Goal: Information Seeking & Learning: Find specific fact

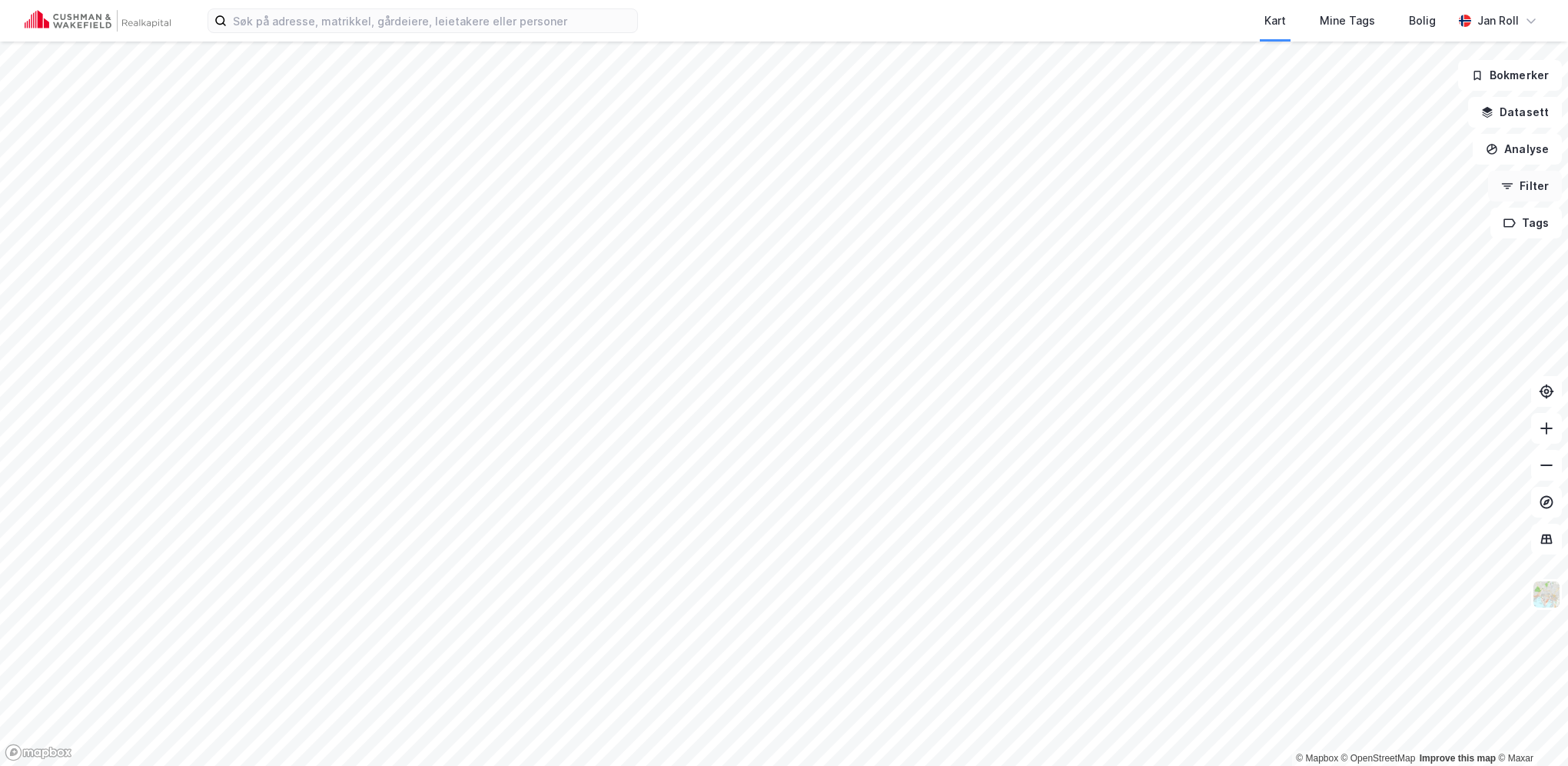
click at [1522, 187] on button "Filter" at bounding box center [1525, 186] width 74 height 31
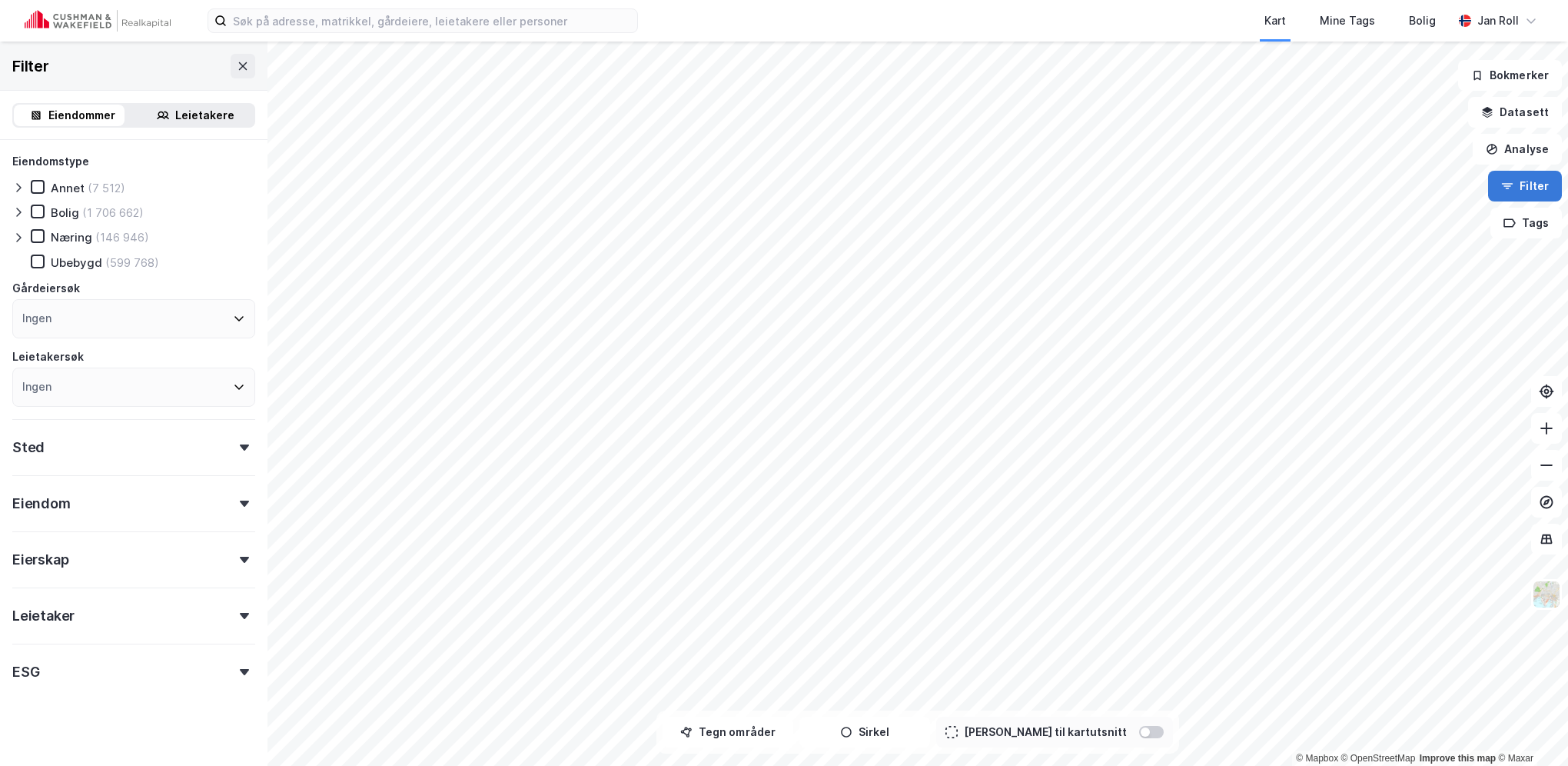
click at [1522, 187] on button "Filter" at bounding box center [1525, 186] width 74 height 31
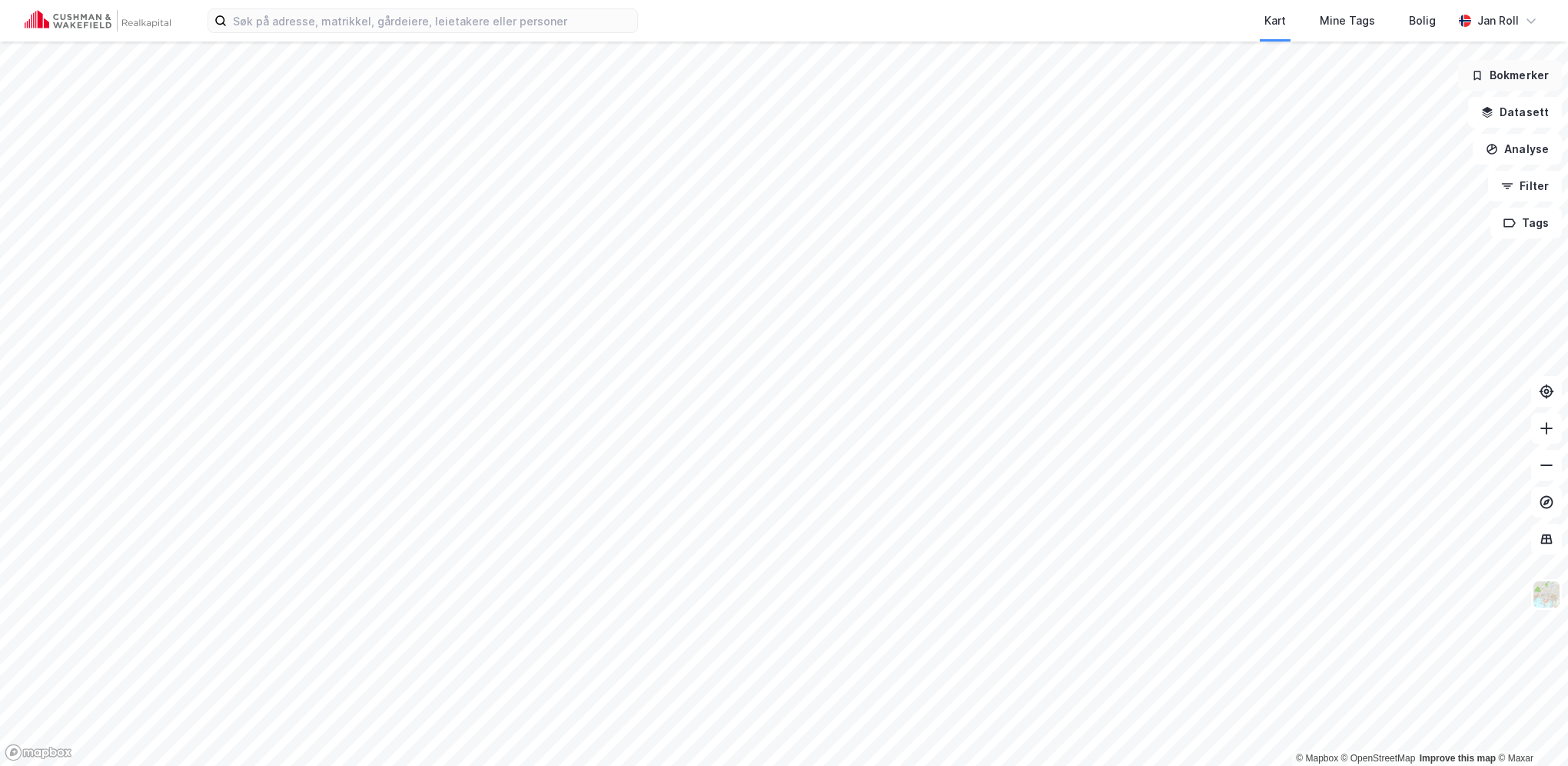
click at [1518, 70] on button "Bokmerker" at bounding box center [1509, 75] width 104 height 31
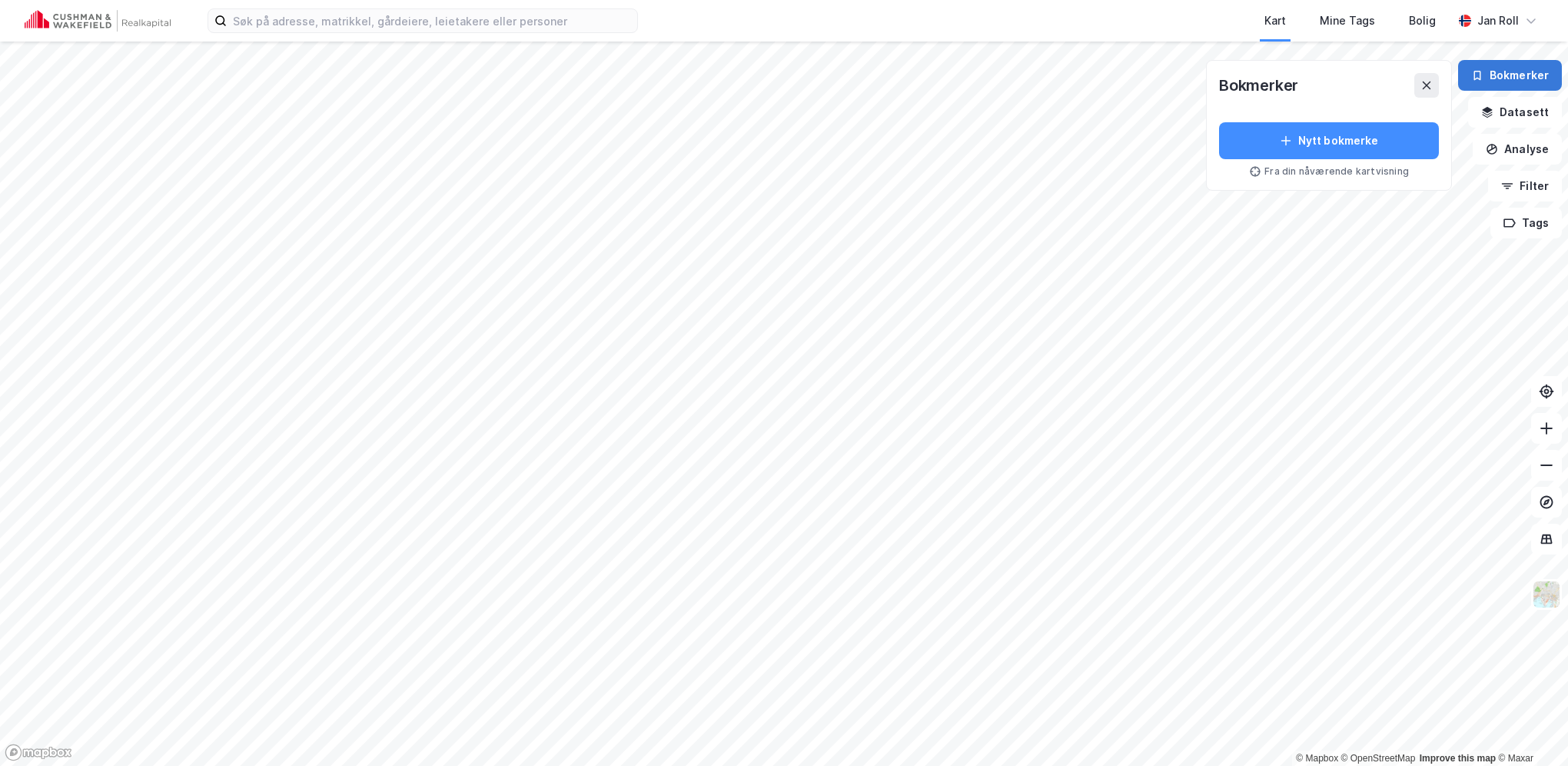
click at [1518, 70] on button "Bokmerker" at bounding box center [1509, 75] width 104 height 31
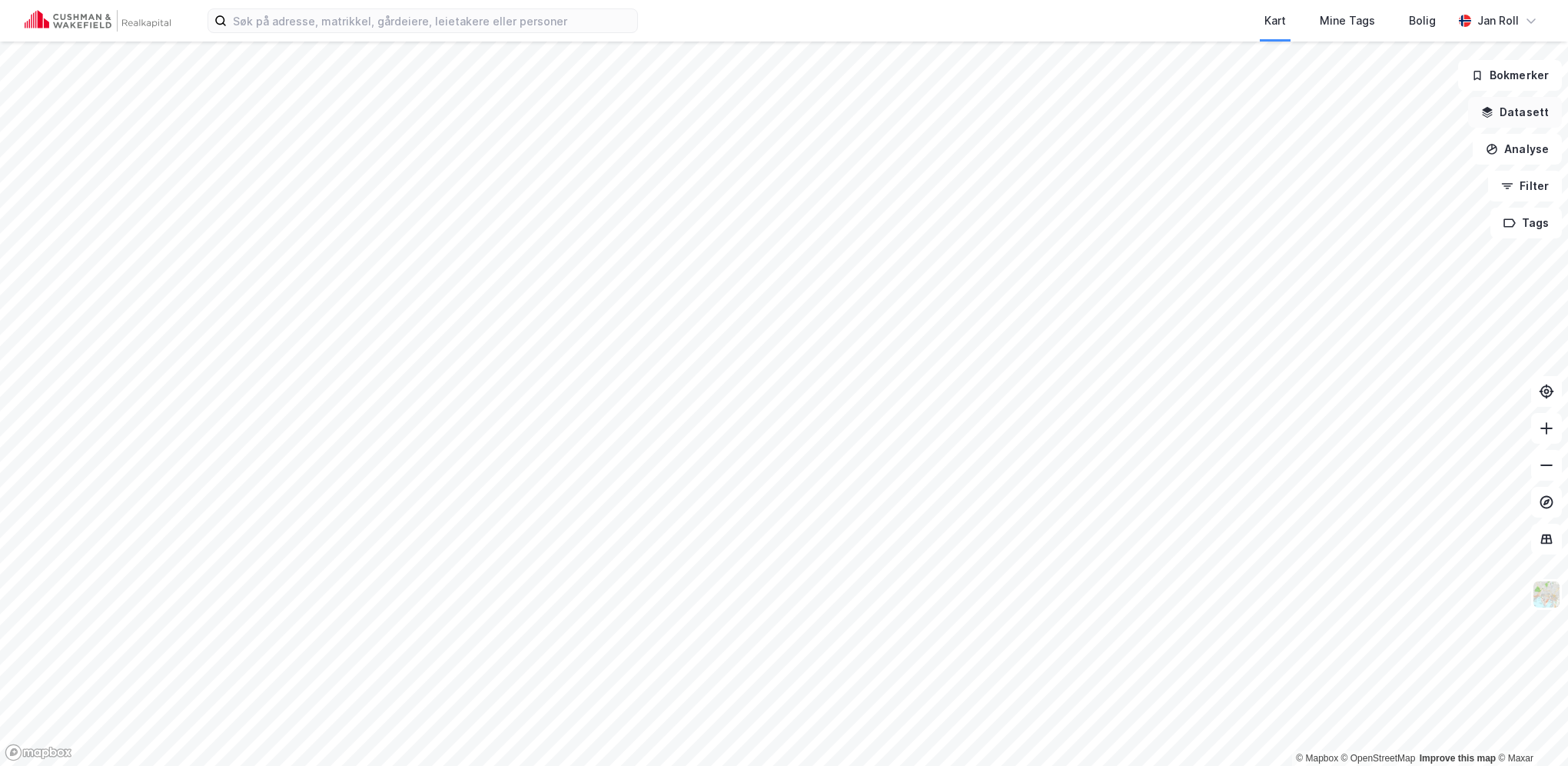
click at [1518, 115] on button "Datasett" at bounding box center [1515, 112] width 94 height 31
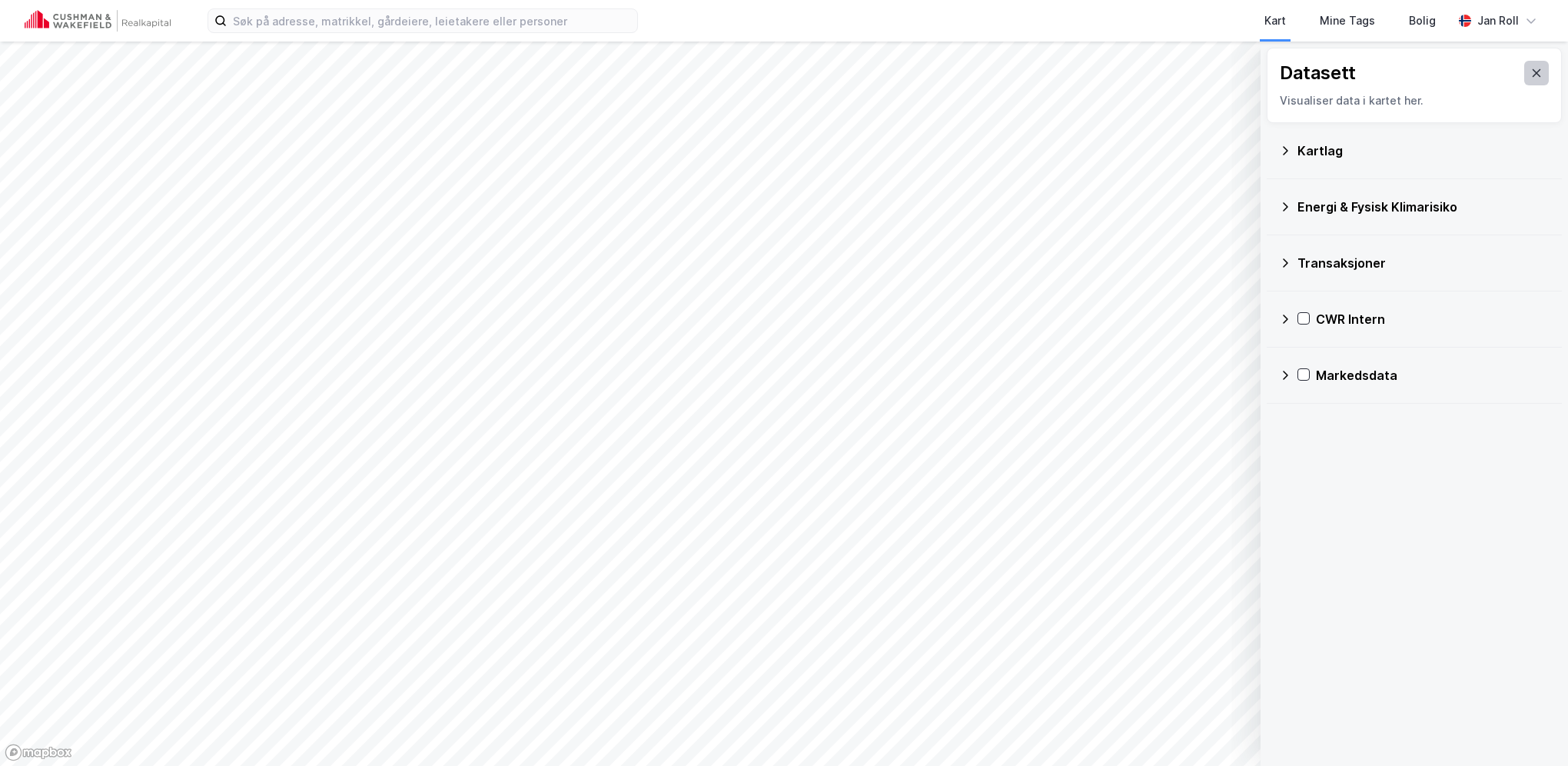
click at [1531, 77] on icon at bounding box center [1537, 73] width 12 height 12
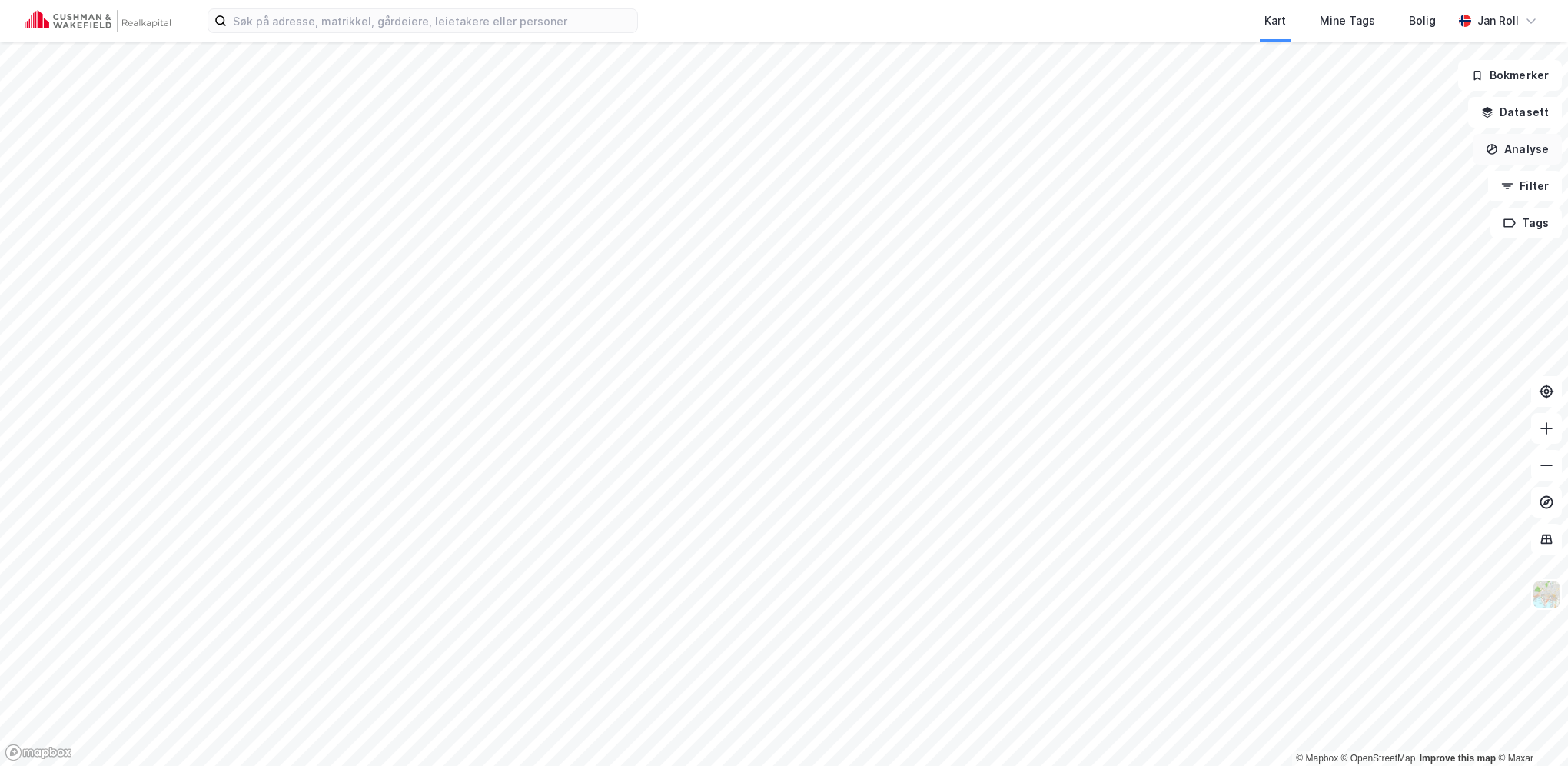
click at [1521, 146] on button "Analyse" at bounding box center [1517, 149] width 89 height 31
click at [1521, 148] on button "Analyse" at bounding box center [1517, 149] width 89 height 31
click at [1530, 188] on button "Filter" at bounding box center [1525, 186] width 74 height 31
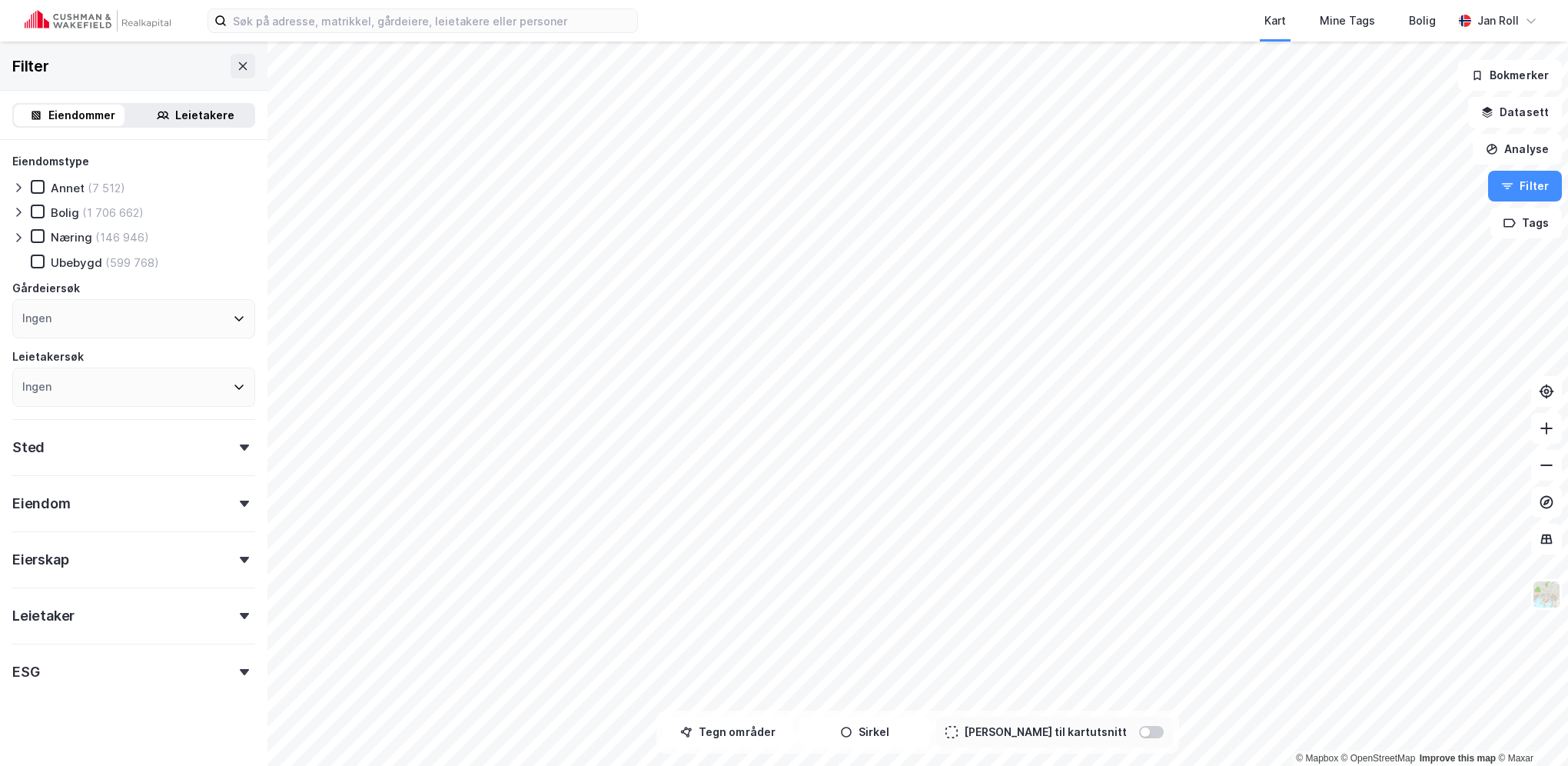
click at [191, 119] on div "Leietakere" at bounding box center [204, 115] width 59 height 19
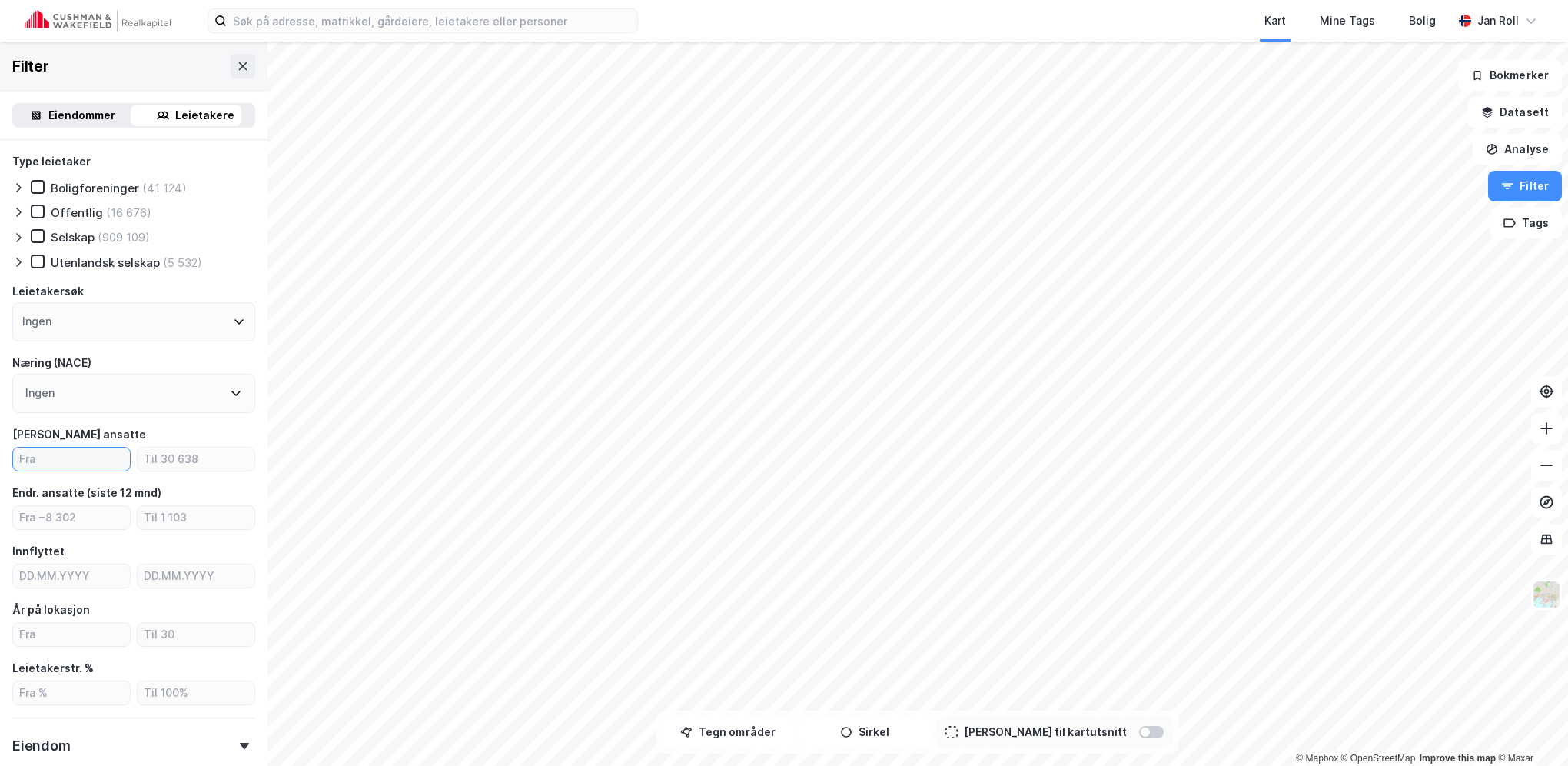
click at [68, 462] on input "number" at bounding box center [72, 459] width 117 height 23
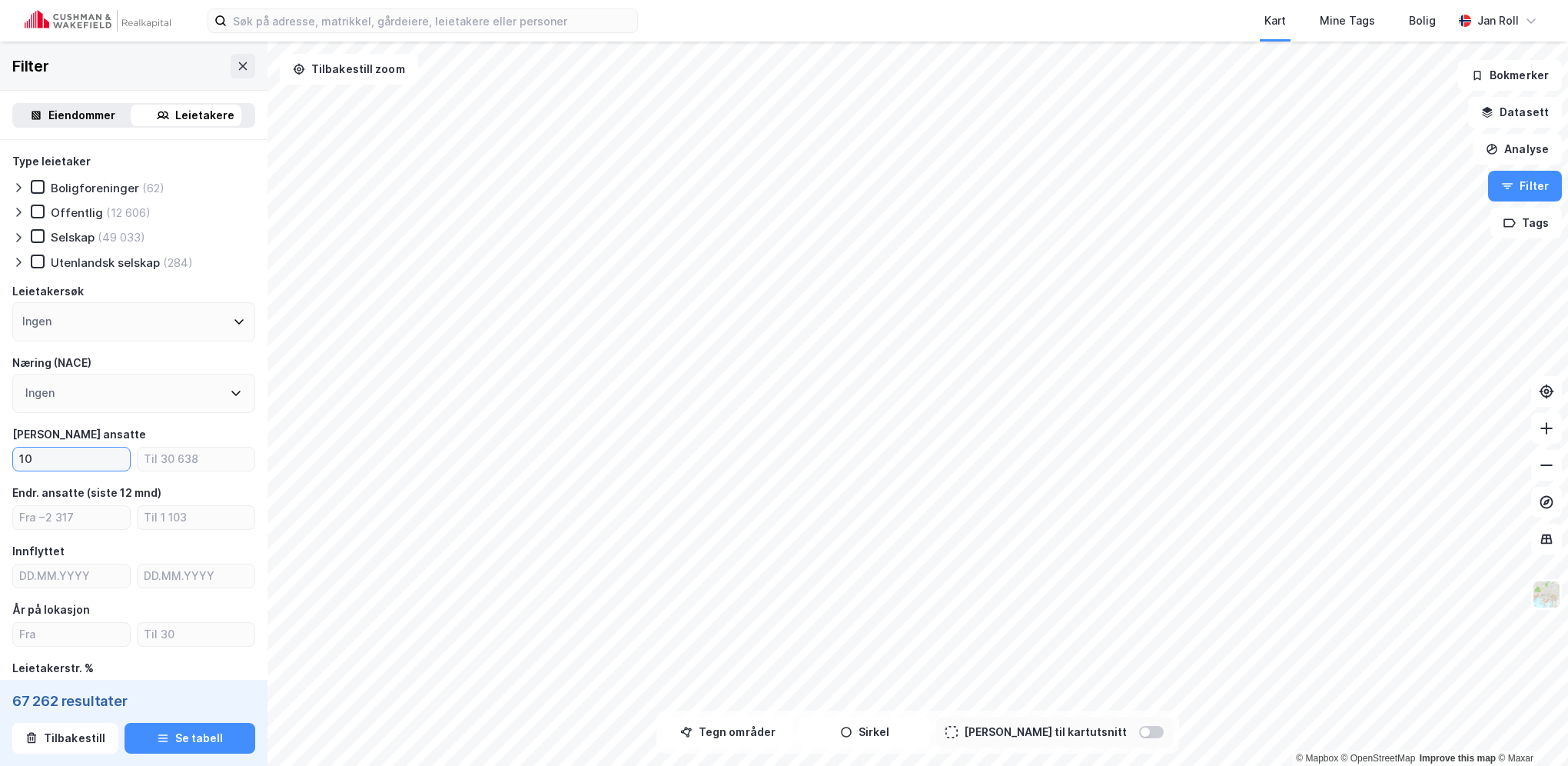
type input "10"
type input "60"
type input "5"
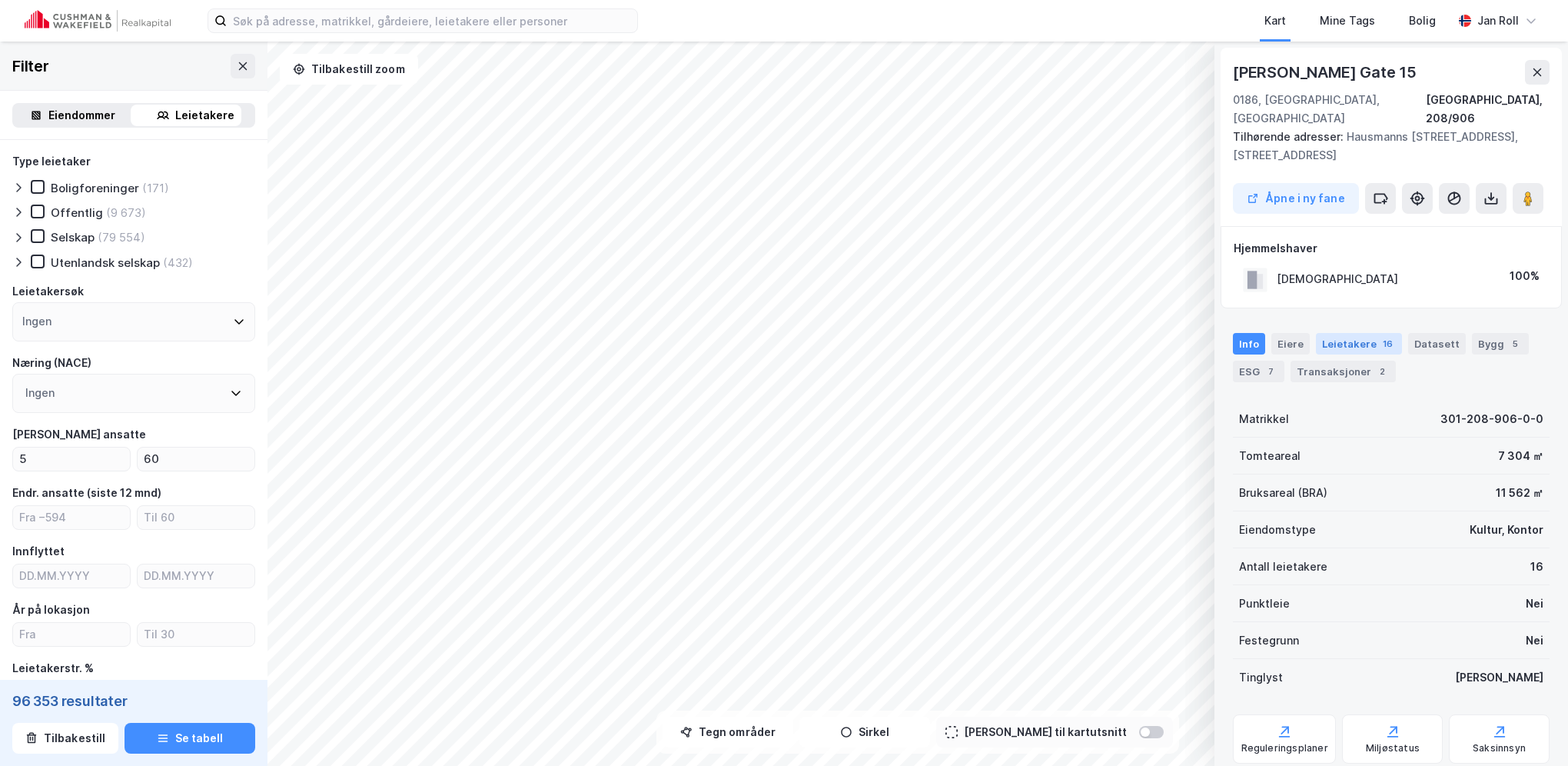
click at [1355, 333] on div "Leietakere 16" at bounding box center [1359, 344] width 86 height 21
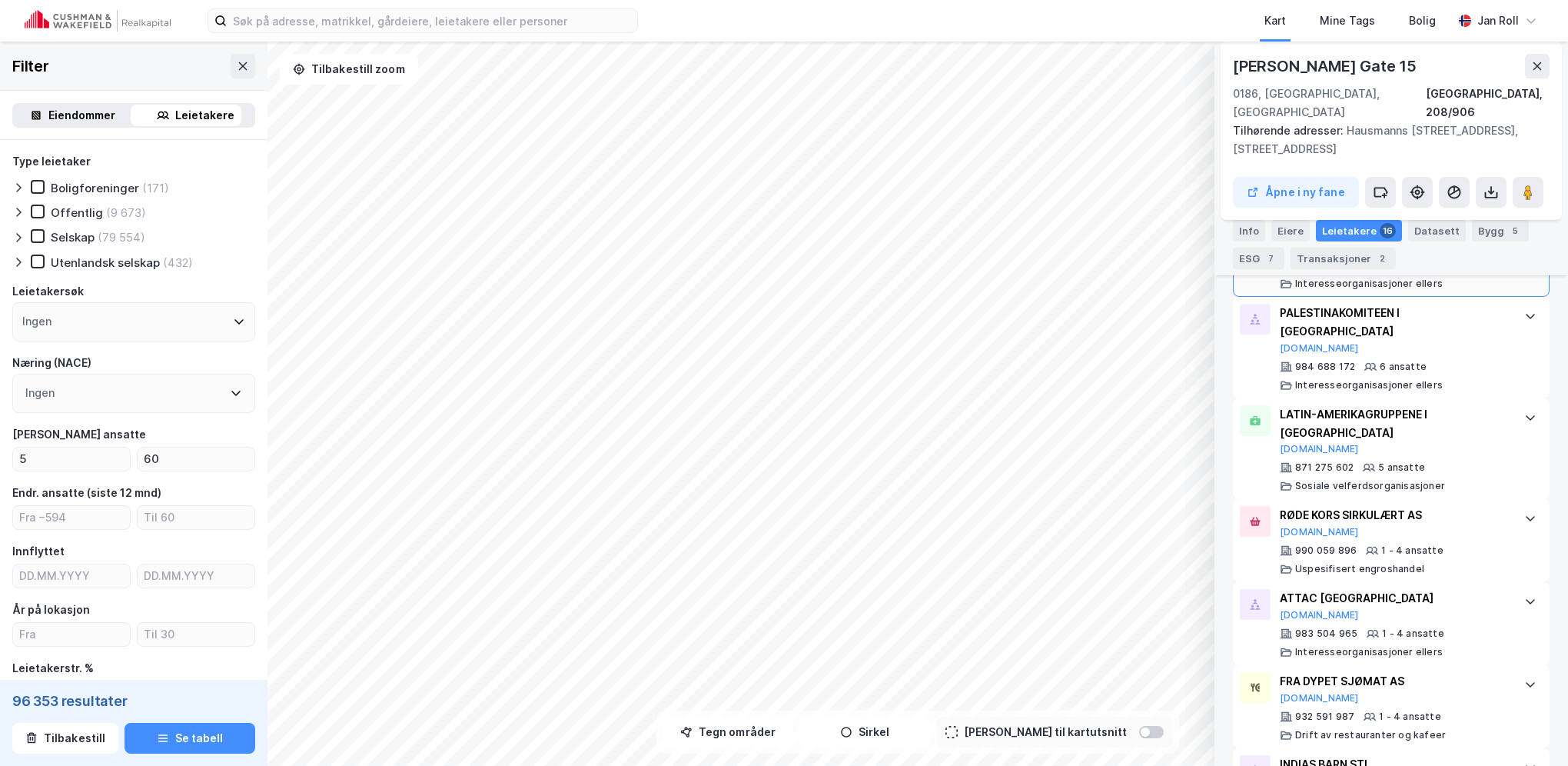
scroll to position [922, 0]
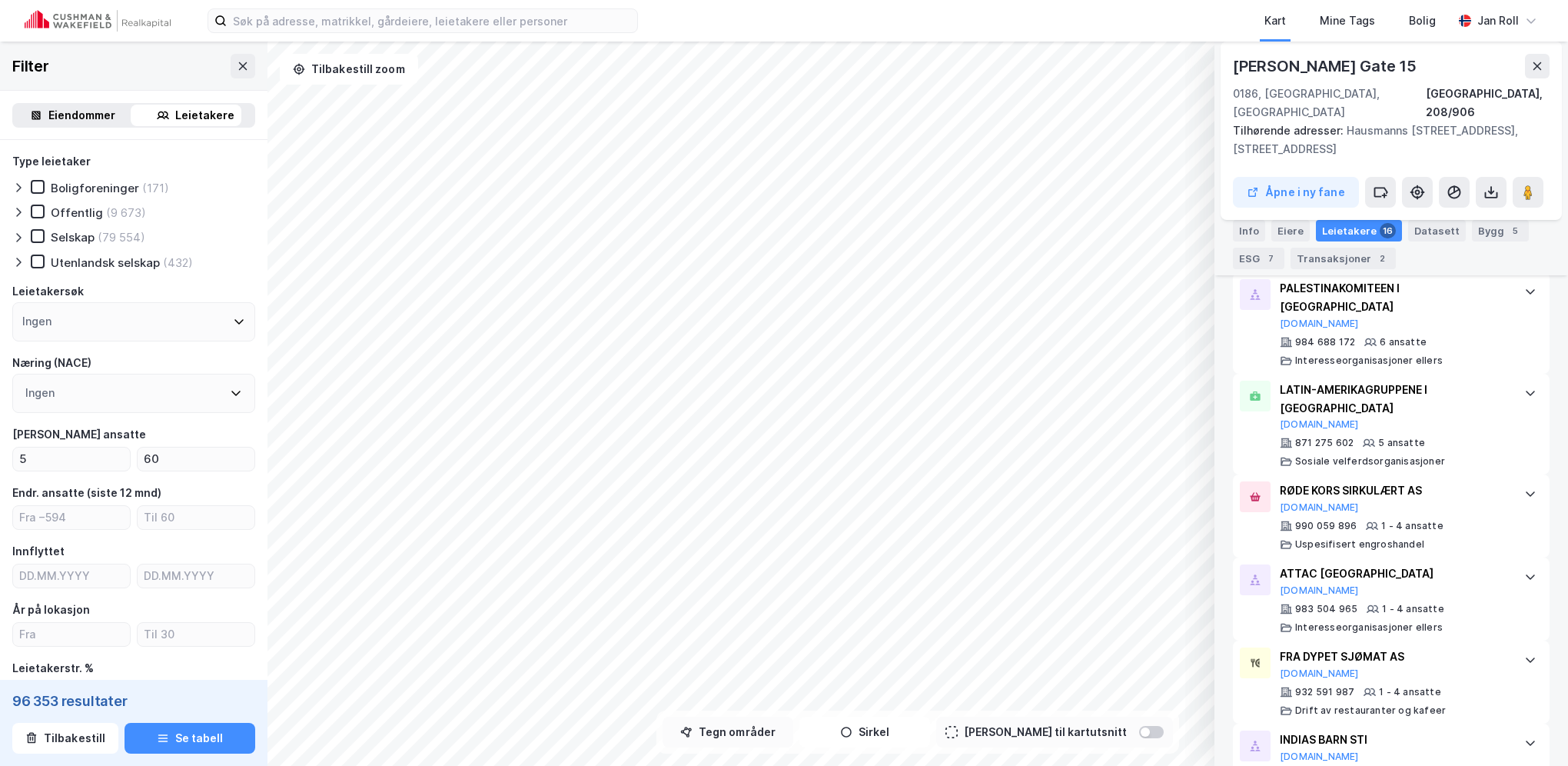
click at [760, 736] on button "Tegn områder" at bounding box center [728, 731] width 130 height 31
click at [1536, 62] on icon at bounding box center [1537, 67] width 12 height 12
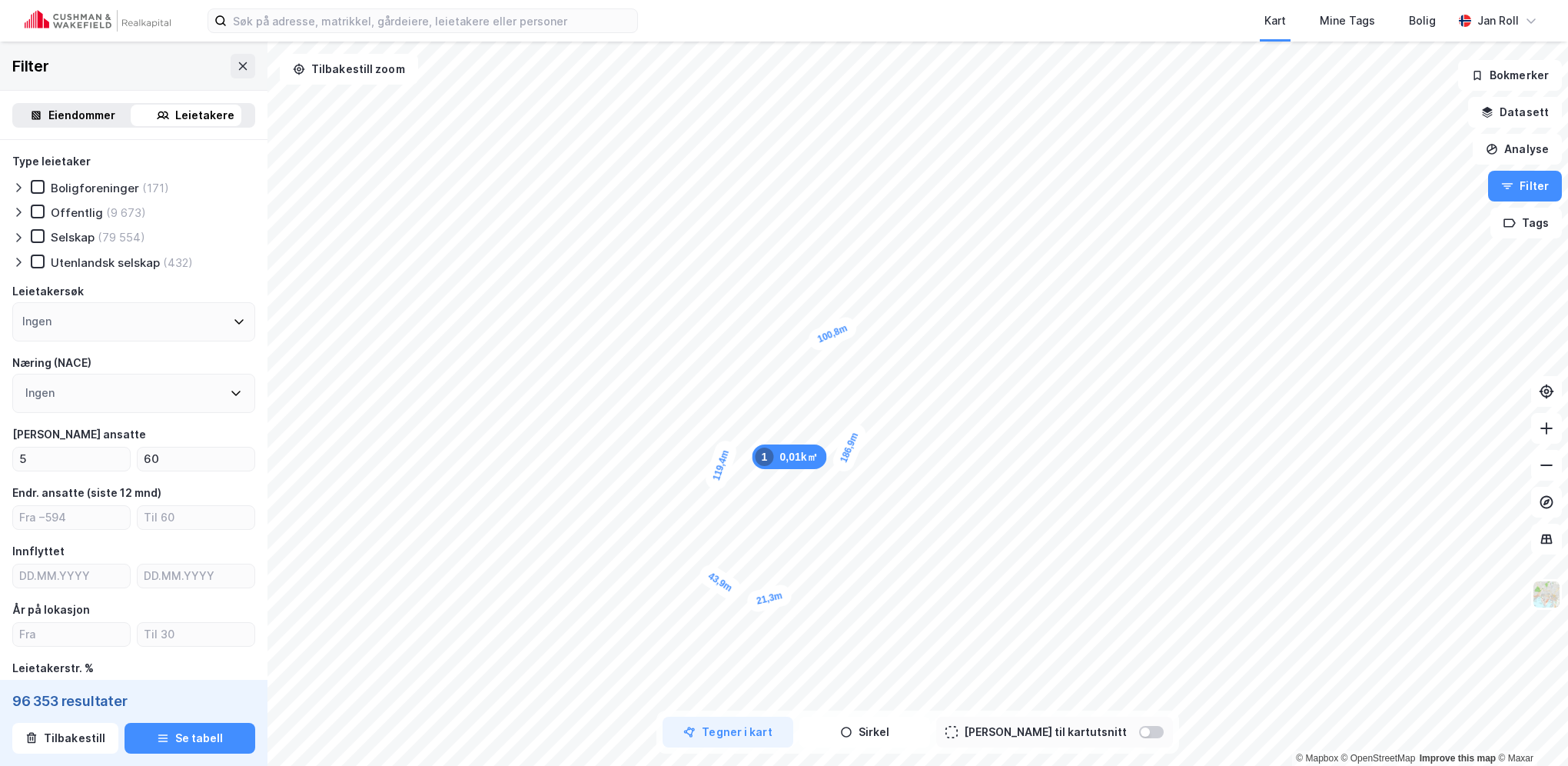
click at [752, 603] on div "21,3m" at bounding box center [769, 599] width 49 height 32
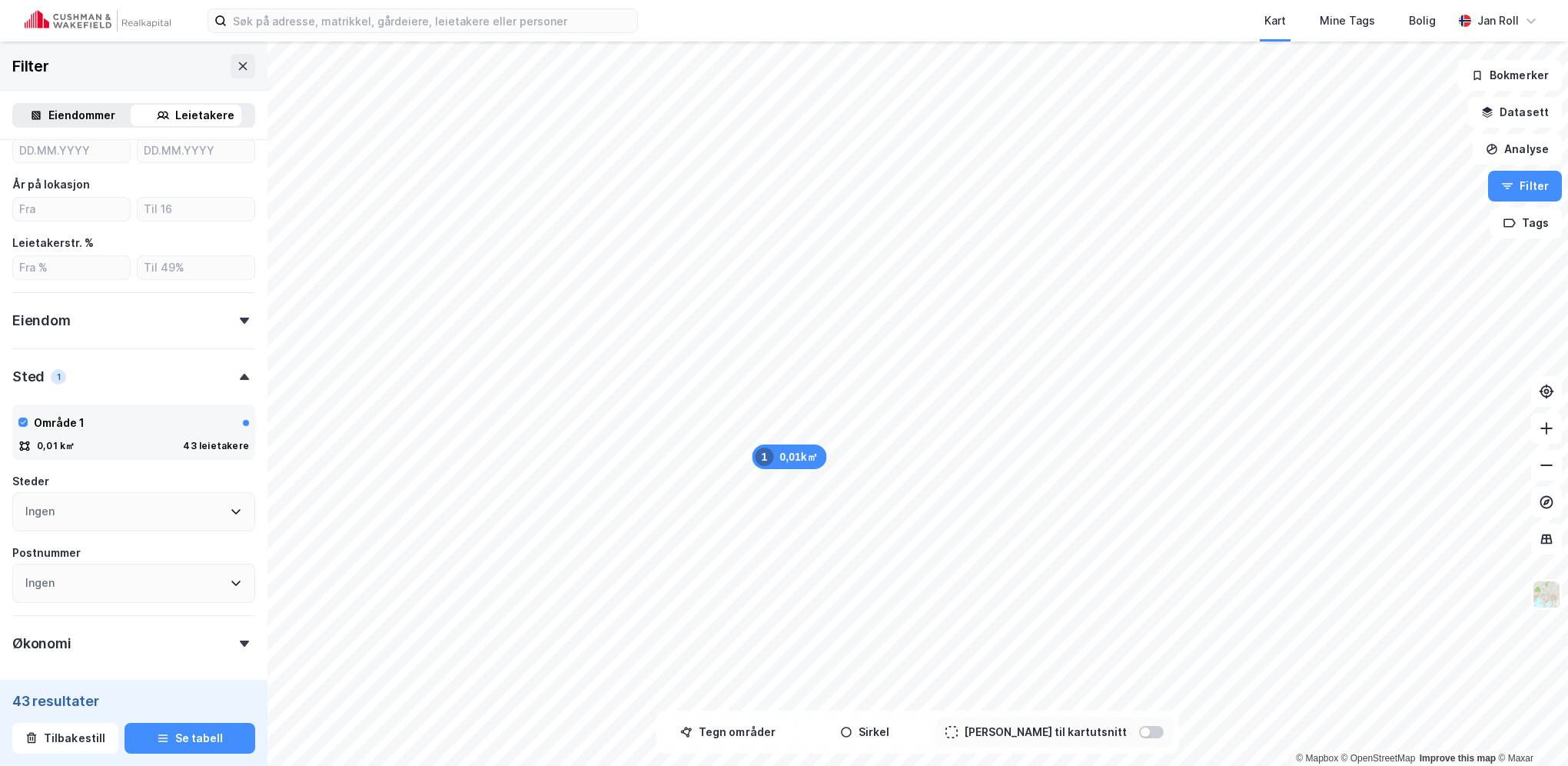
scroll to position [493, 0]
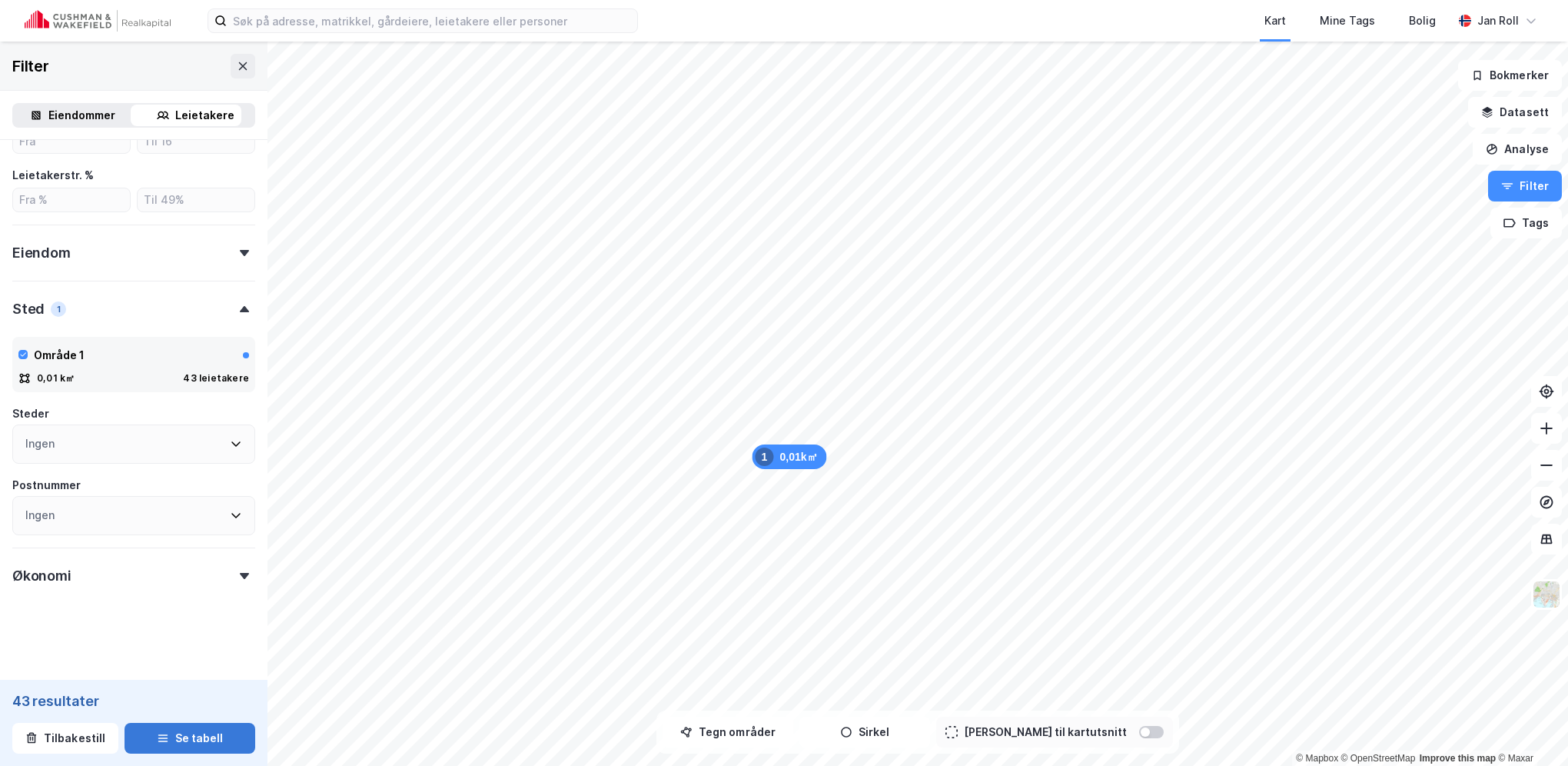
click at [182, 736] on button "Se tabell" at bounding box center [189, 738] width 130 height 31
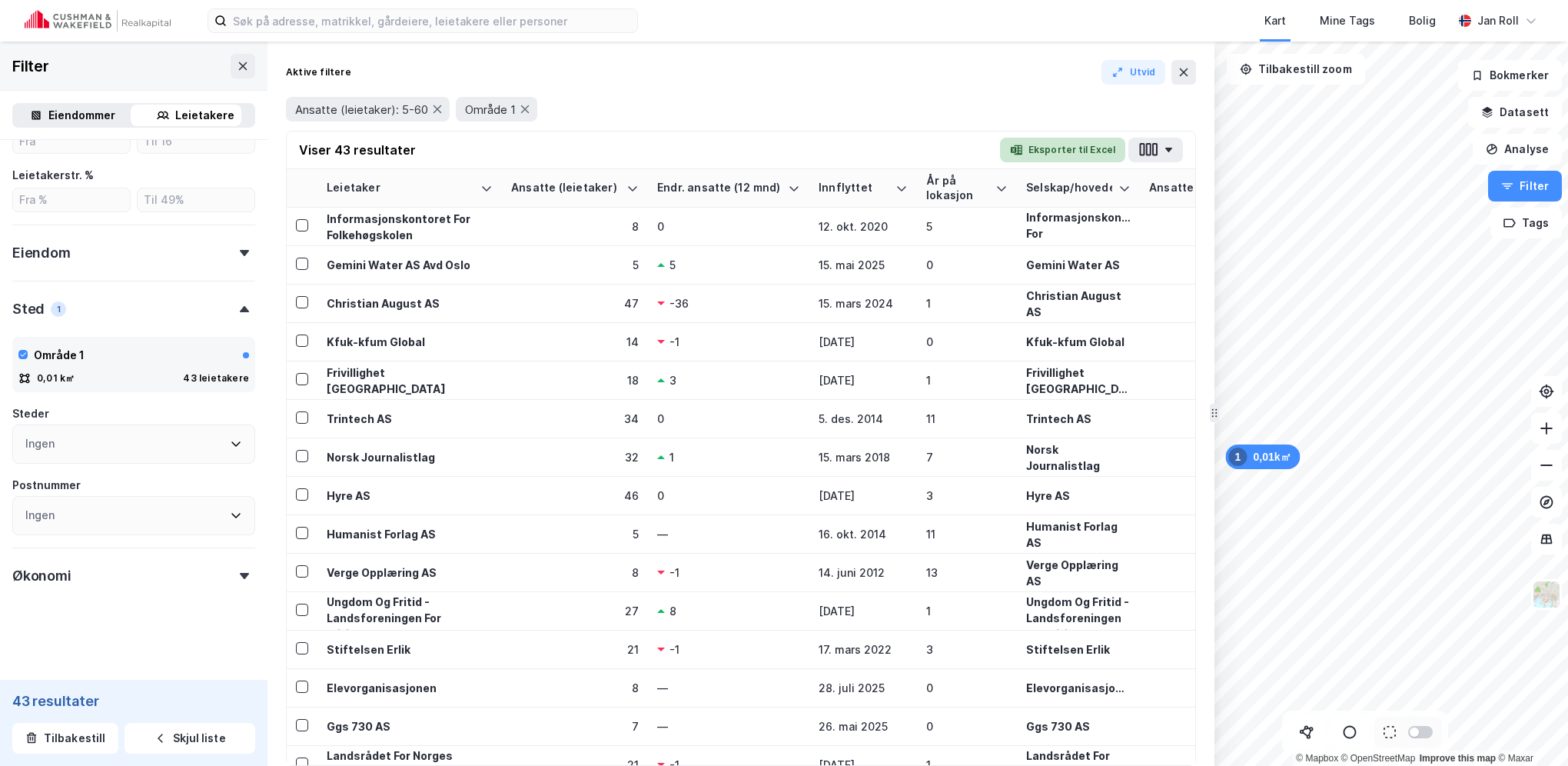
click at [1094, 148] on button "Eksporter til Excel" at bounding box center [1062, 150] width 125 height 25
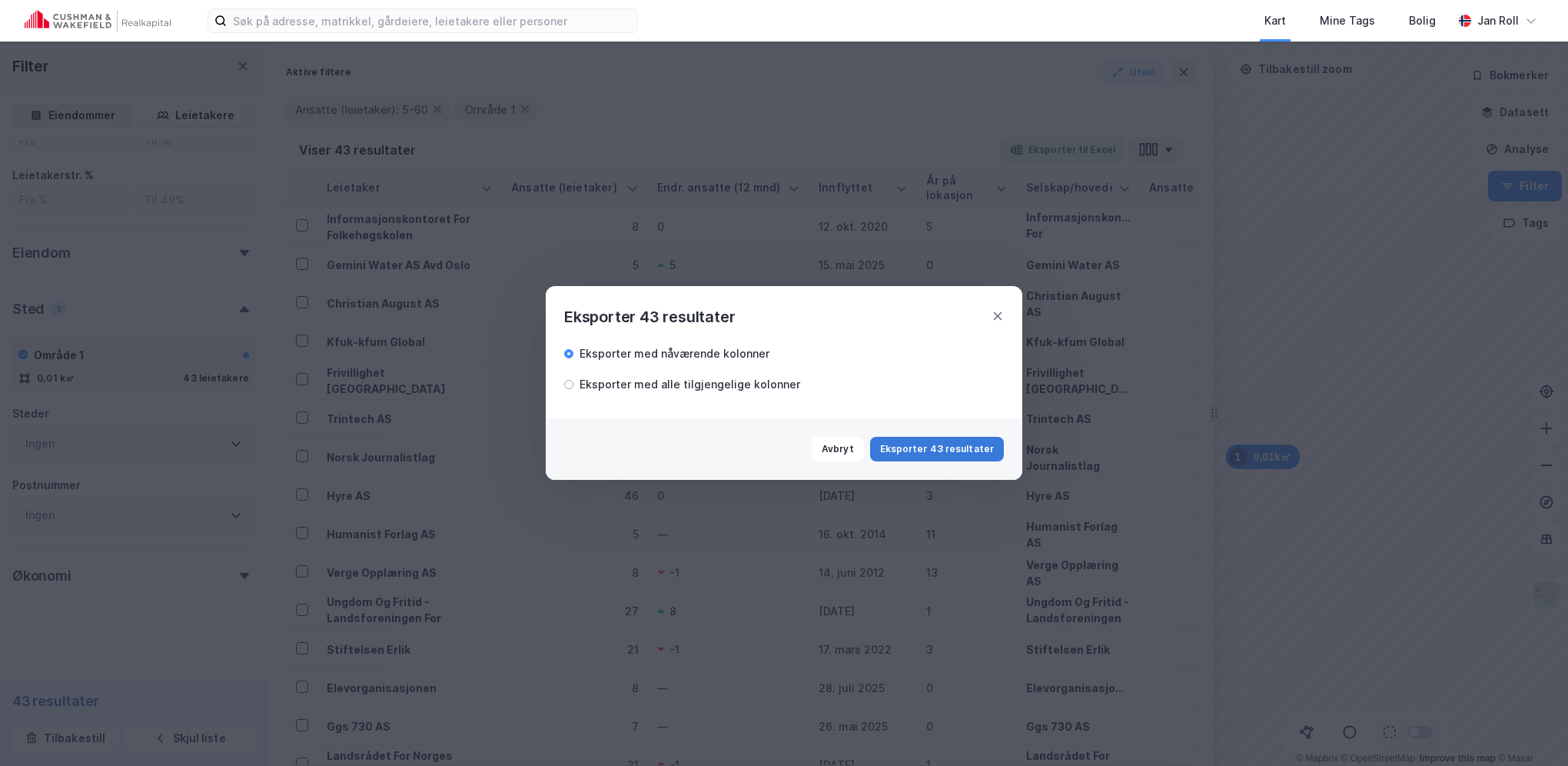
click at [968, 439] on button "Eksporter 43 resultater" at bounding box center [937, 449] width 134 height 25
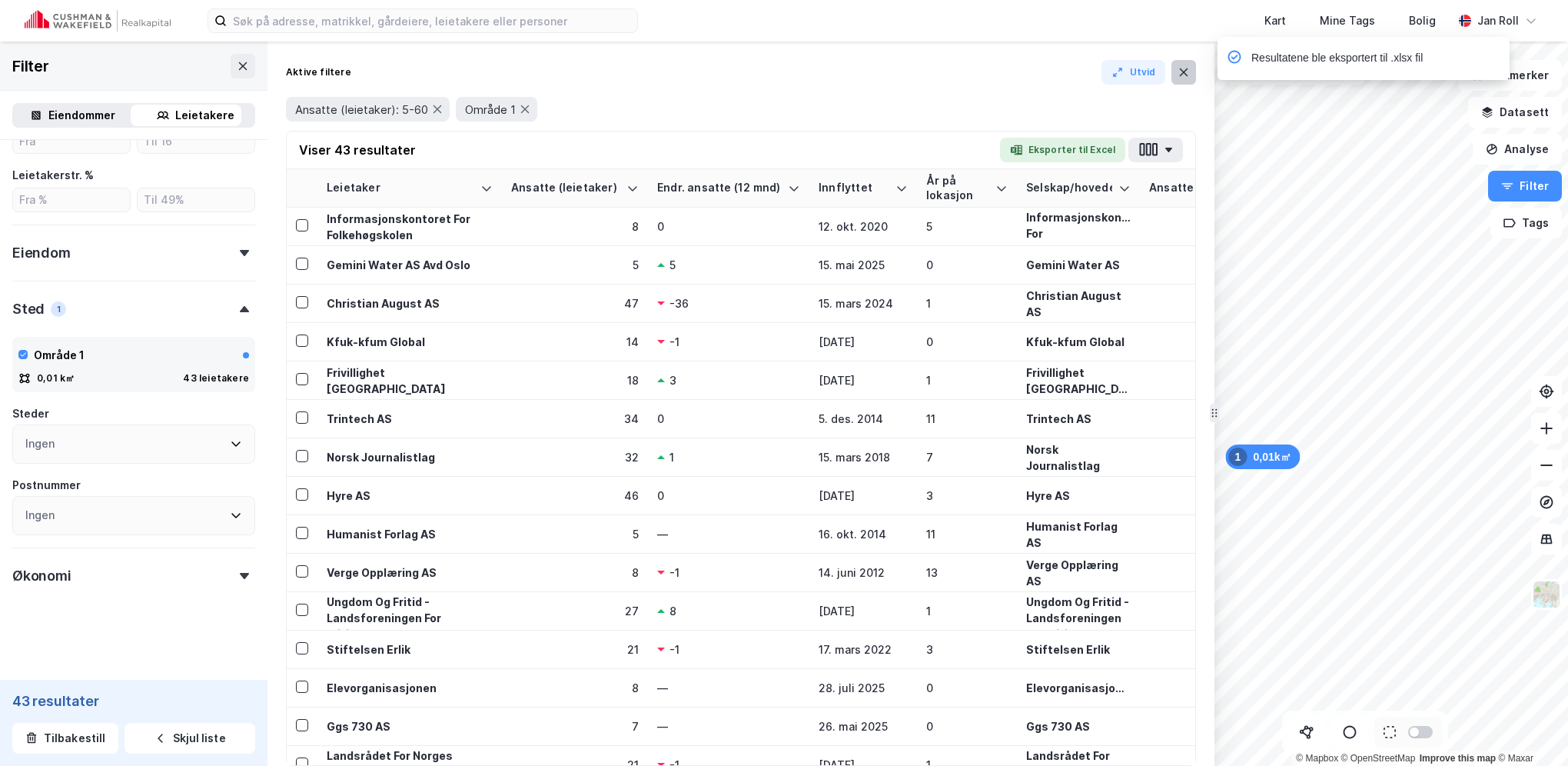
click at [1182, 73] on icon at bounding box center [1185, 72] width 9 height 8
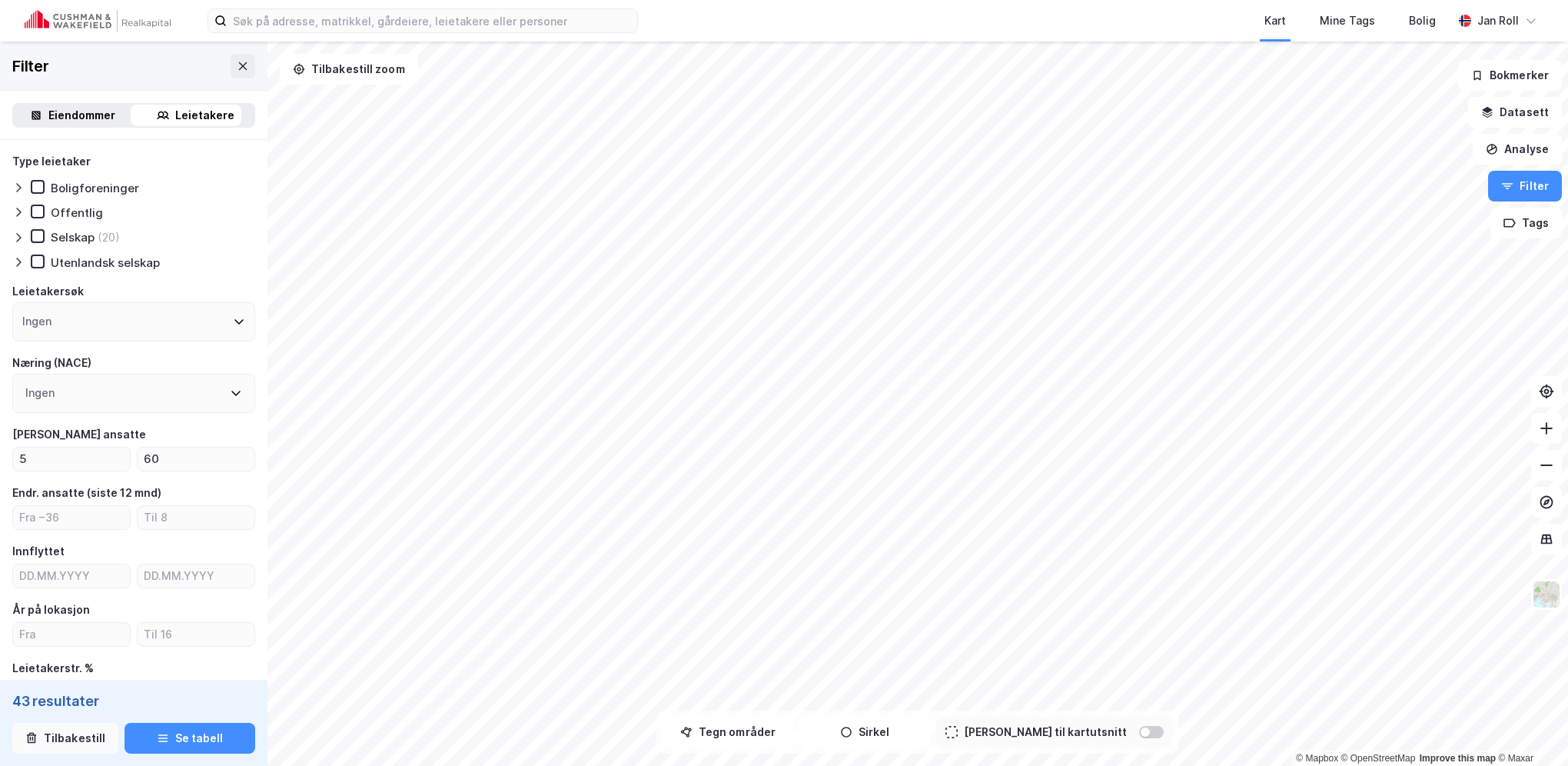
click at [67, 740] on button "Tilbakestill" at bounding box center [66, 738] width 106 height 31
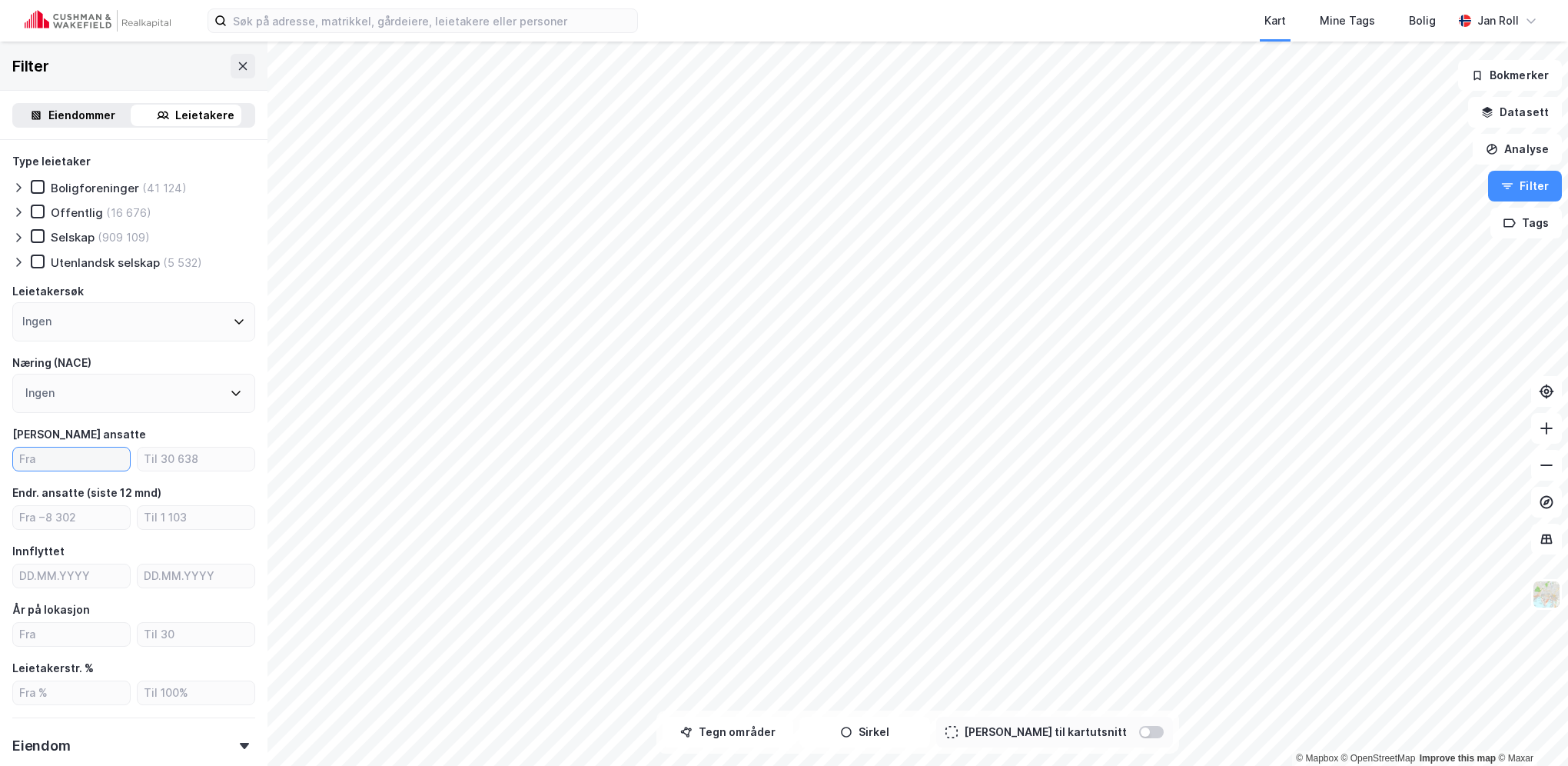
click at [76, 462] on input "number" at bounding box center [72, 459] width 117 height 23
type input "20"
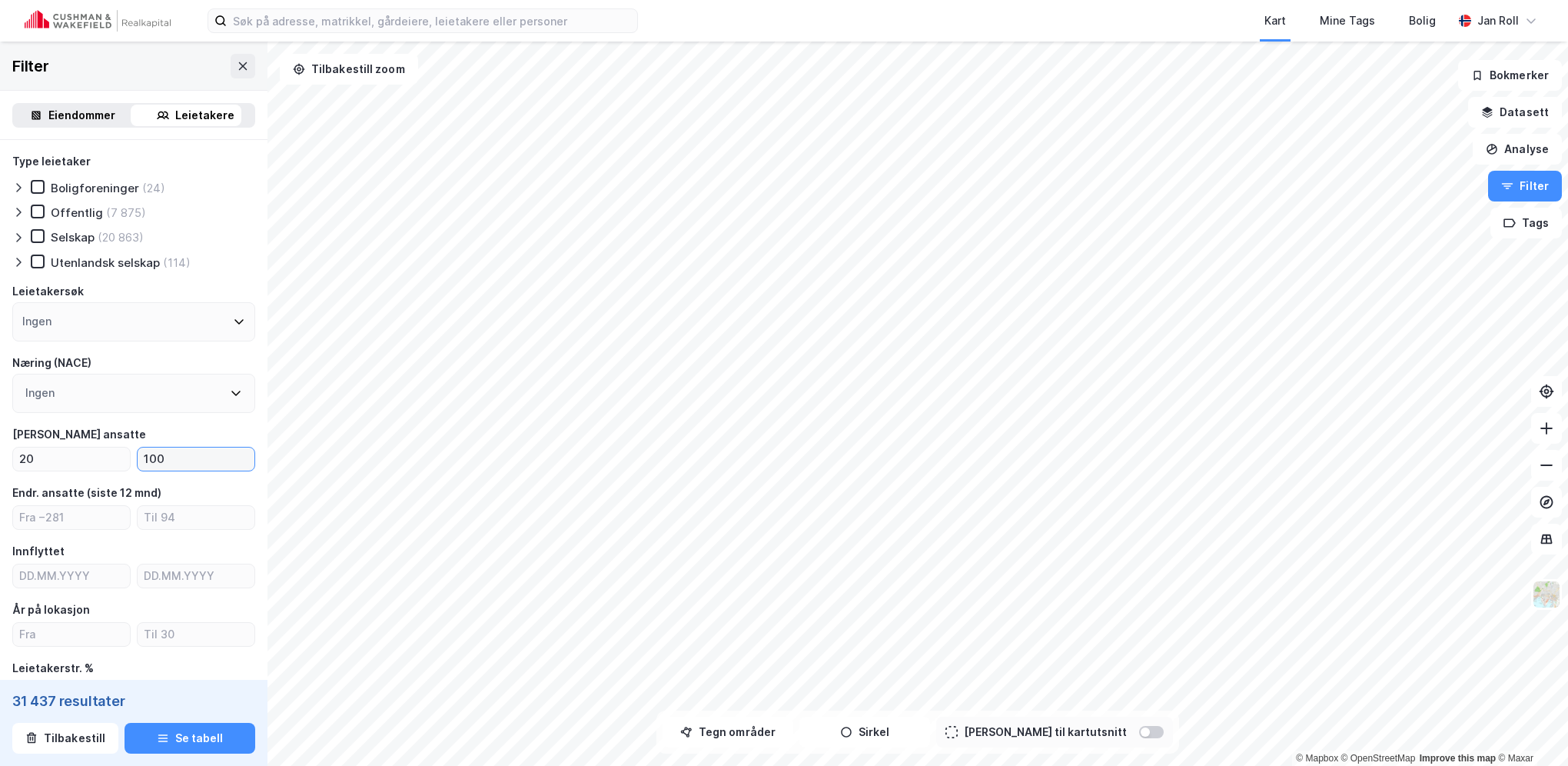
type input "100"
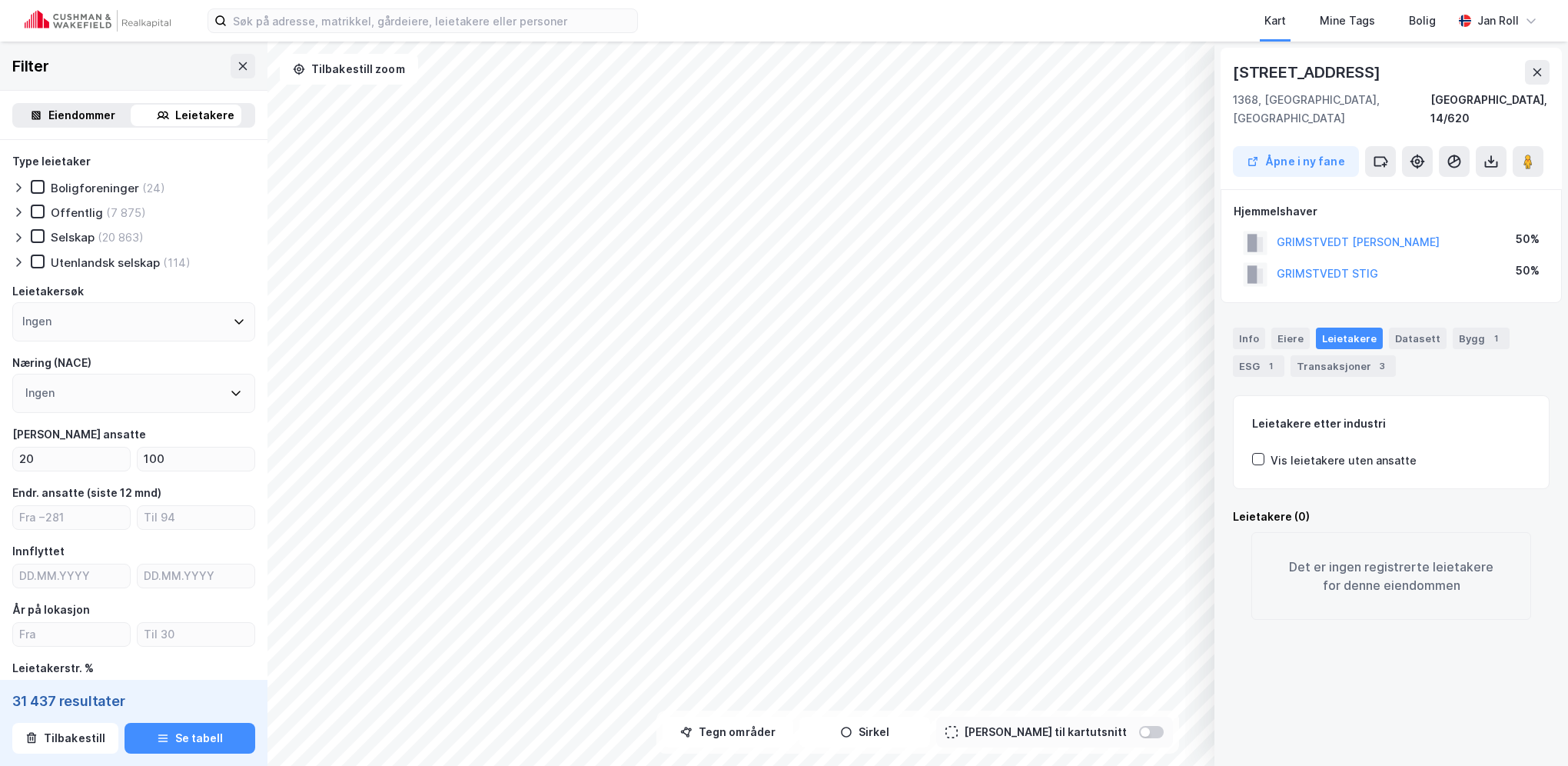
click at [202, 123] on div "Leietakere" at bounding box center [204, 115] width 59 height 19
click at [202, 116] on div "Leietakere" at bounding box center [204, 115] width 59 height 19
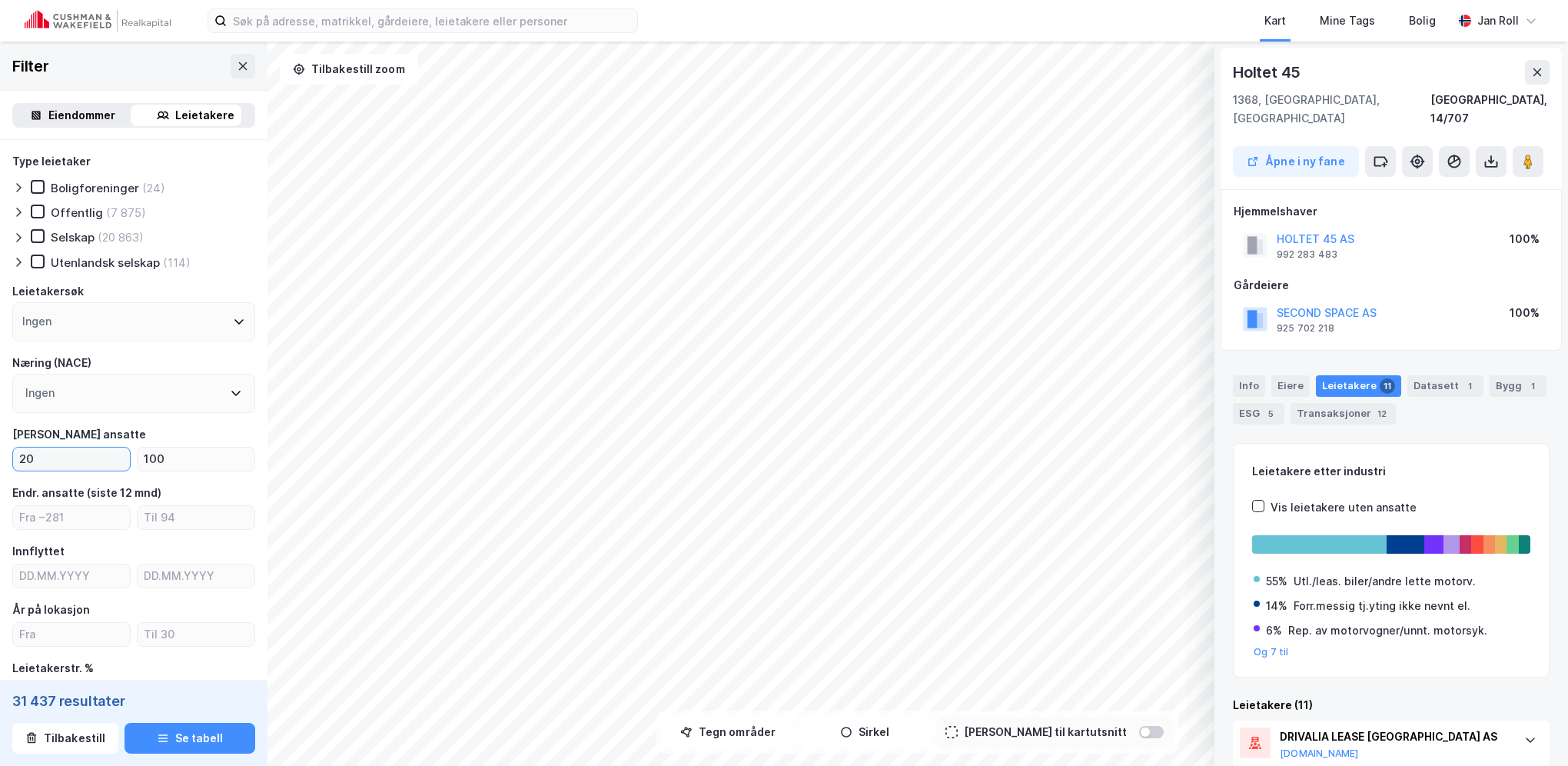
drag, startPoint x: 102, startPoint y: 461, endPoint x: -3, endPoint y: 457, distance: 105.1
click at [0, 457] on html "Kart Mine Tags [PERSON_NAME] Roll © Mapbox © OpenStreetMap Improve this map © […" at bounding box center [784, 383] width 1568 height 766
type input "1"
drag, startPoint x: 198, startPoint y: 462, endPoint x: 62, endPoint y: 451, distance: 136.4
click at [62, 451] on div "1 100" at bounding box center [134, 459] width 243 height 25
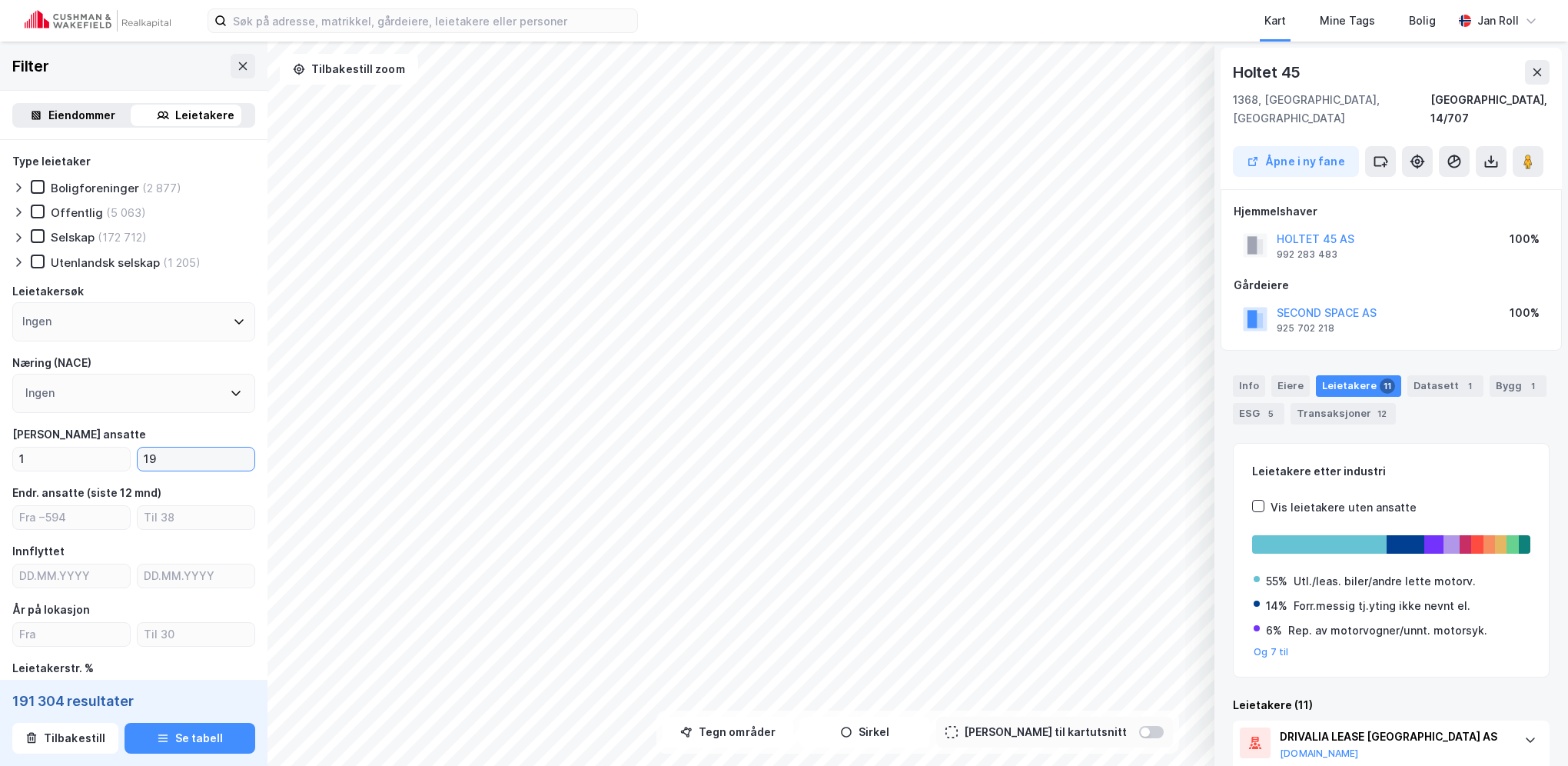
type input "19"
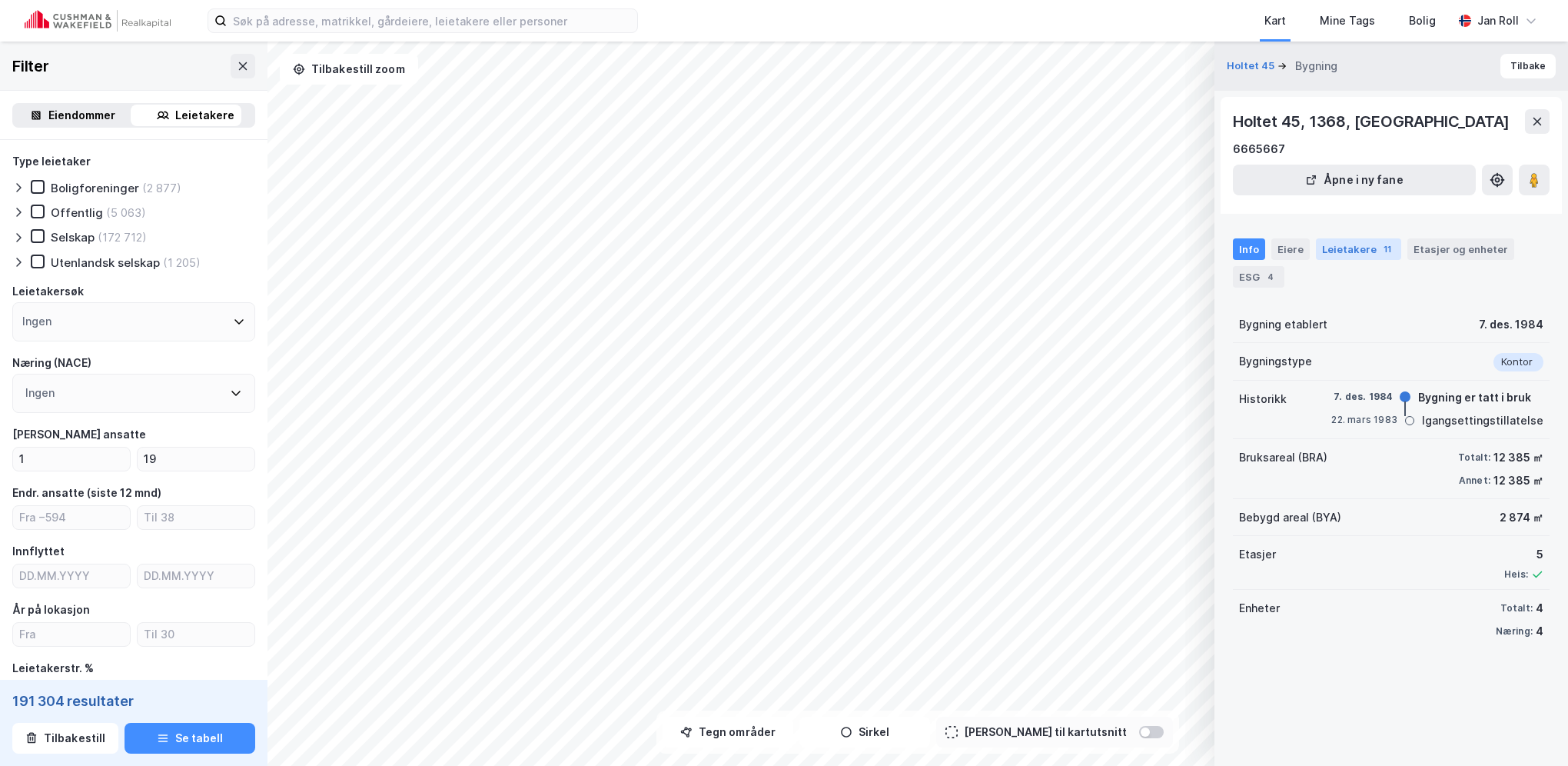
click at [1351, 250] on div "Leietakere 11" at bounding box center [1359, 249] width 85 height 21
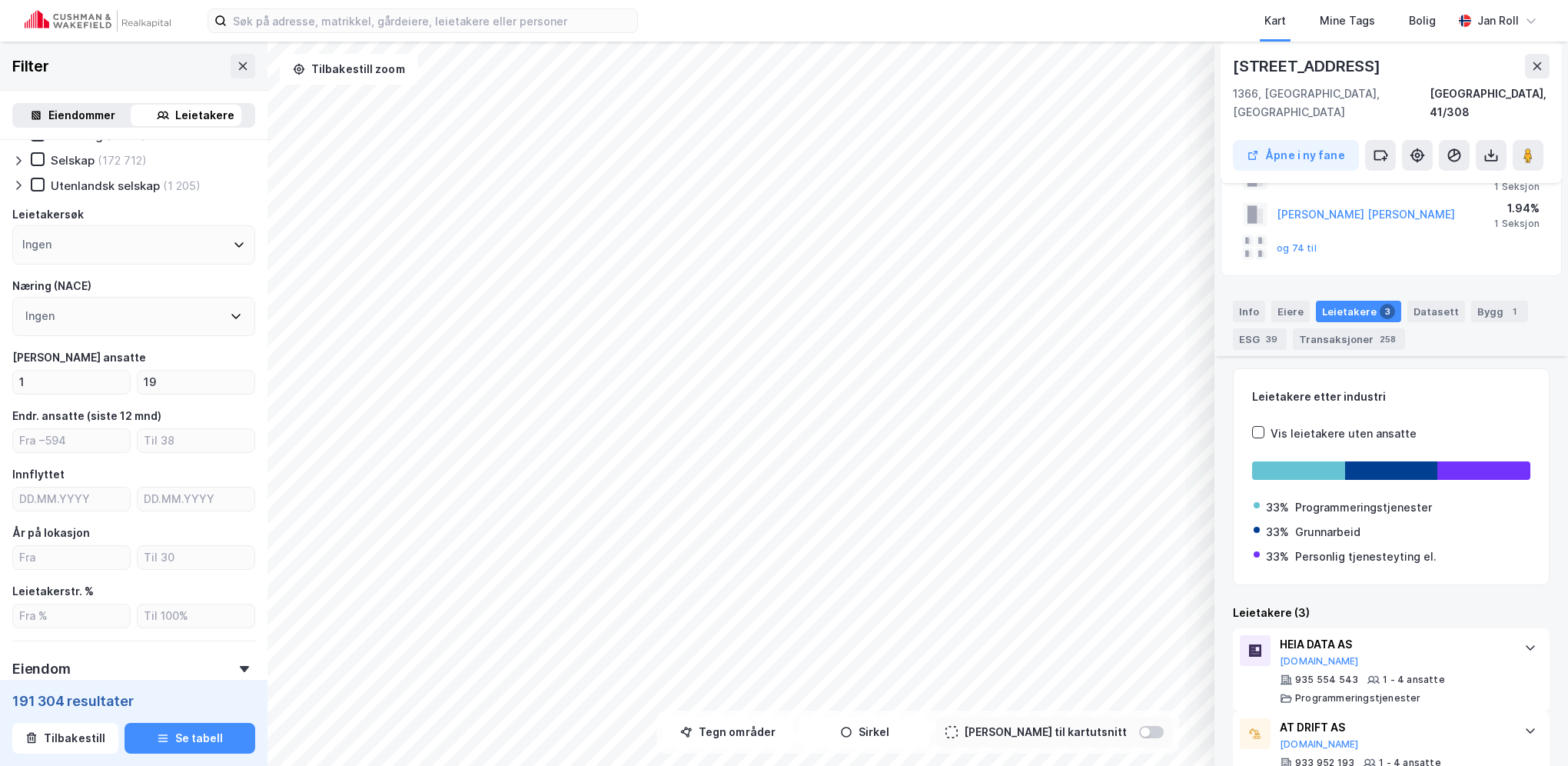
scroll to position [216, 0]
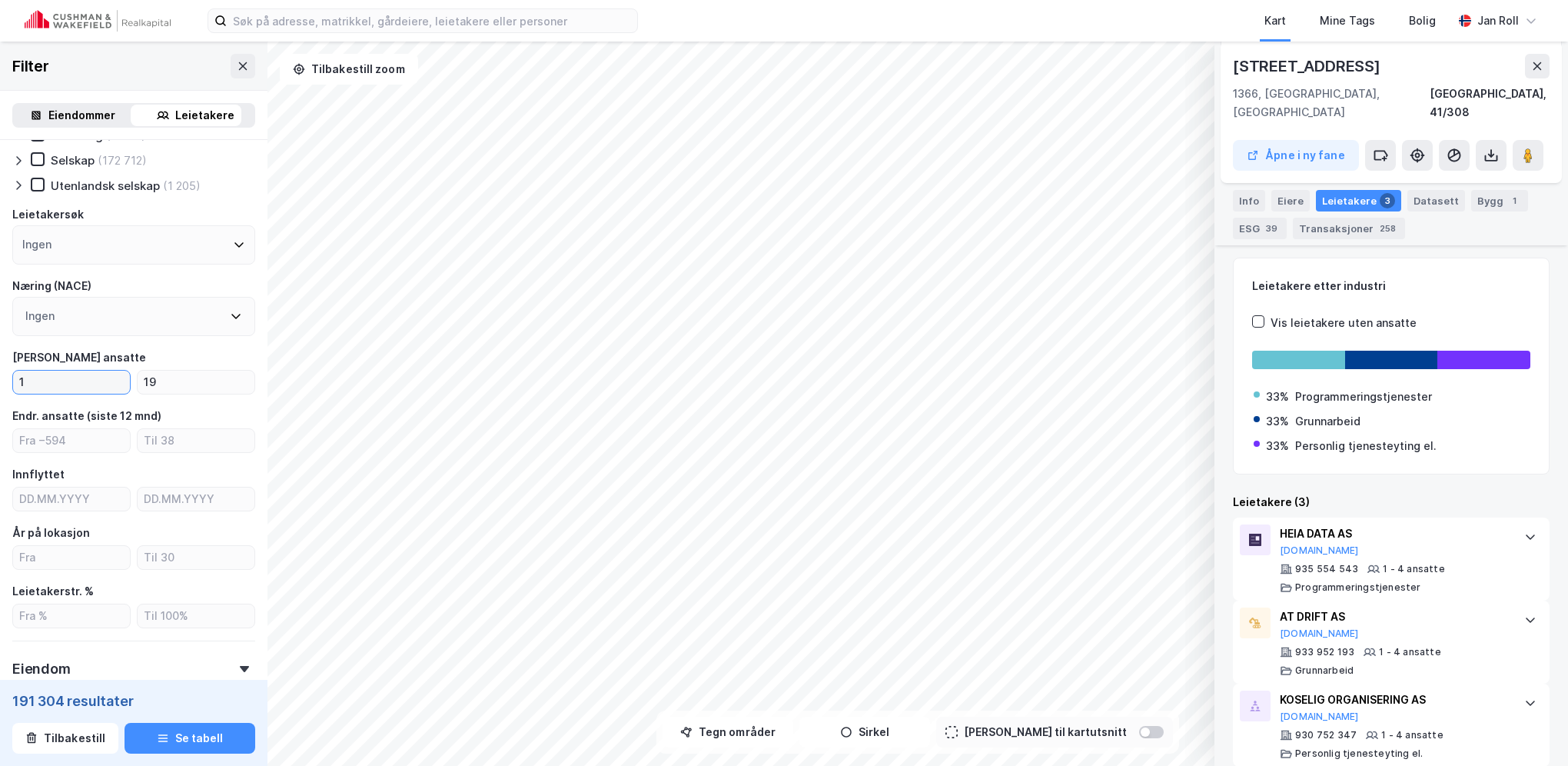
click at [101, 388] on input "1" at bounding box center [72, 383] width 117 height 23
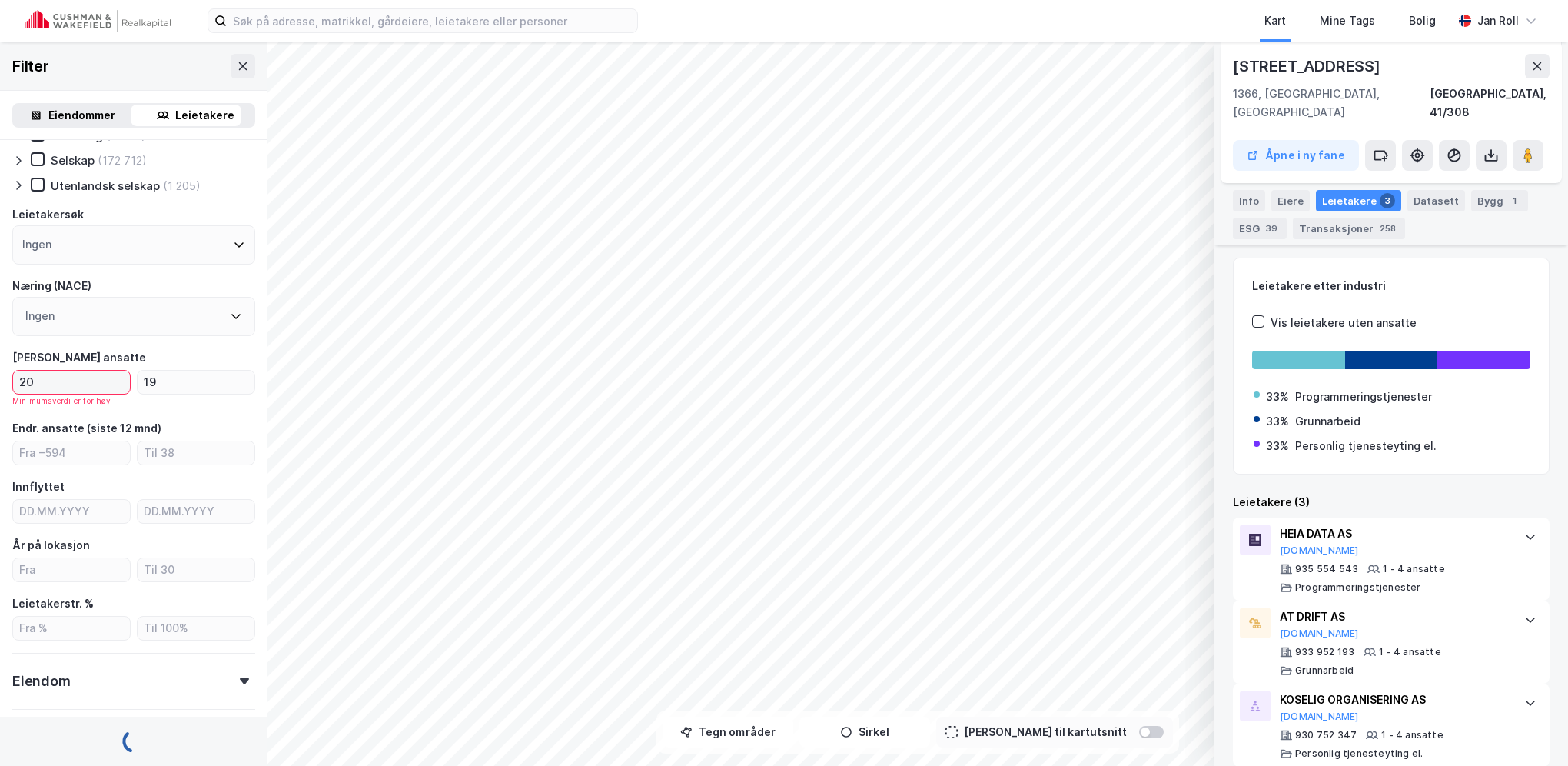
type input "20"
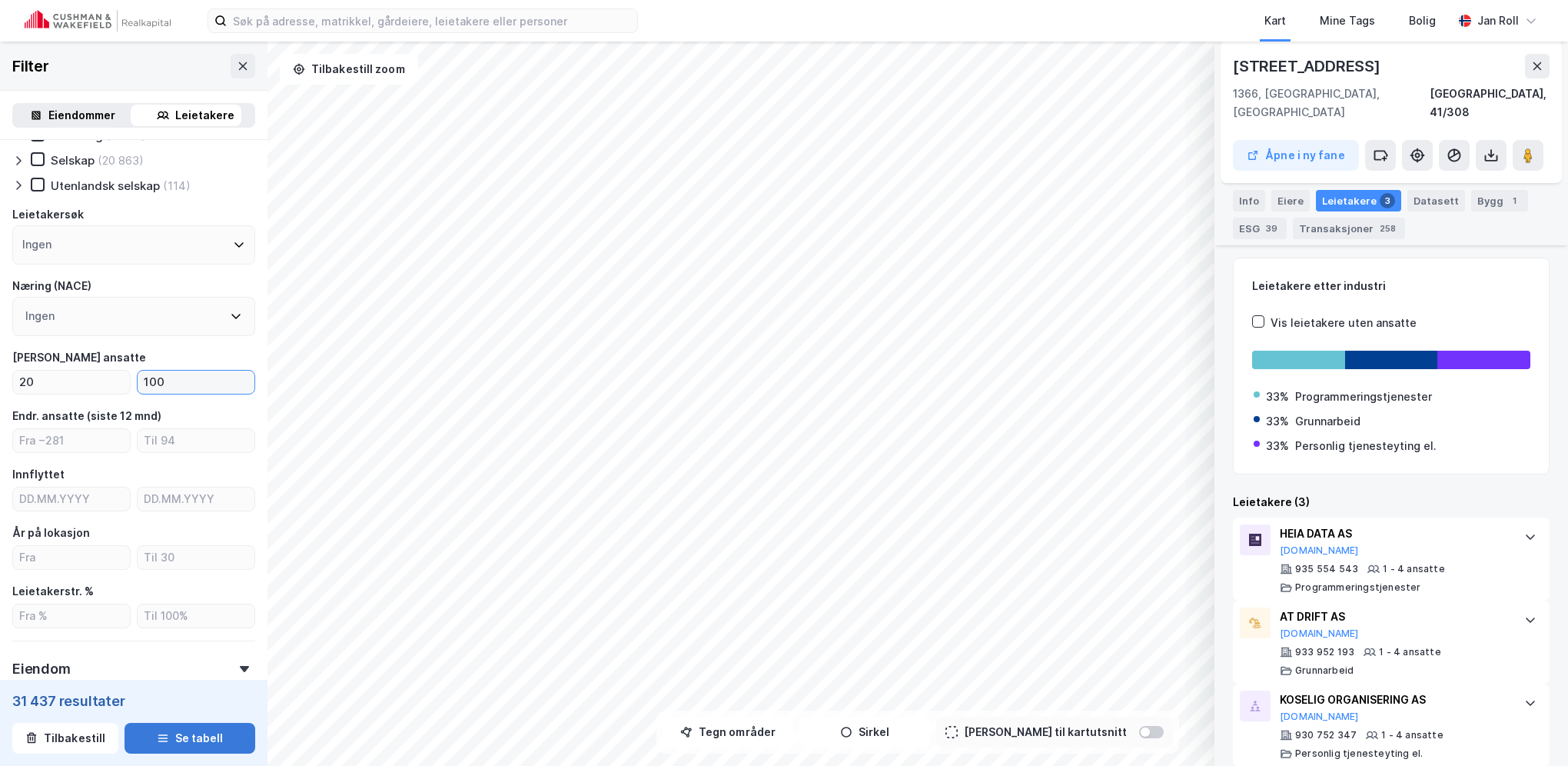
type input "100"
click at [190, 735] on button "Se tabell" at bounding box center [189, 738] width 130 height 31
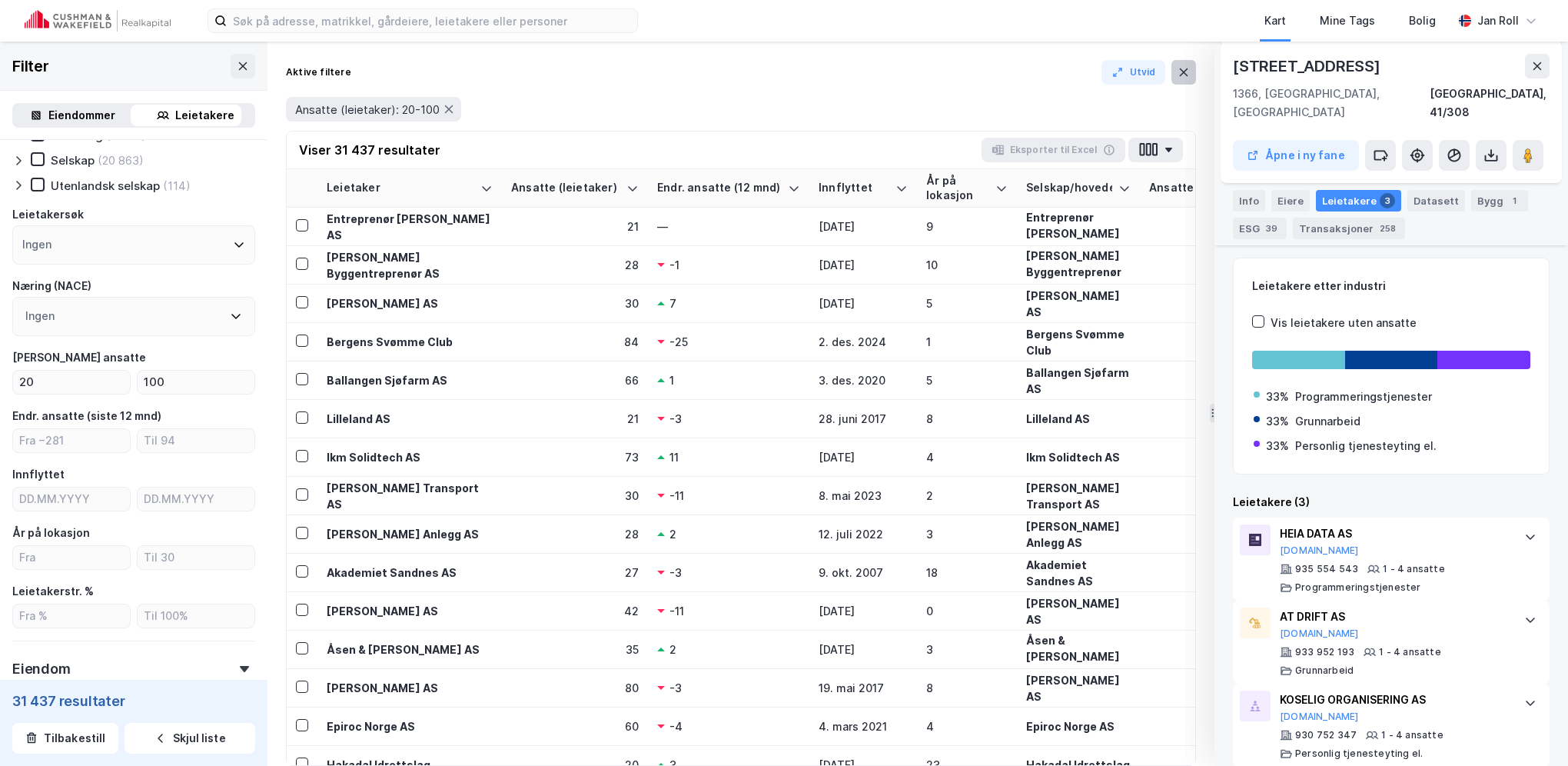
click at [1180, 72] on icon at bounding box center [1184, 72] width 12 height 12
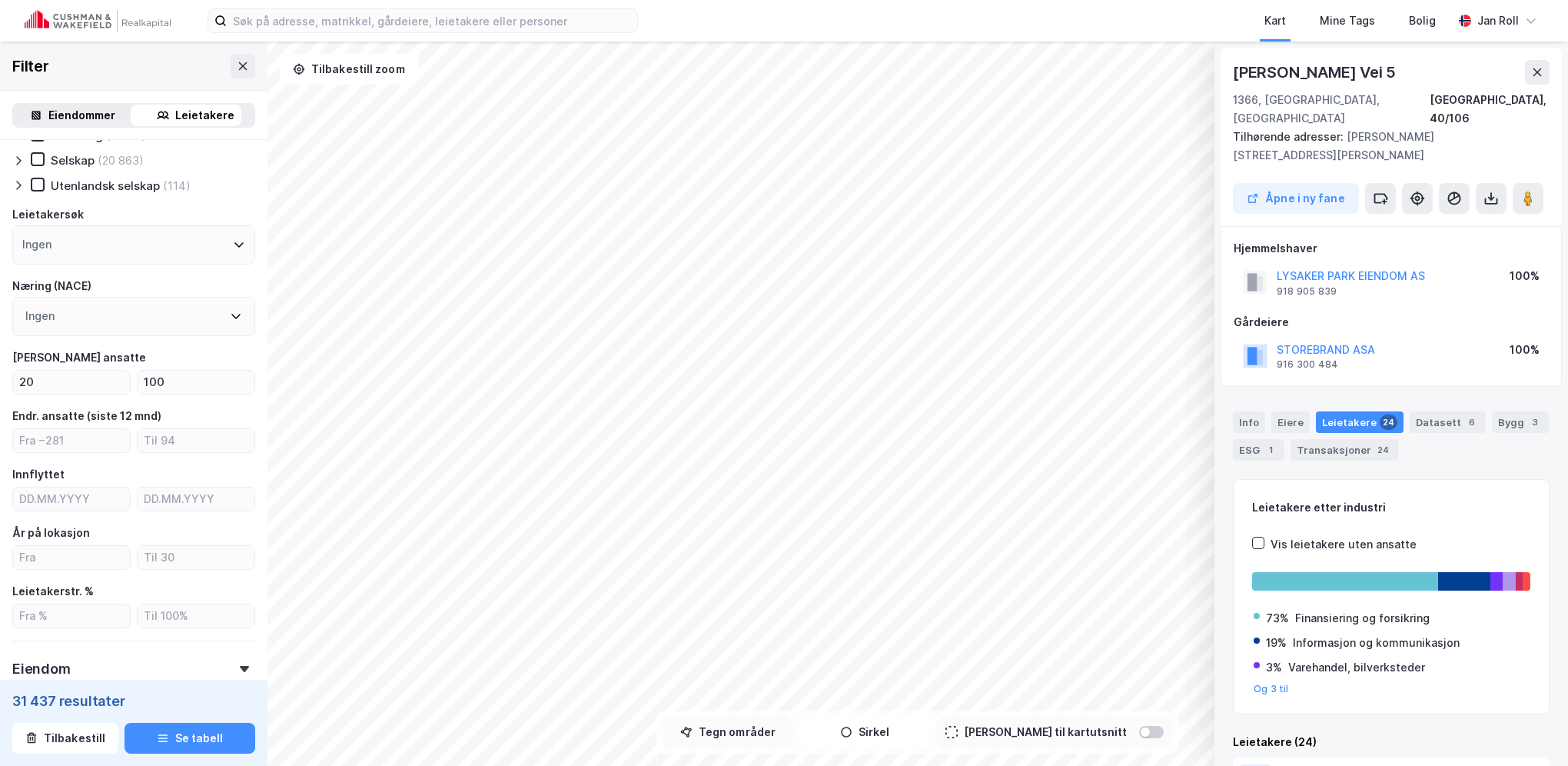
click at [748, 732] on button "Tegn områder" at bounding box center [728, 731] width 130 height 31
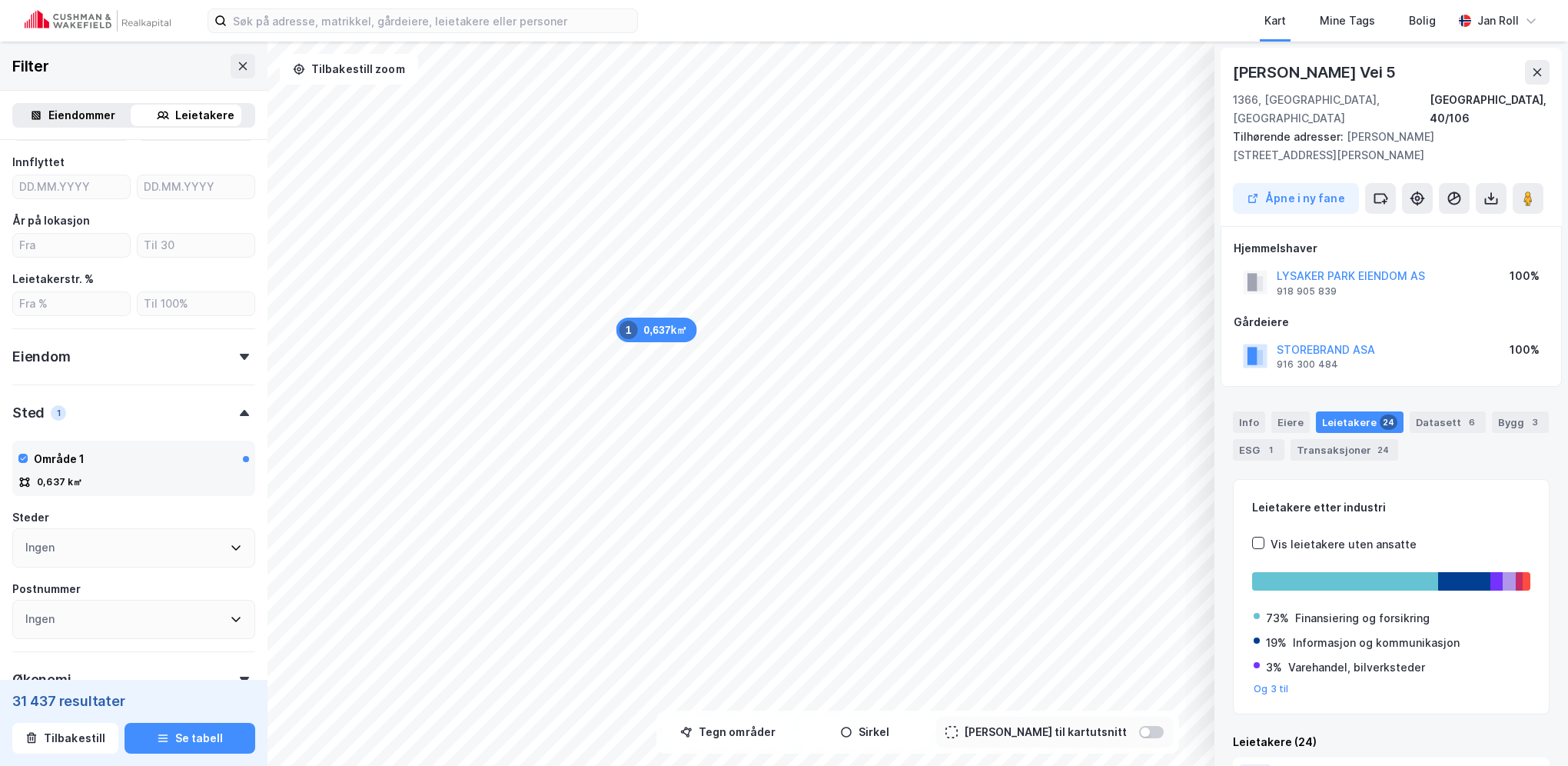
scroll to position [456, 0]
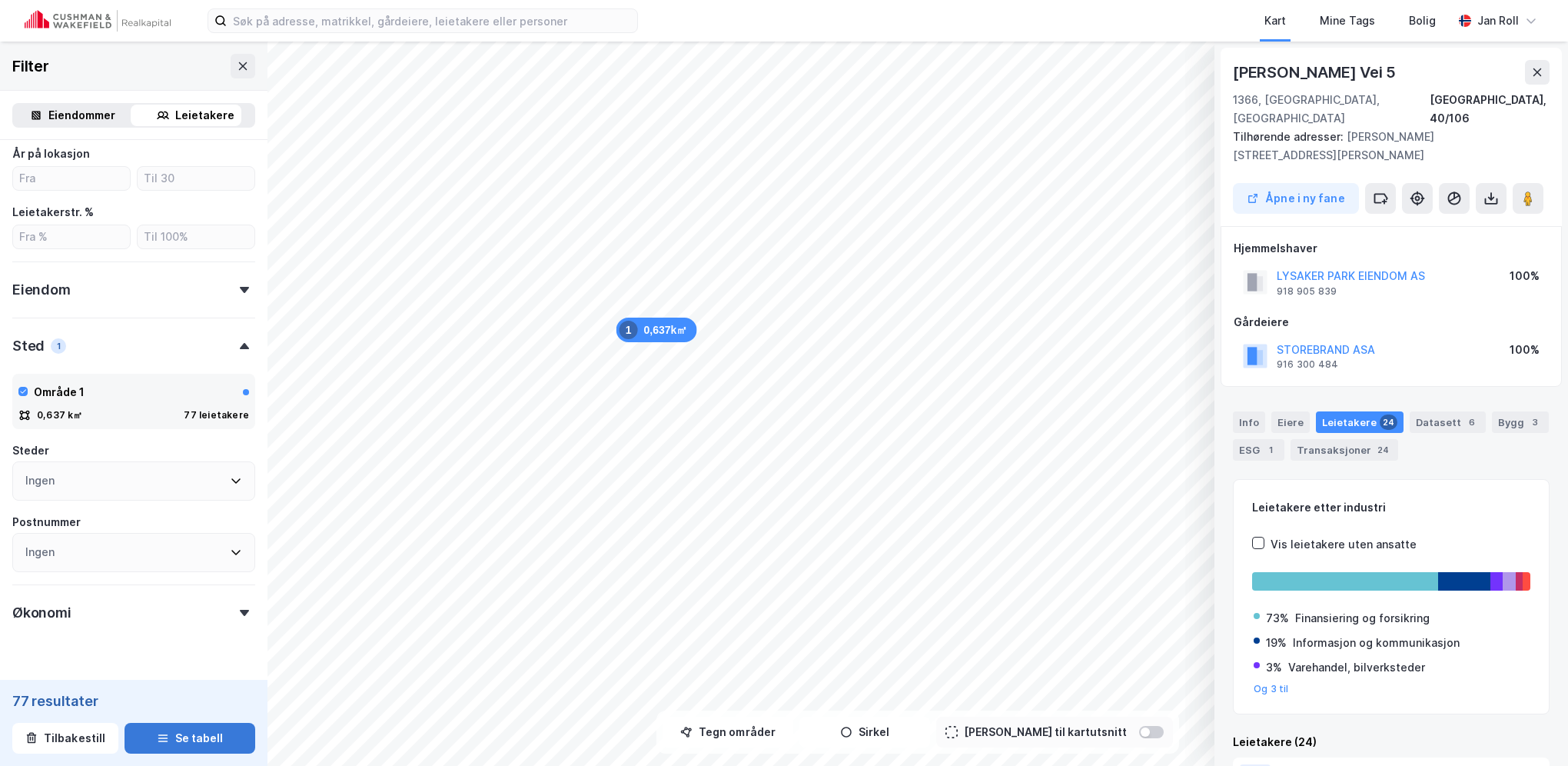
click at [207, 738] on button "Se tabell" at bounding box center [189, 738] width 130 height 31
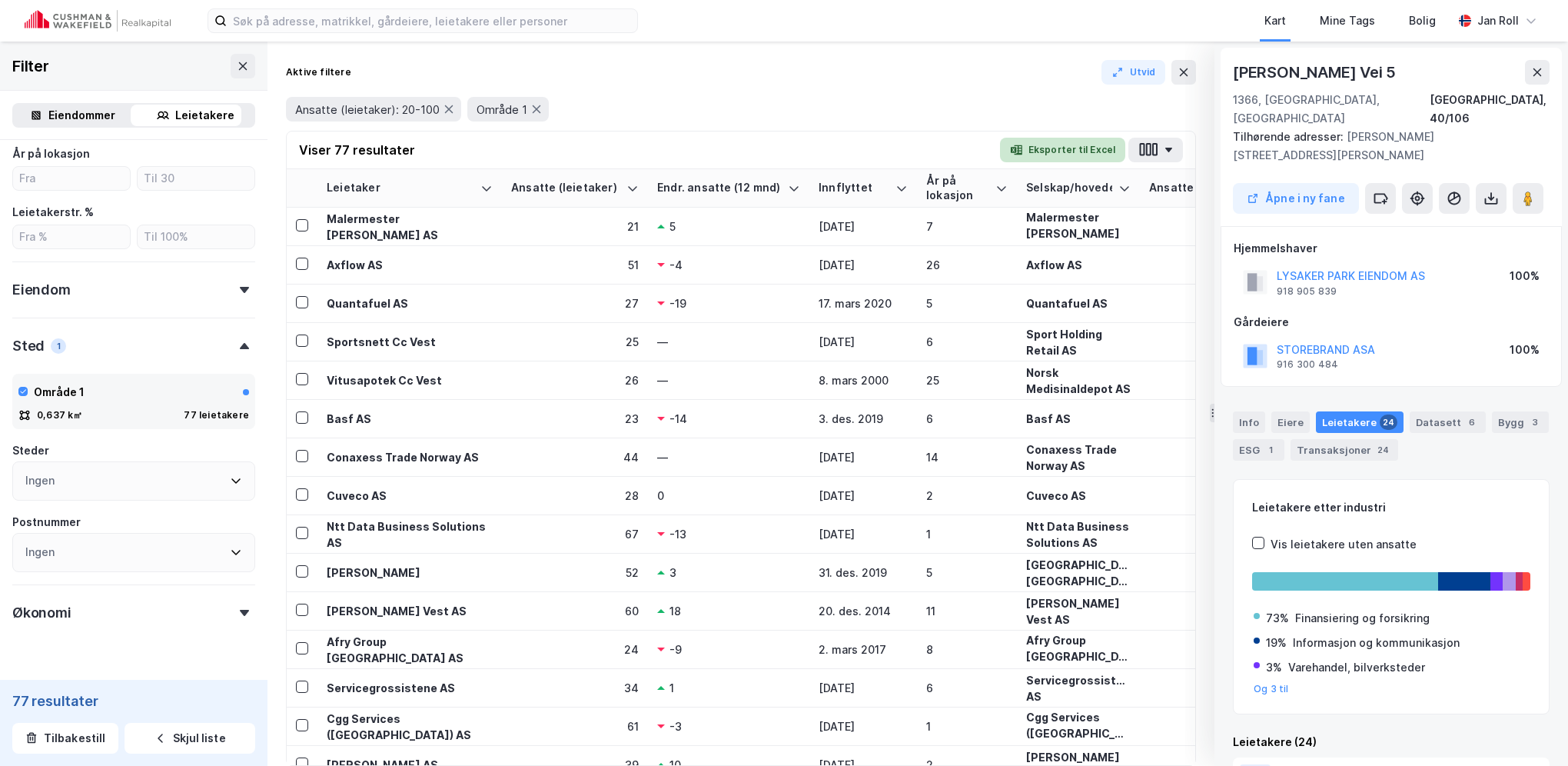
click at [1059, 145] on button "Eksporter til Excel" at bounding box center [1062, 150] width 125 height 25
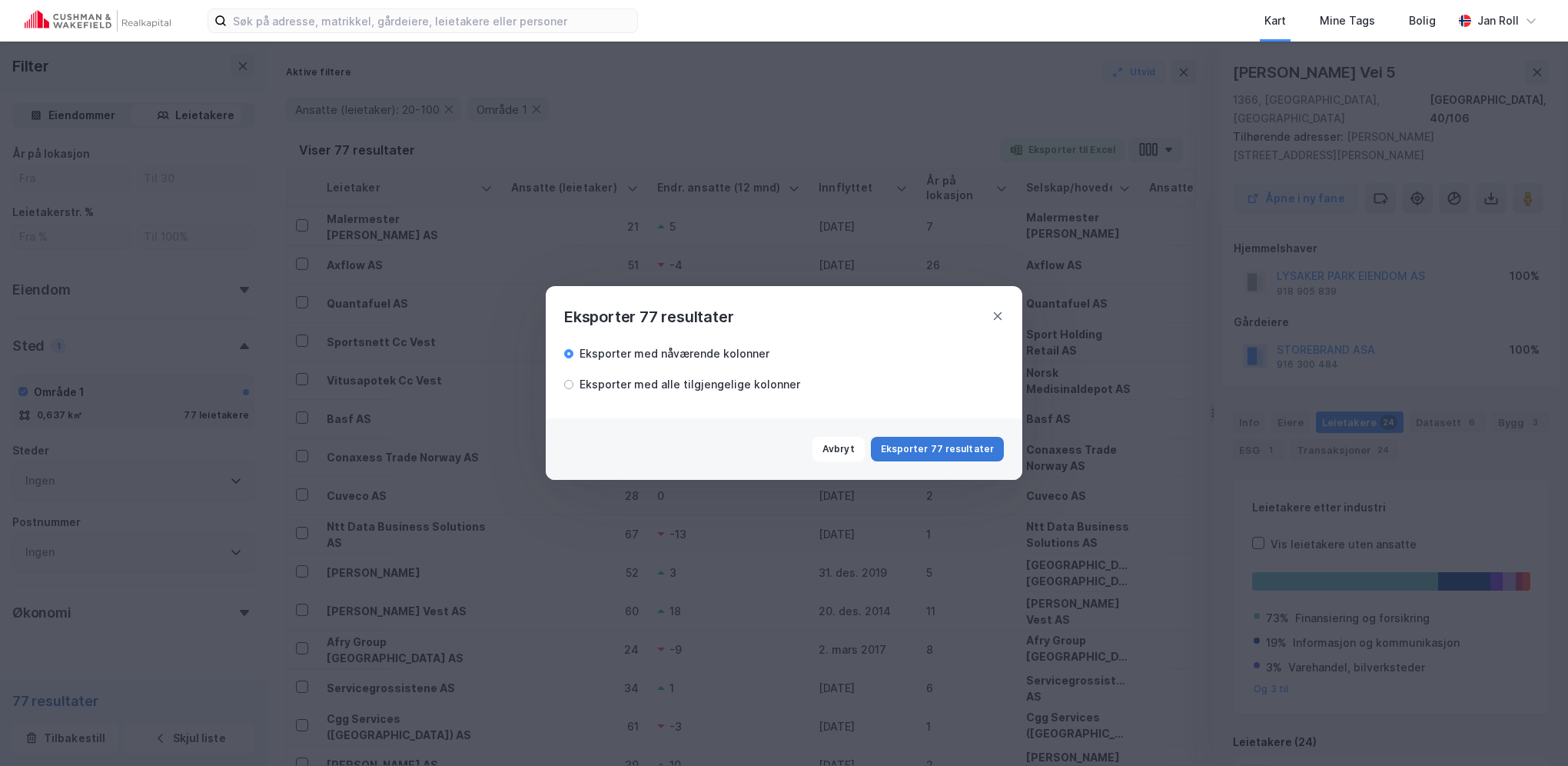
click at [965, 438] on button "Eksporter 77 resultater" at bounding box center [937, 449] width 133 height 25
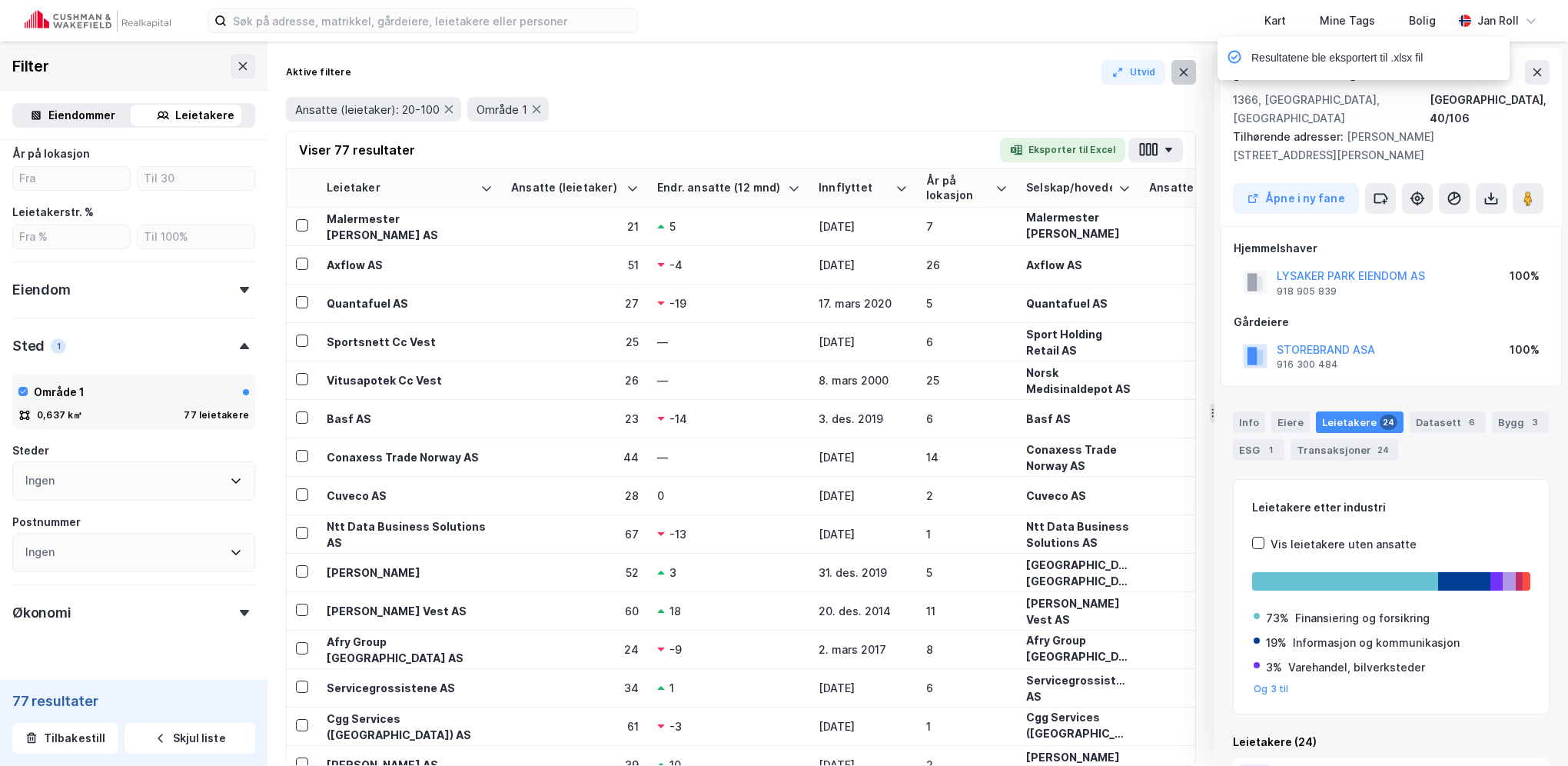
click at [1190, 75] on button at bounding box center [1184, 73] width 25 height 25
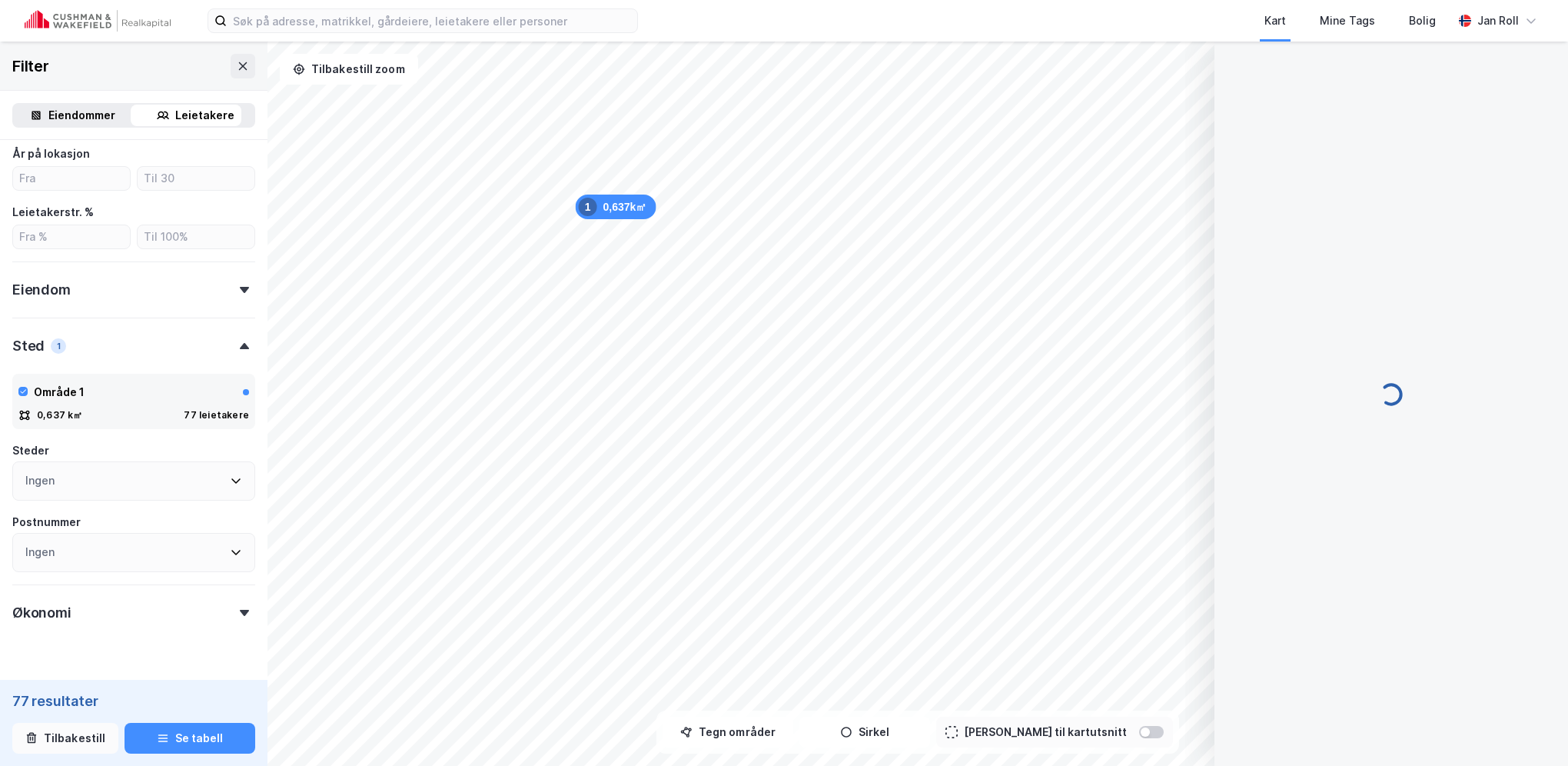
click at [86, 736] on button "Tilbakestill" at bounding box center [66, 738] width 106 height 31
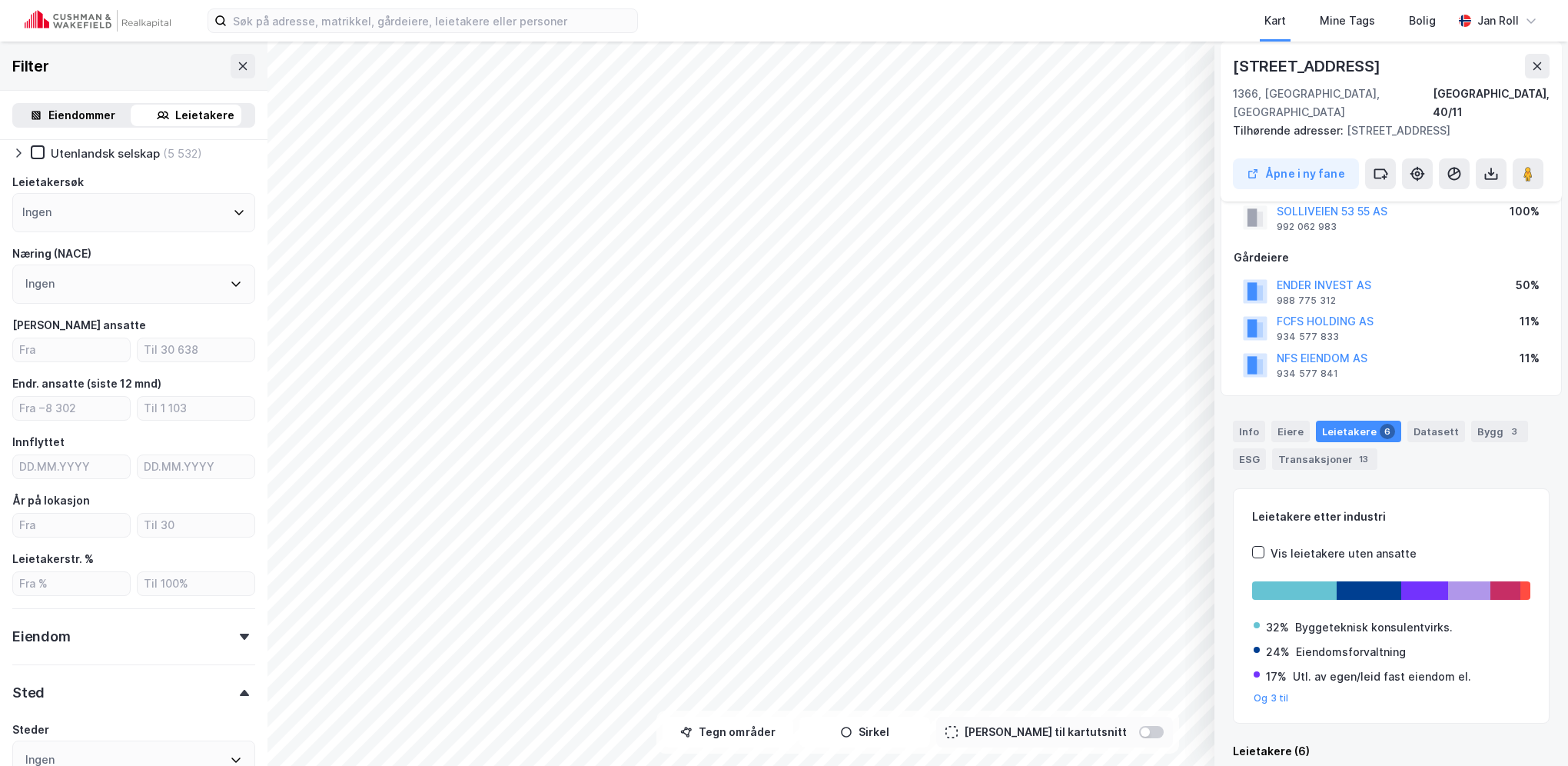
scroll to position [108, 0]
click at [83, 347] on input "number" at bounding box center [72, 351] width 117 height 23
type input "20"
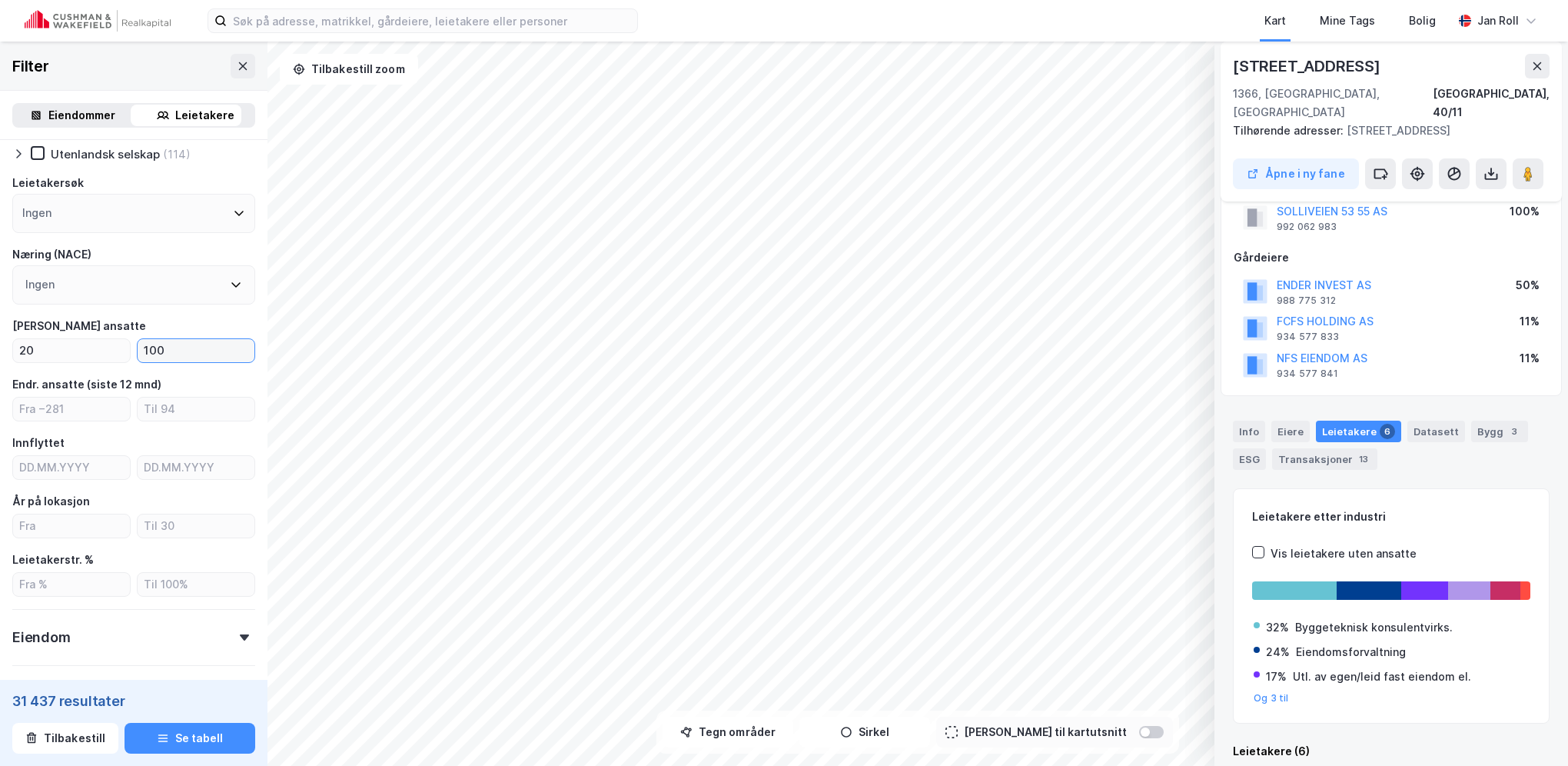
type input "100"
click at [755, 737] on button "Tegn områder" at bounding box center [728, 731] width 130 height 31
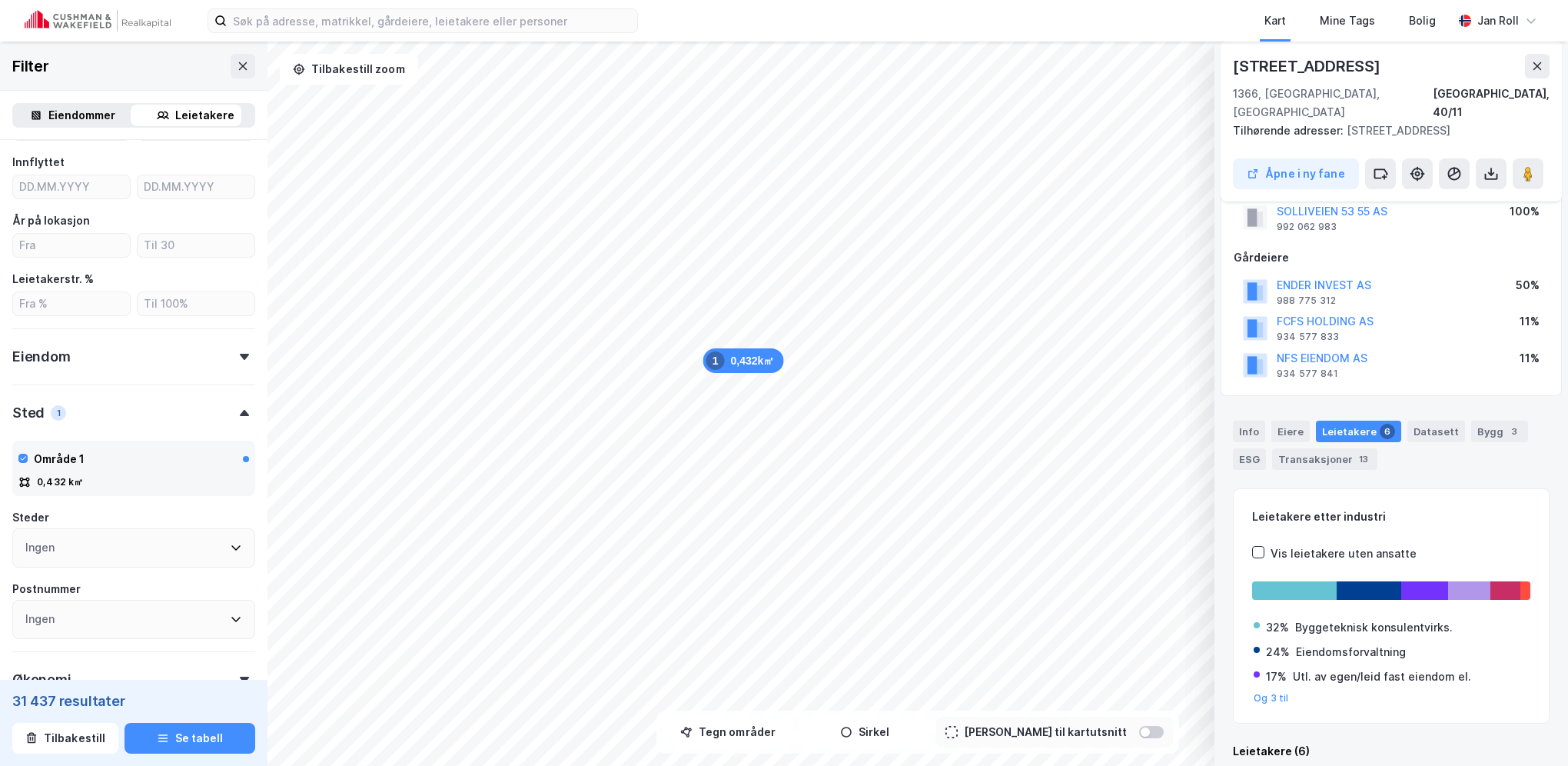
scroll to position [456, 0]
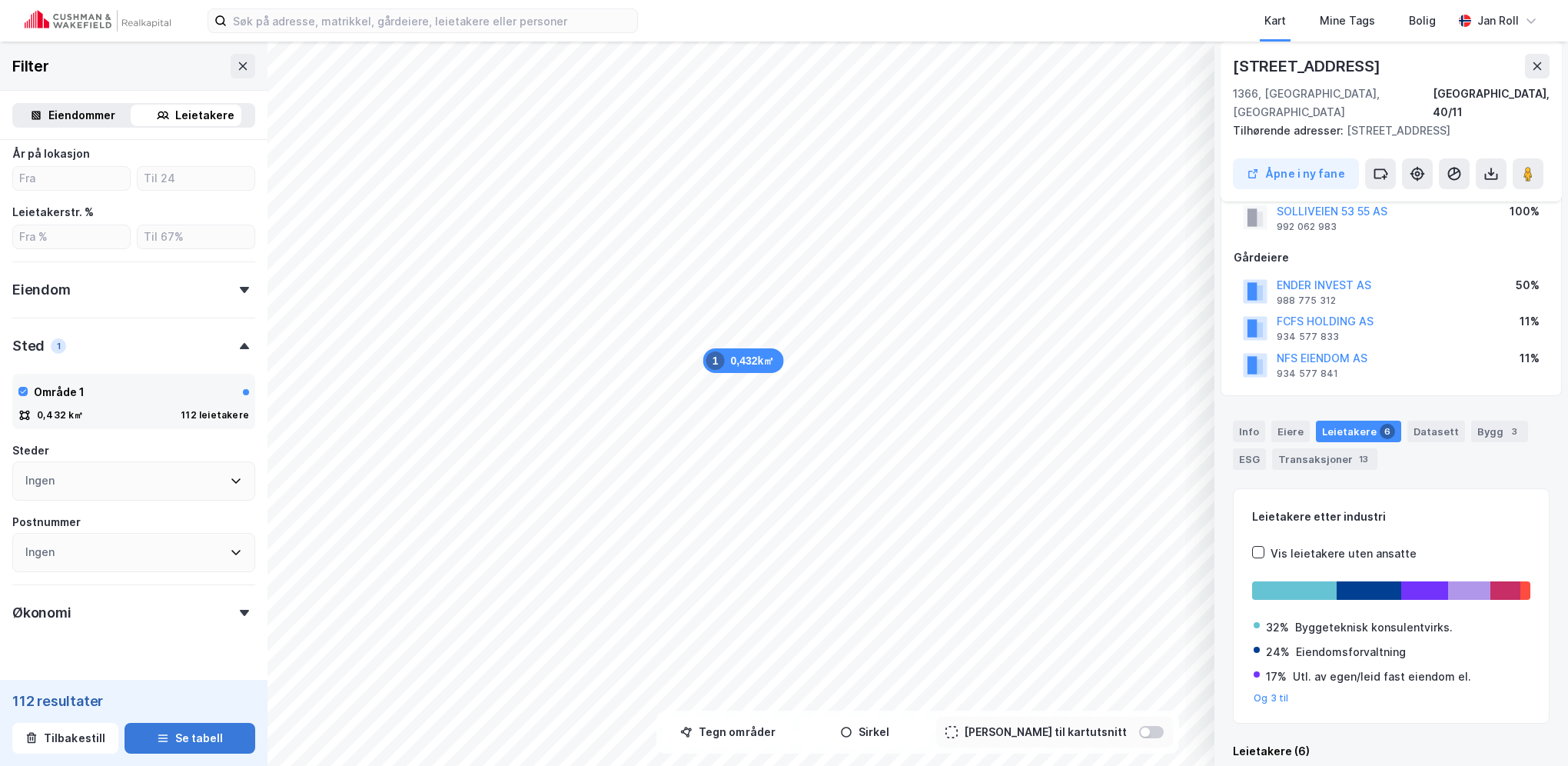
click at [192, 732] on button "Se tabell" at bounding box center [189, 738] width 130 height 31
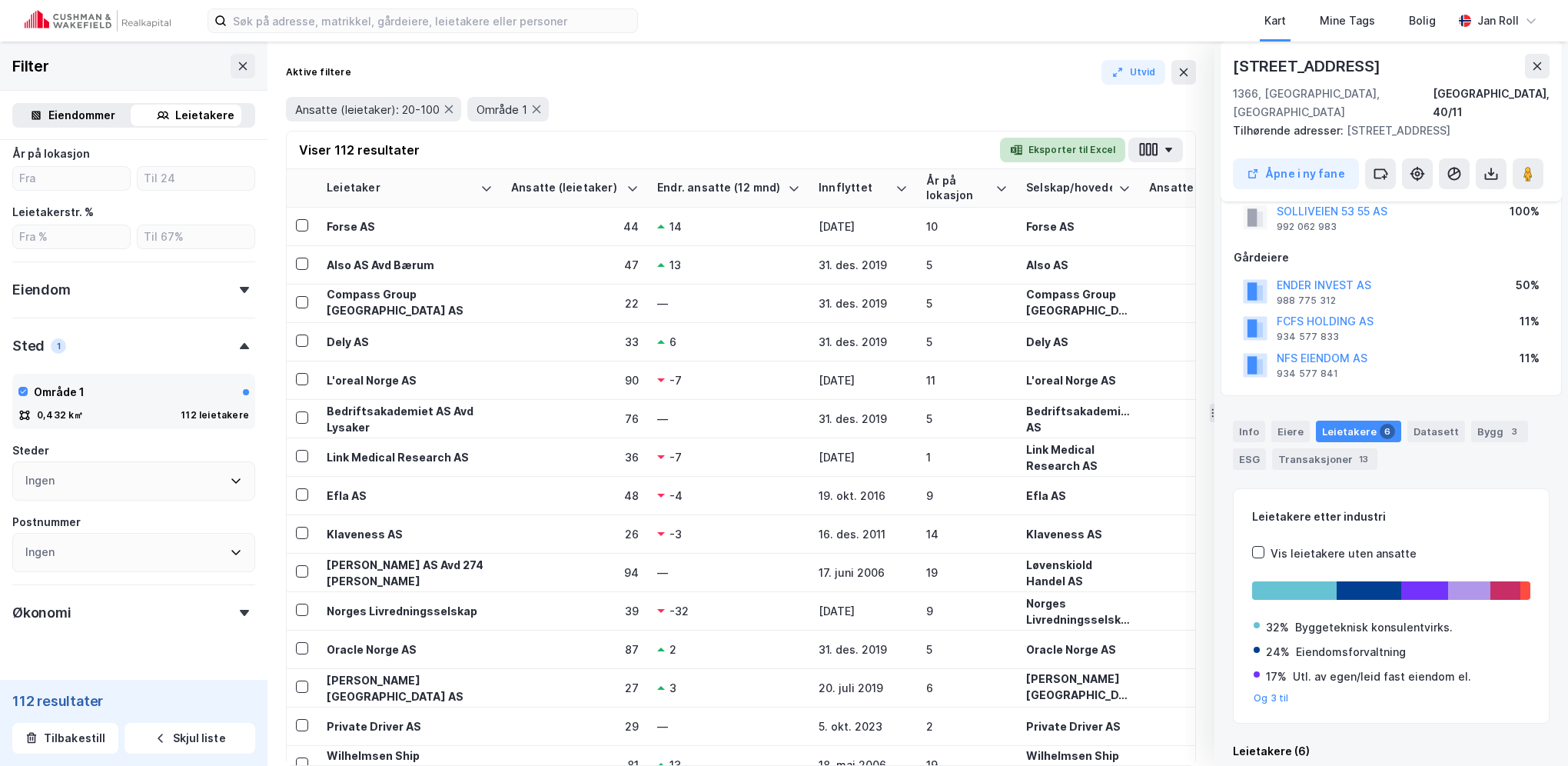
click at [1099, 146] on button "Eksporter til Excel" at bounding box center [1062, 150] width 125 height 25
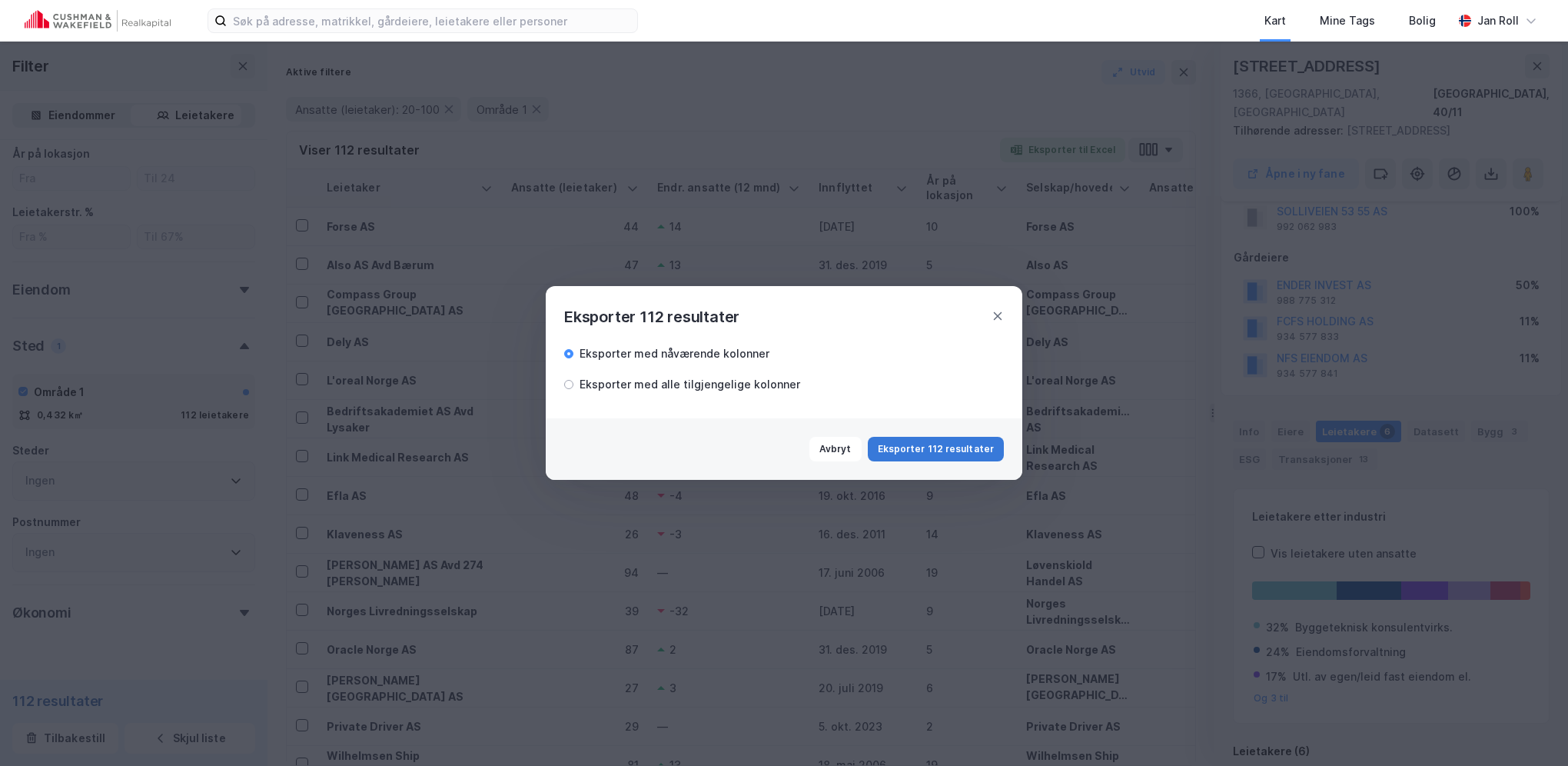
click at [943, 449] on button "Eksporter 112 resultater" at bounding box center [935, 449] width 136 height 25
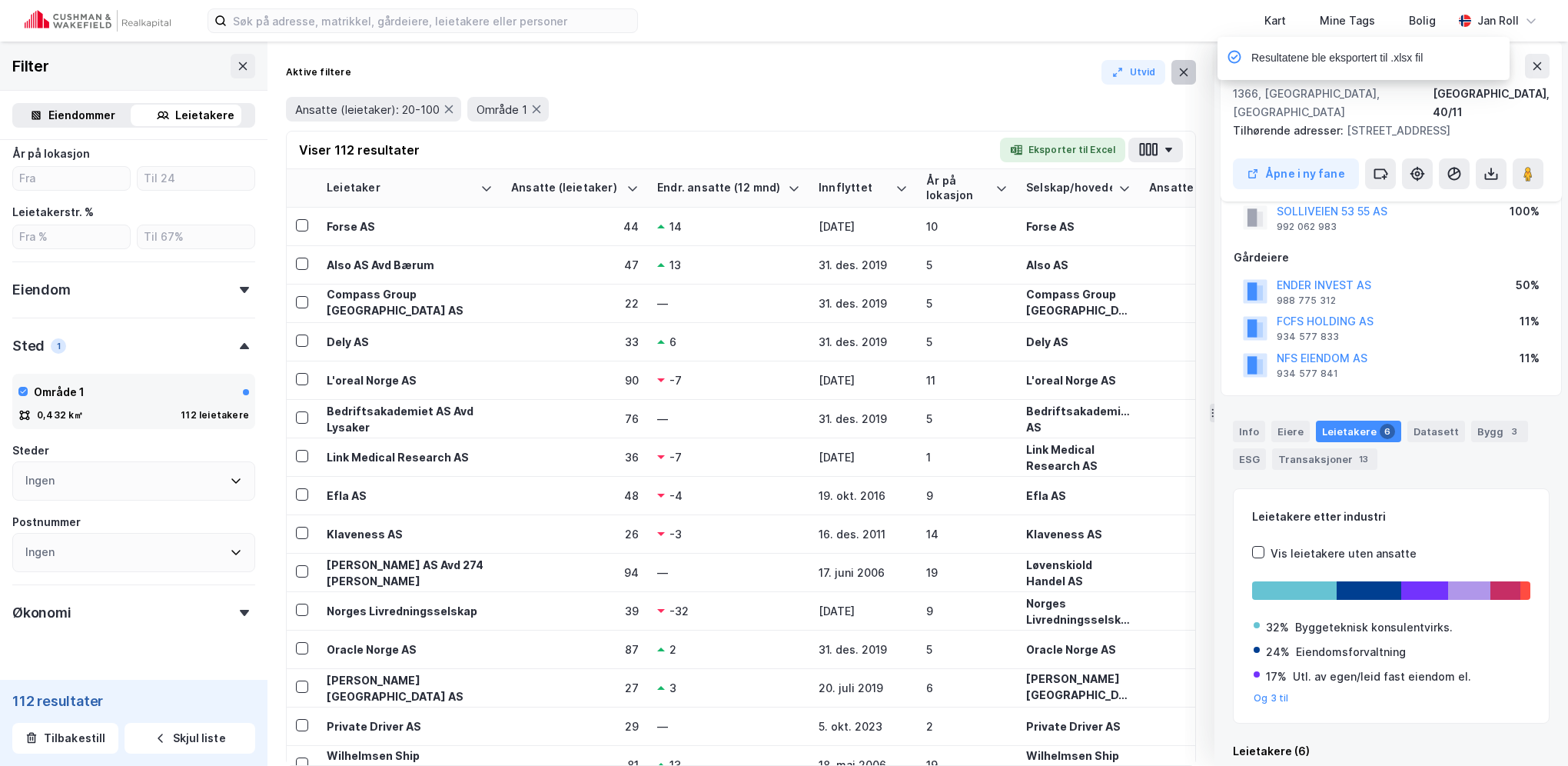
click at [1186, 71] on icon at bounding box center [1184, 72] width 12 height 12
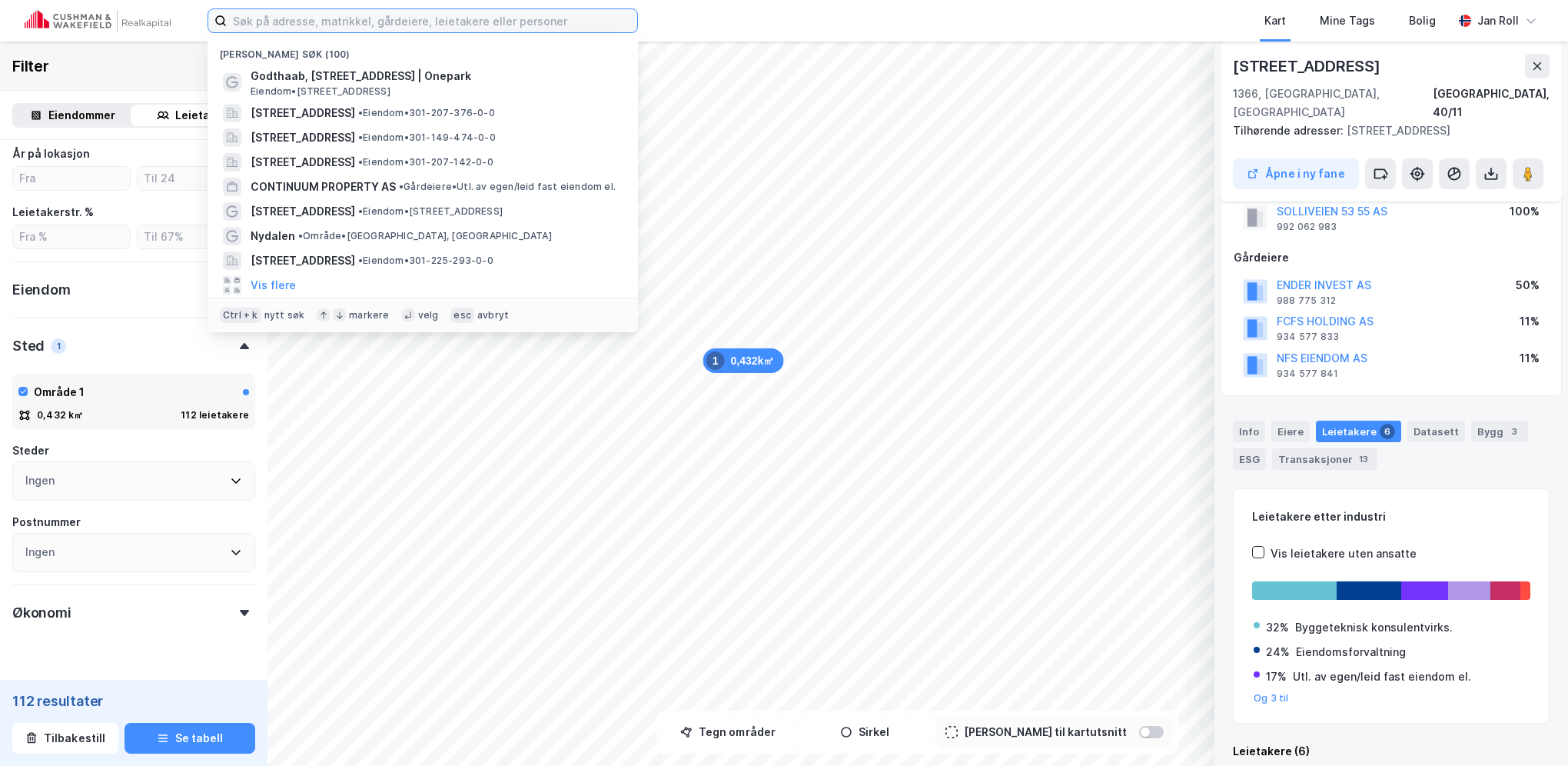
click at [372, 20] on input at bounding box center [432, 20] width 411 height 23
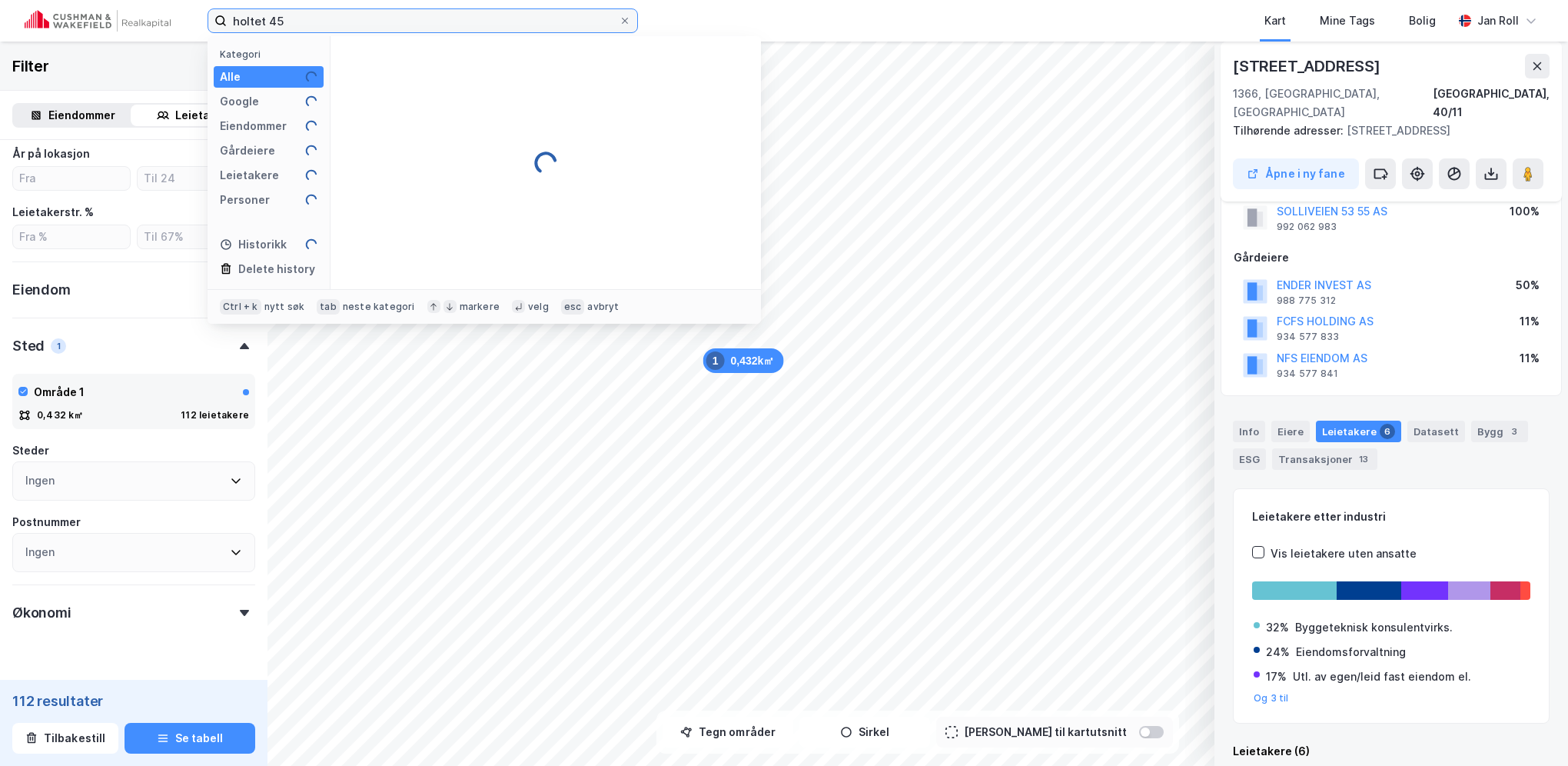
type input "holtet 45"
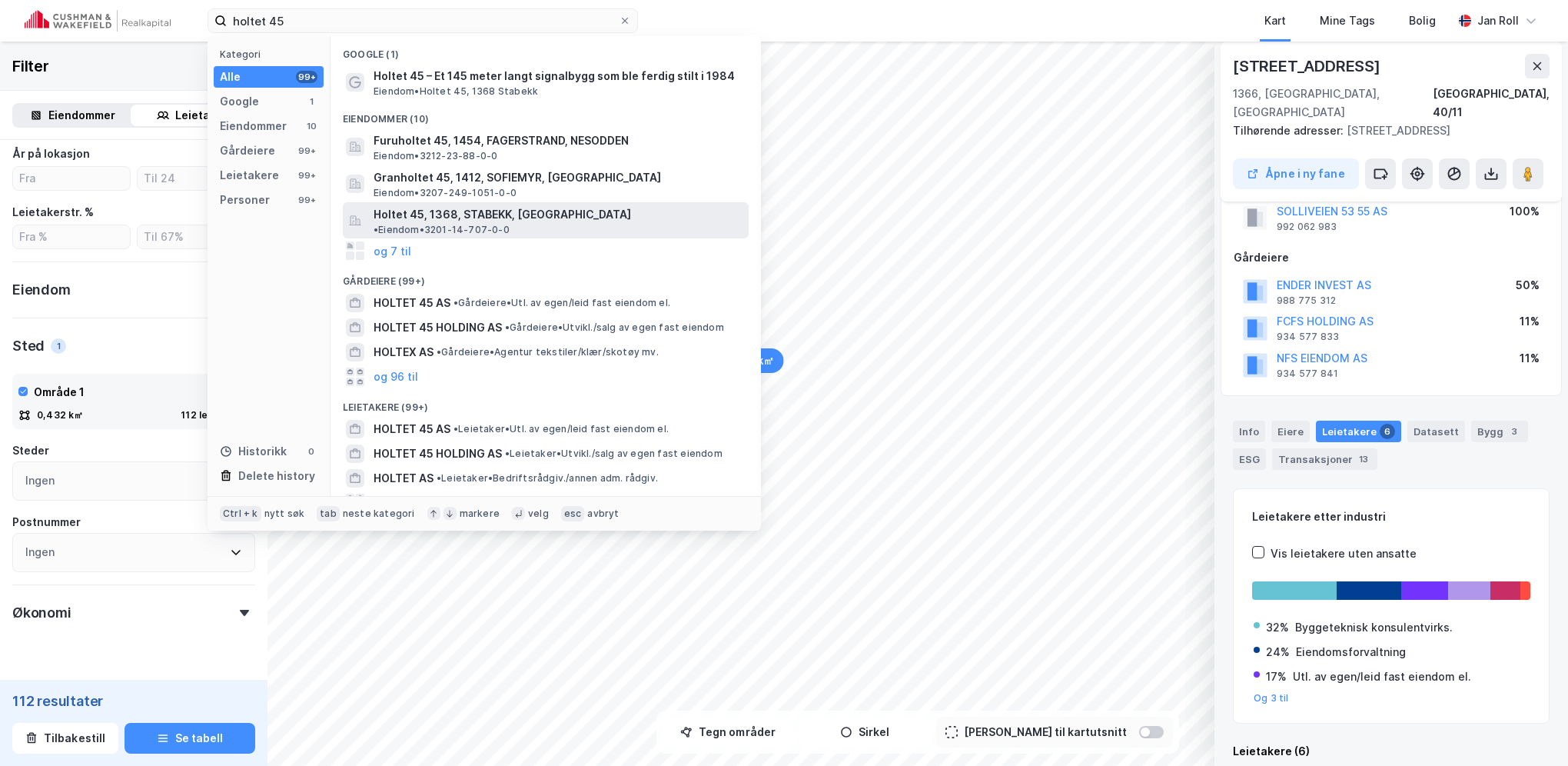
click at [415, 208] on span "Holtet 45, 1368, STABEKK, [GEOGRAPHIC_DATA]" at bounding box center [502, 214] width 257 height 19
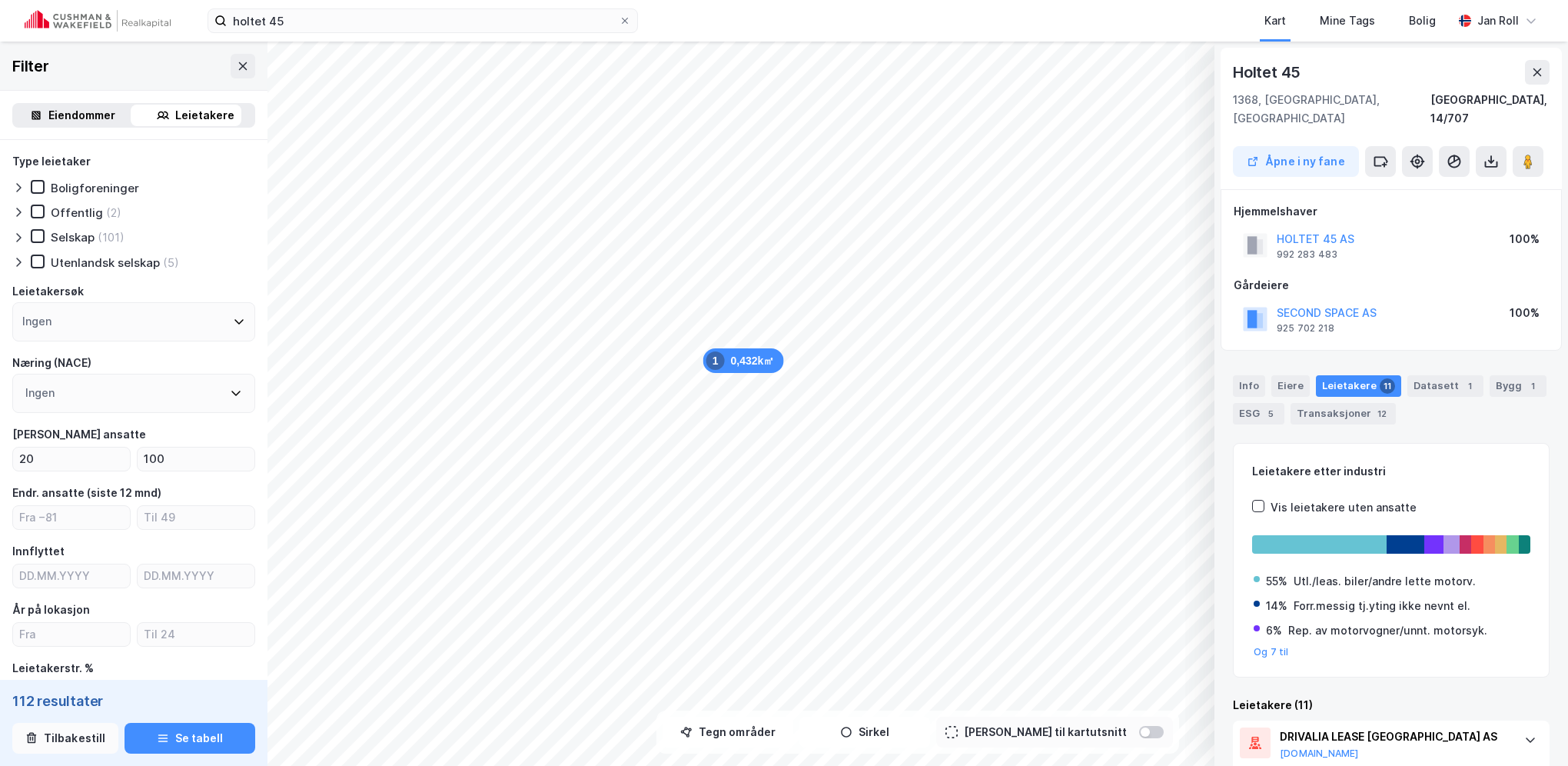
click at [93, 733] on button "Tilbakestill" at bounding box center [66, 738] width 106 height 31
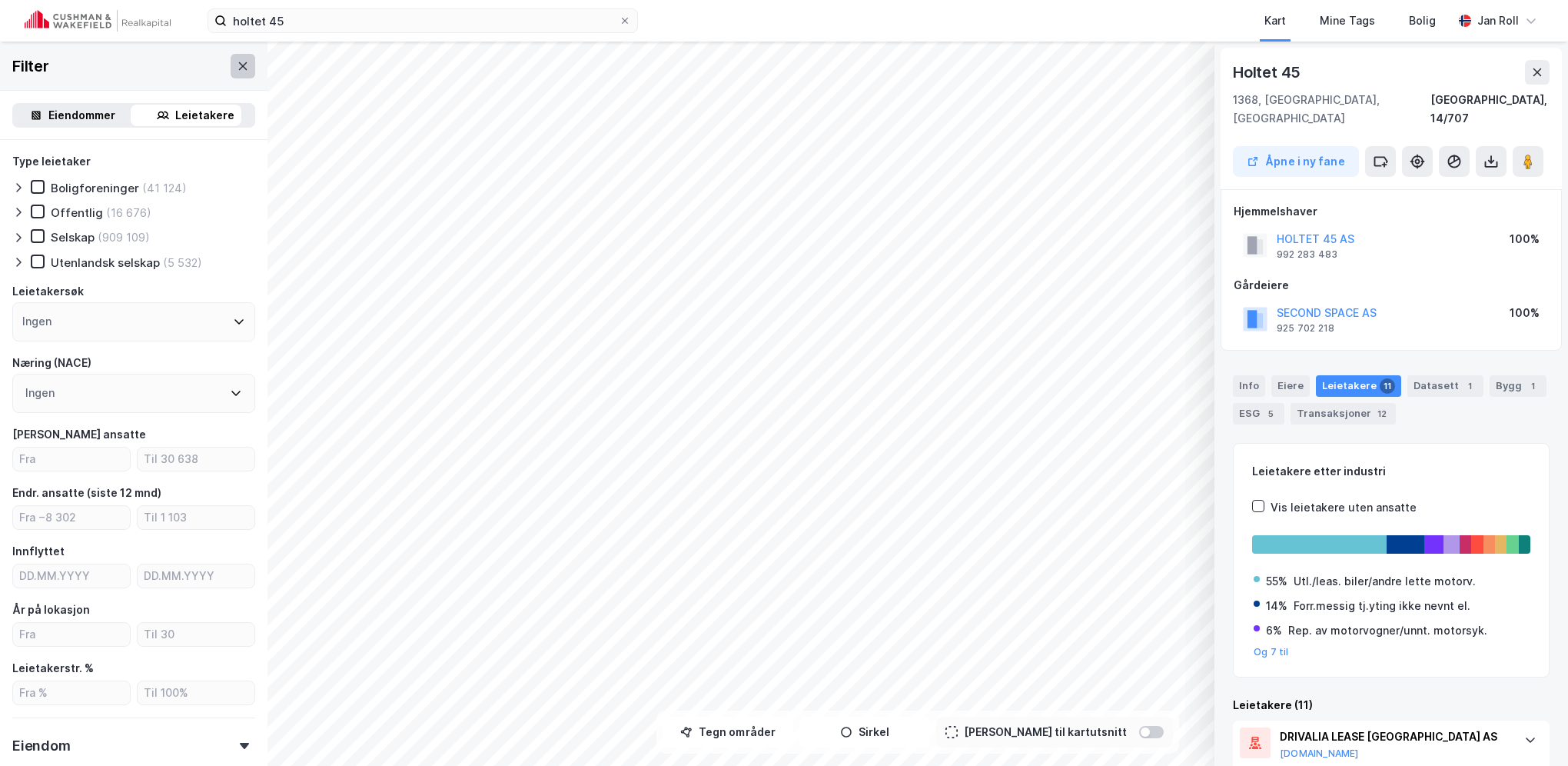
click at [237, 65] on icon at bounding box center [243, 67] width 12 height 12
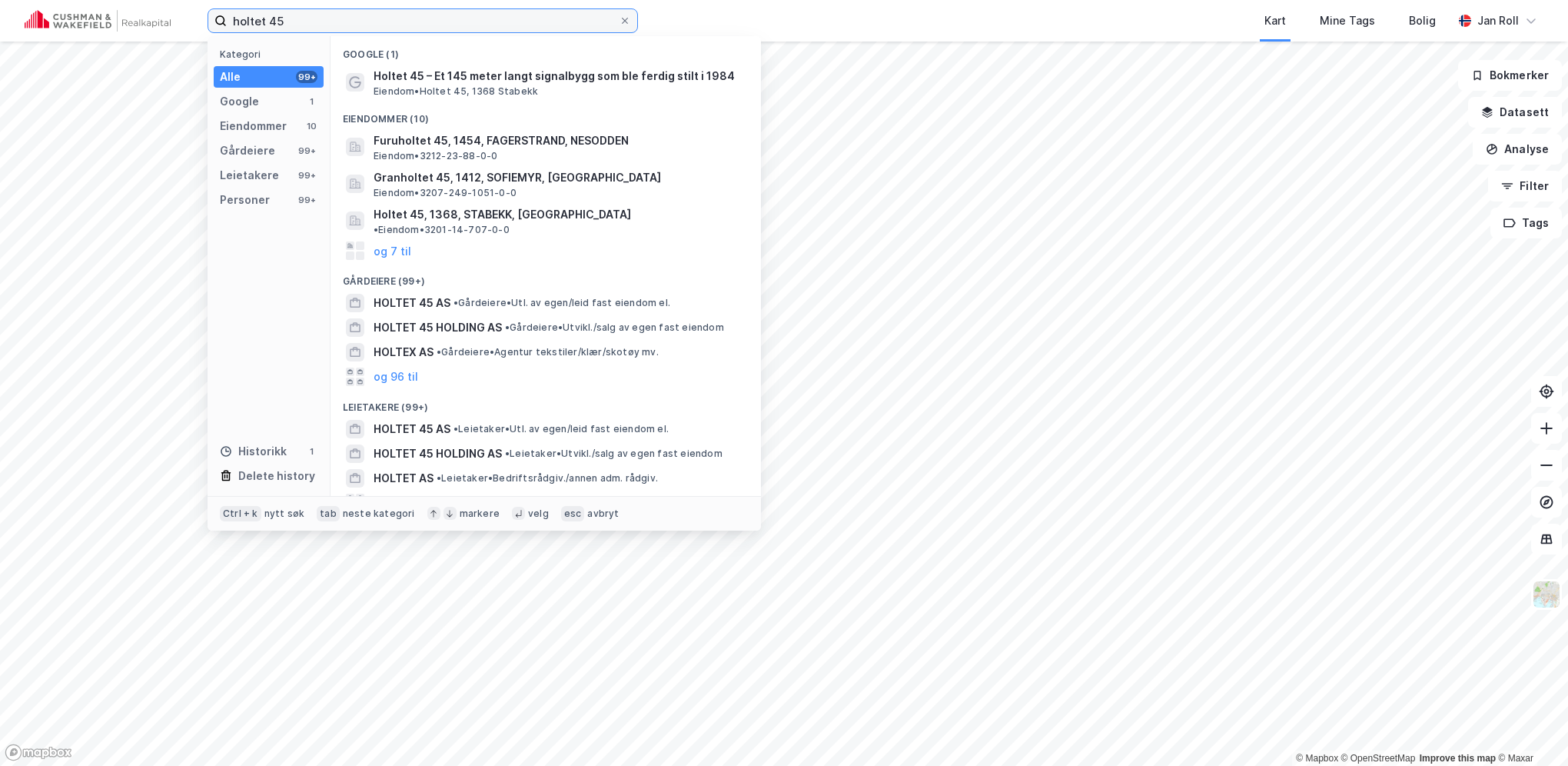
click at [439, 15] on input "holtet 45" at bounding box center [423, 20] width 392 height 23
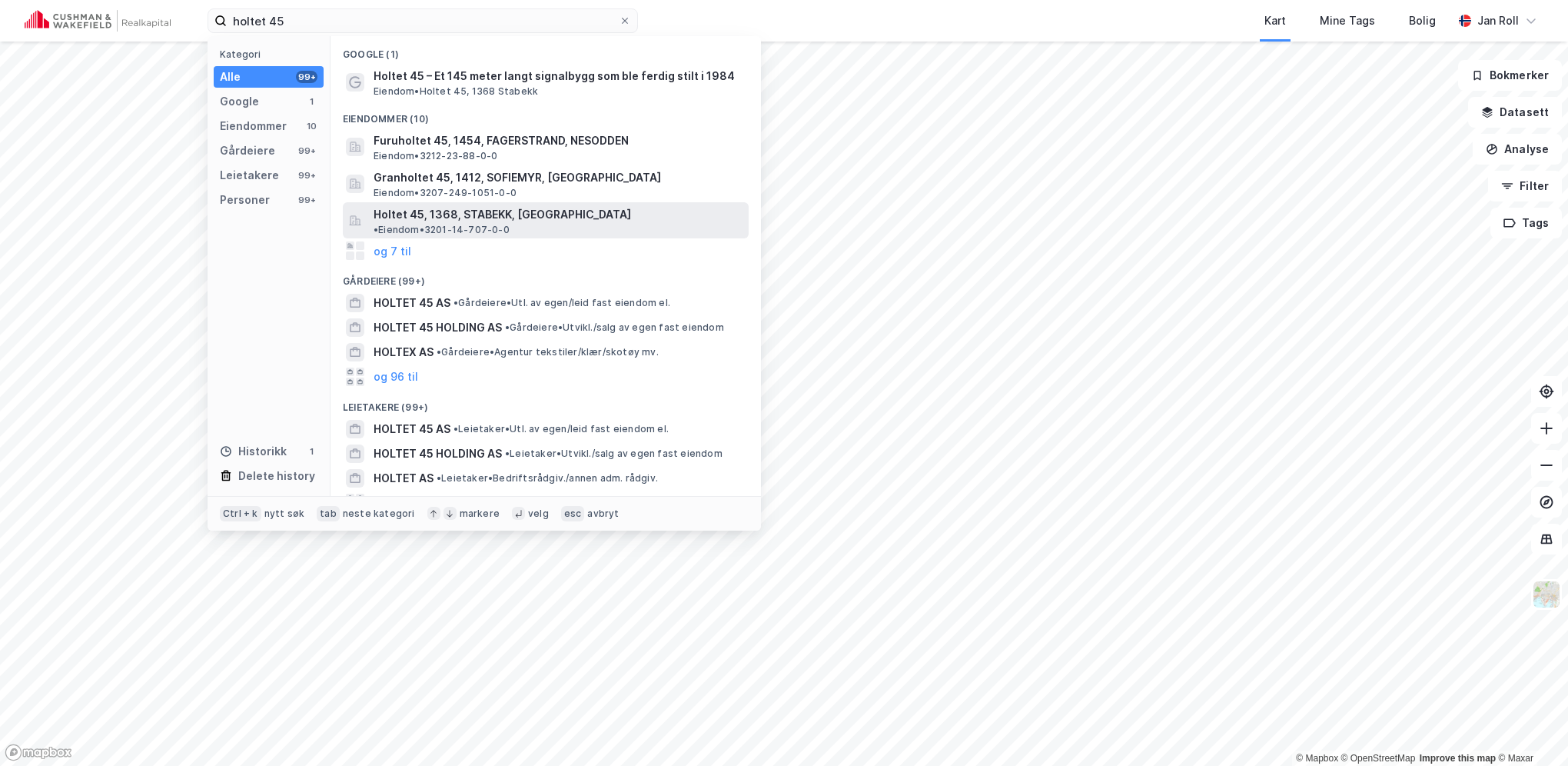
click at [514, 218] on span "Holtet 45, 1368, STABEKK, [GEOGRAPHIC_DATA]" at bounding box center [502, 214] width 257 height 19
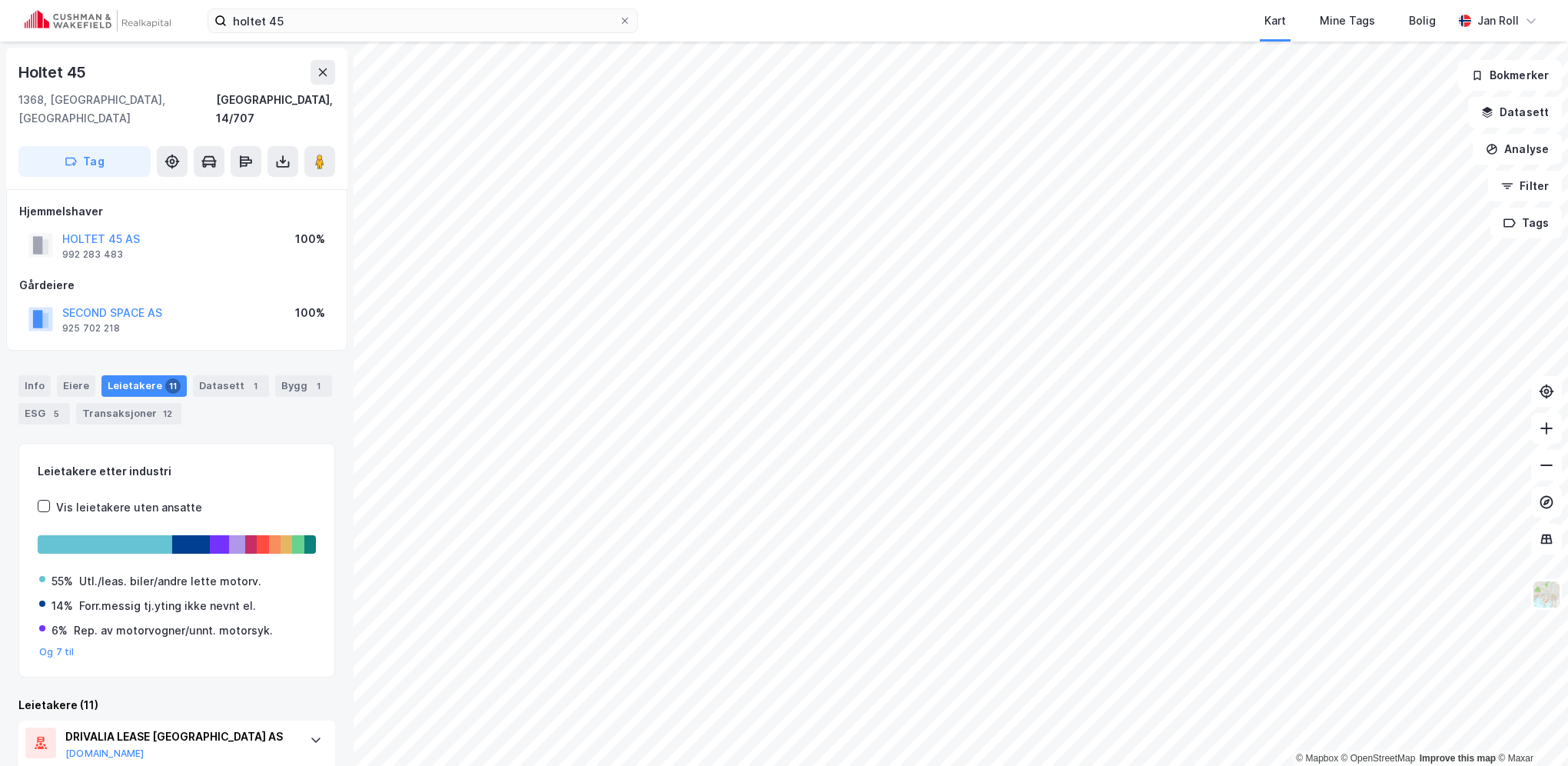
click at [138, 375] on div "Leietakere 11" at bounding box center [144, 386] width 85 height 21
click at [1525, 185] on button "Filter" at bounding box center [1525, 186] width 74 height 31
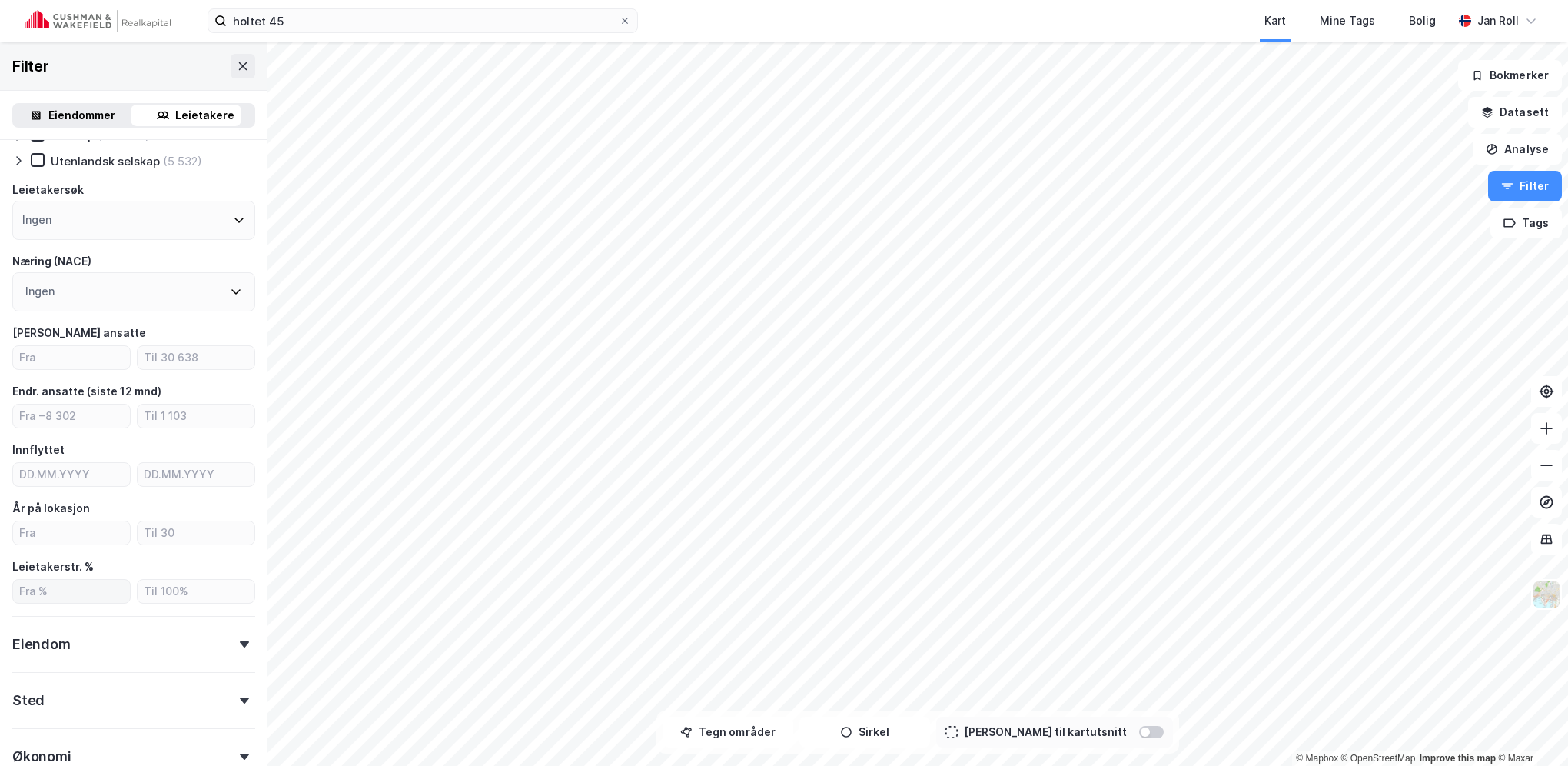
scroll to position [154, 0]
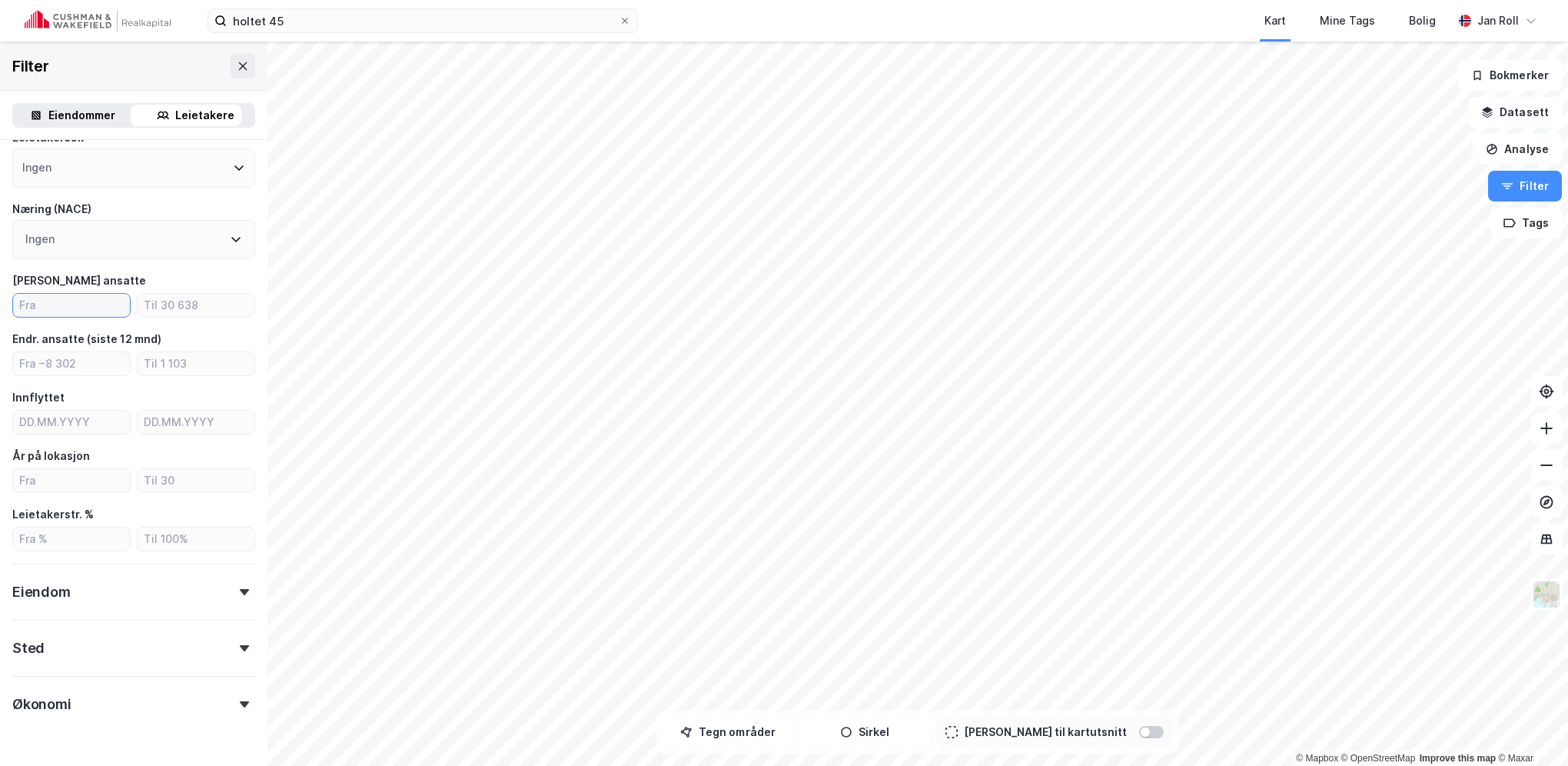
click at [91, 304] on input "number" at bounding box center [72, 305] width 117 height 23
type input "0"
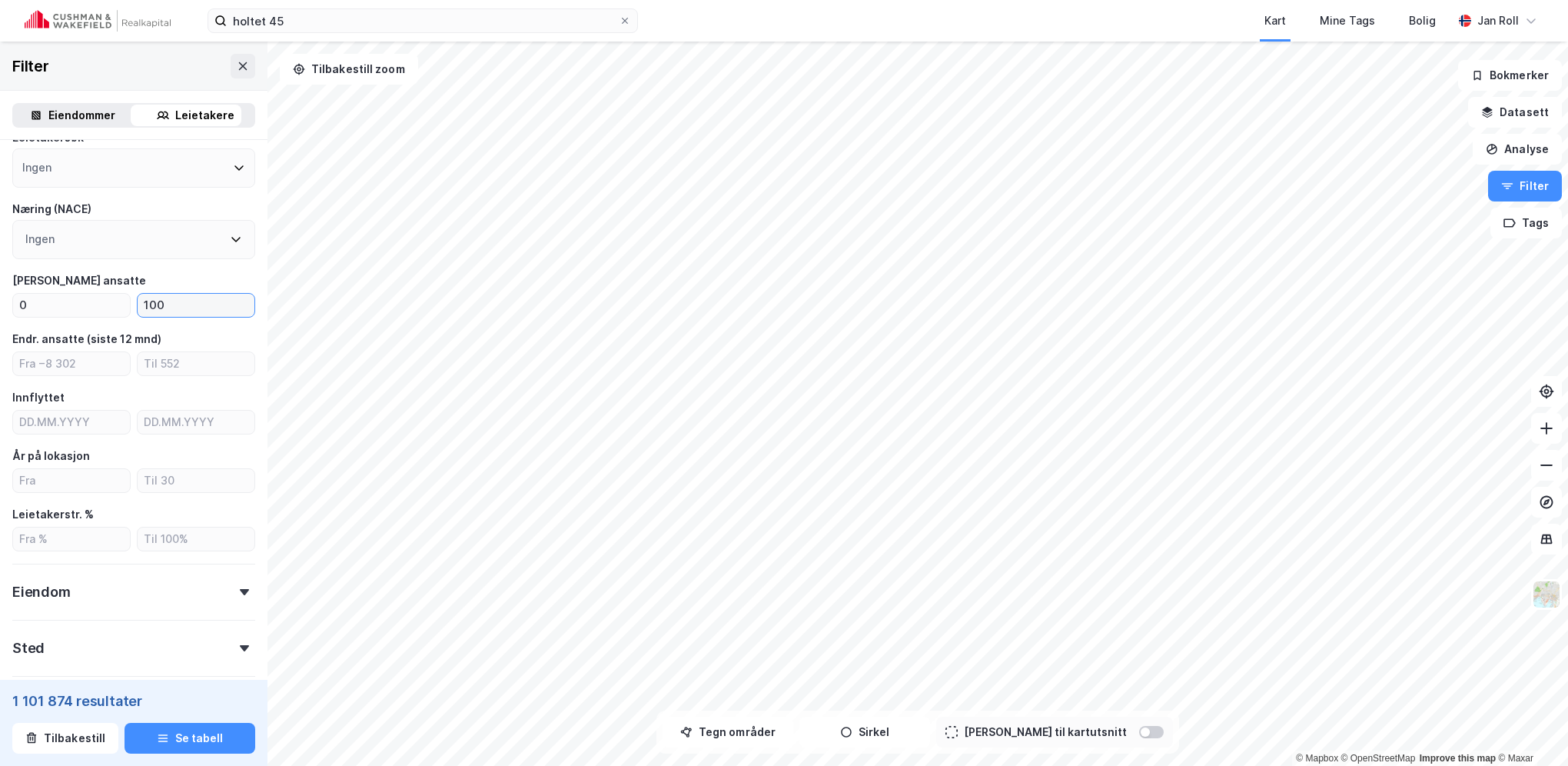
type input "100"
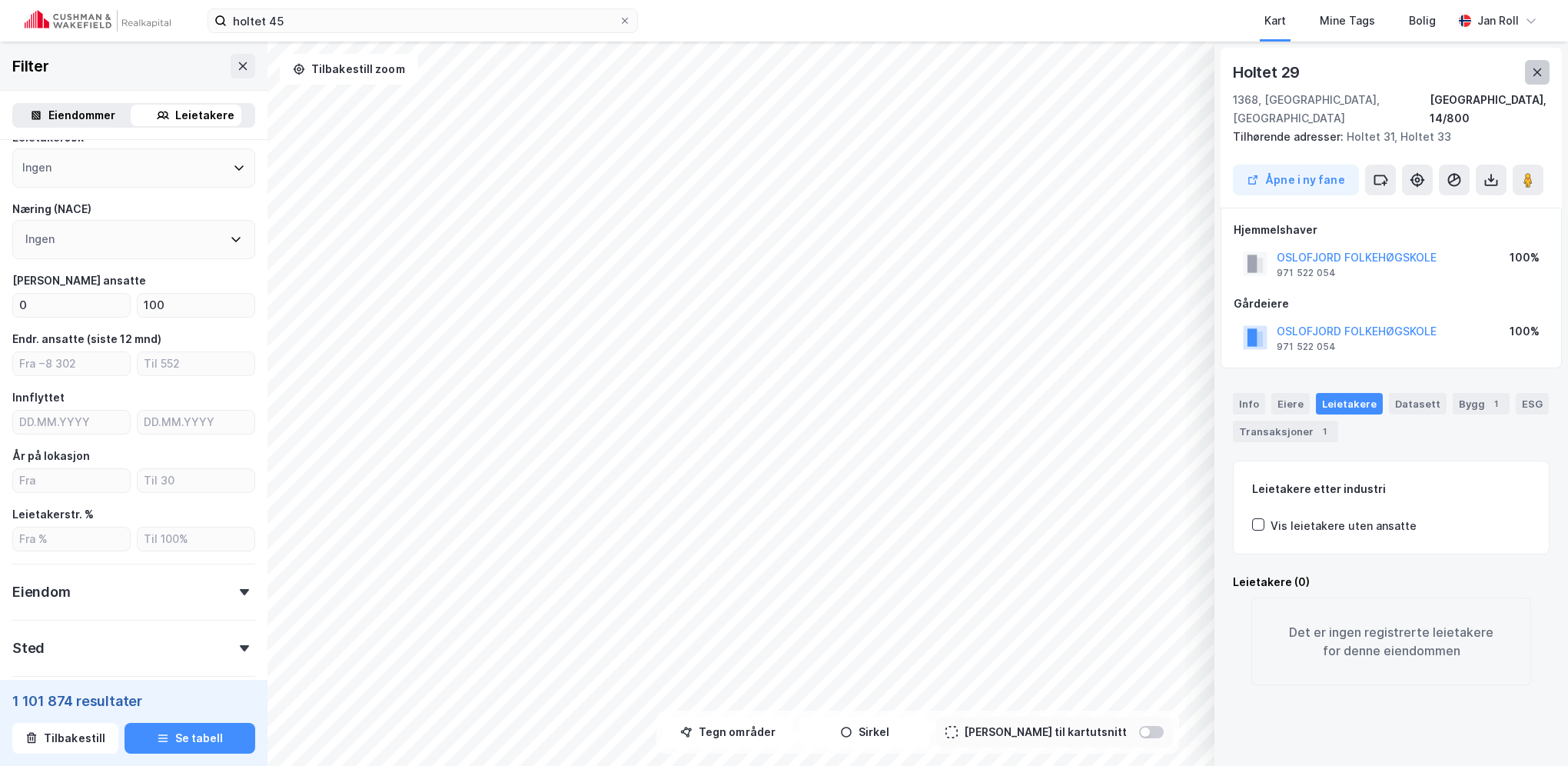
click at [1536, 71] on icon at bounding box center [1538, 72] width 9 height 8
drag, startPoint x: 176, startPoint y: 307, endPoint x: 71, endPoint y: 304, distance: 105.0
click at [71, 304] on div "0 100" at bounding box center [134, 305] width 243 height 25
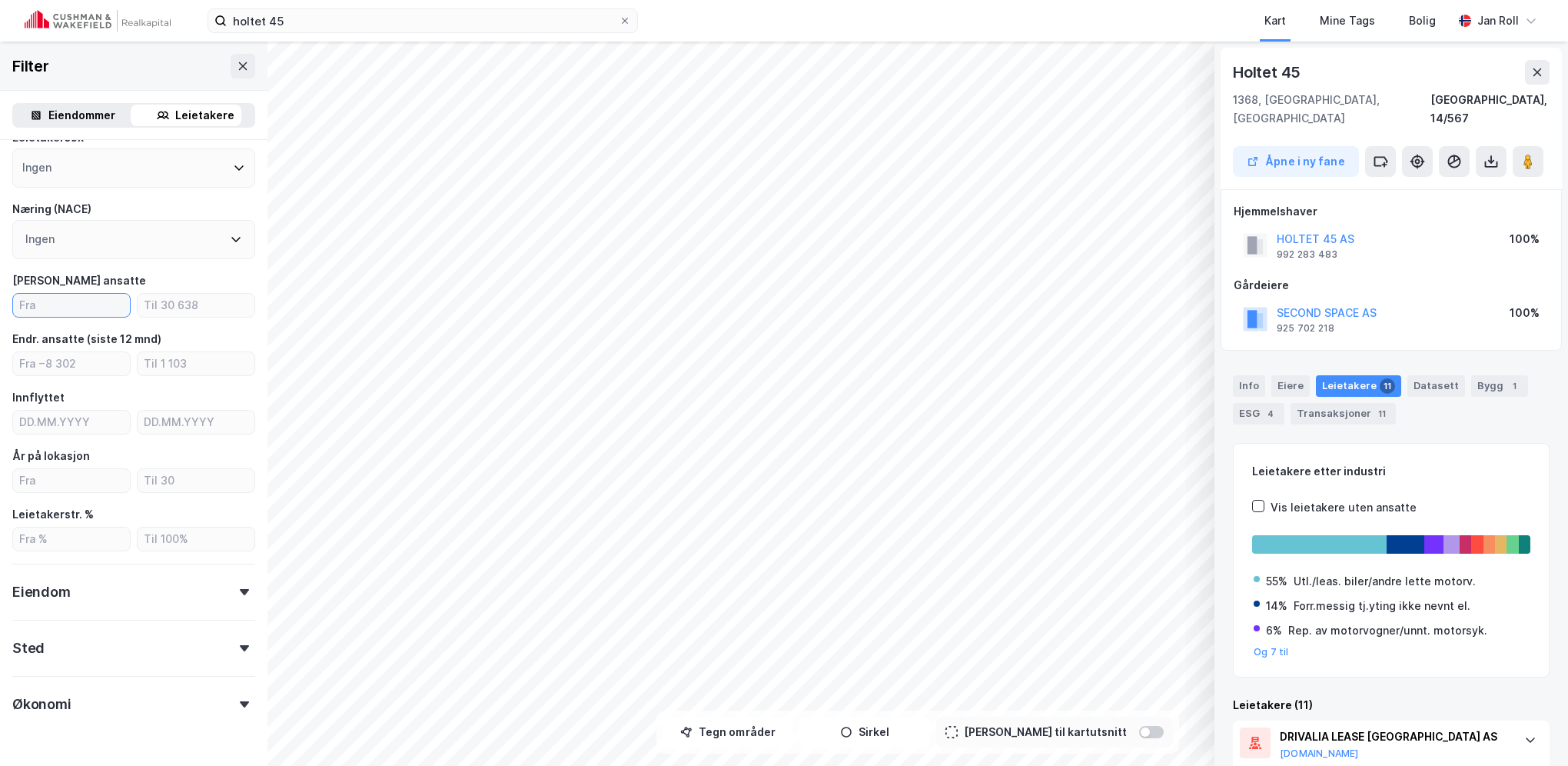
click at [91, 302] on input "number" at bounding box center [72, 305] width 117 height 23
type input "0"
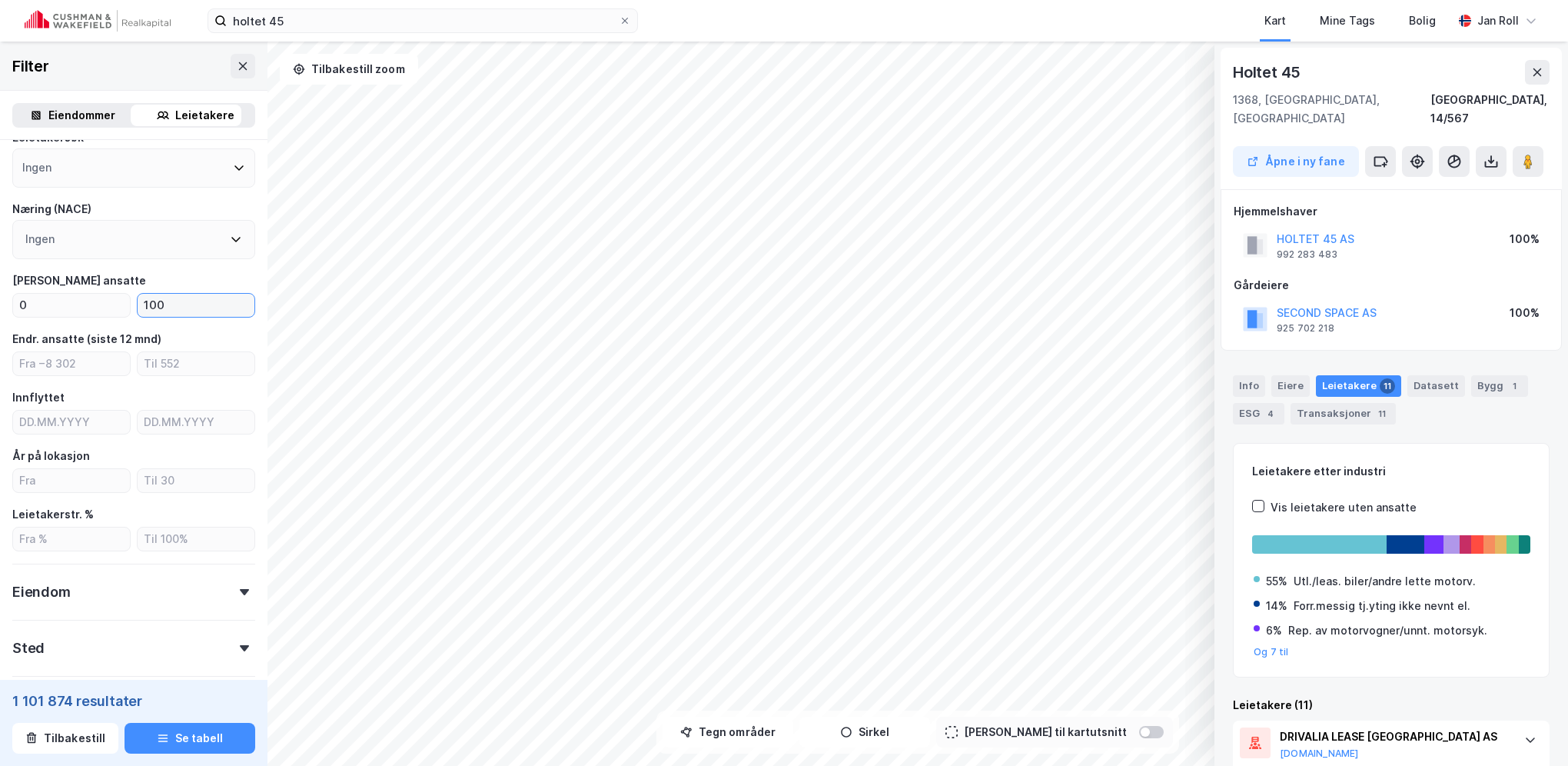
type input "100"
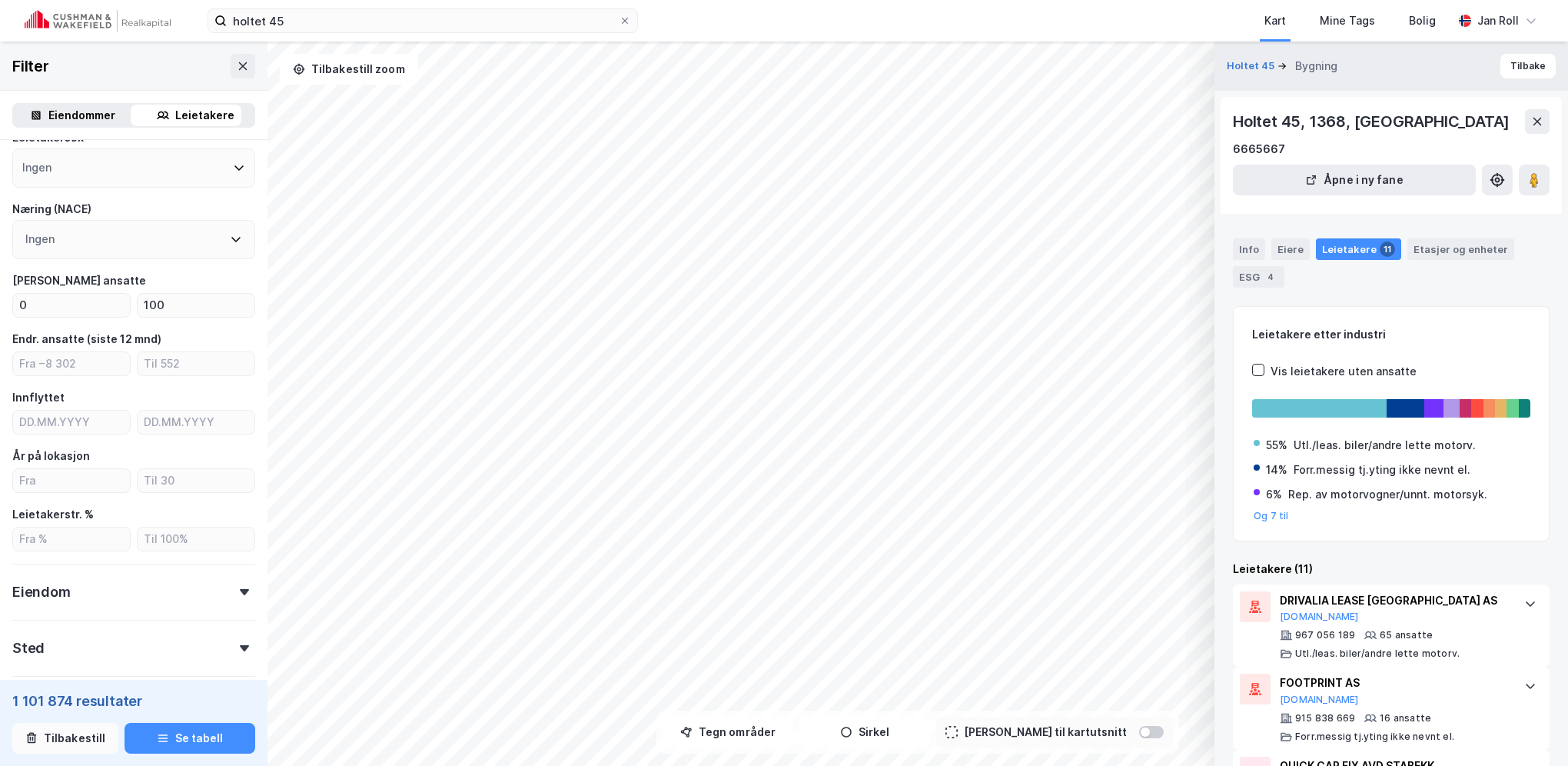
click at [84, 729] on button "Tilbakestill" at bounding box center [66, 738] width 106 height 31
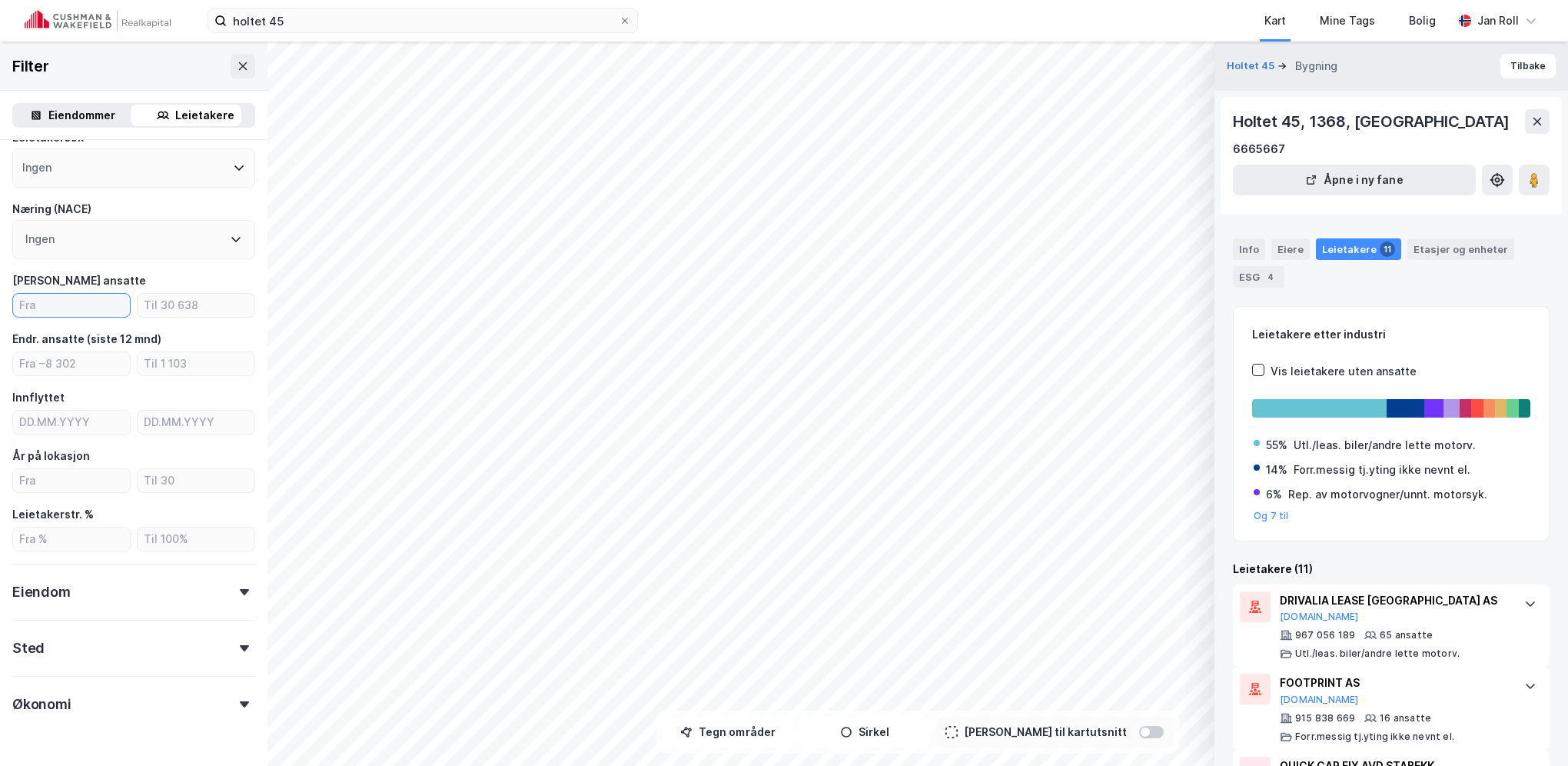
click at [67, 304] on input "number" at bounding box center [72, 305] width 117 height 23
type input "0"
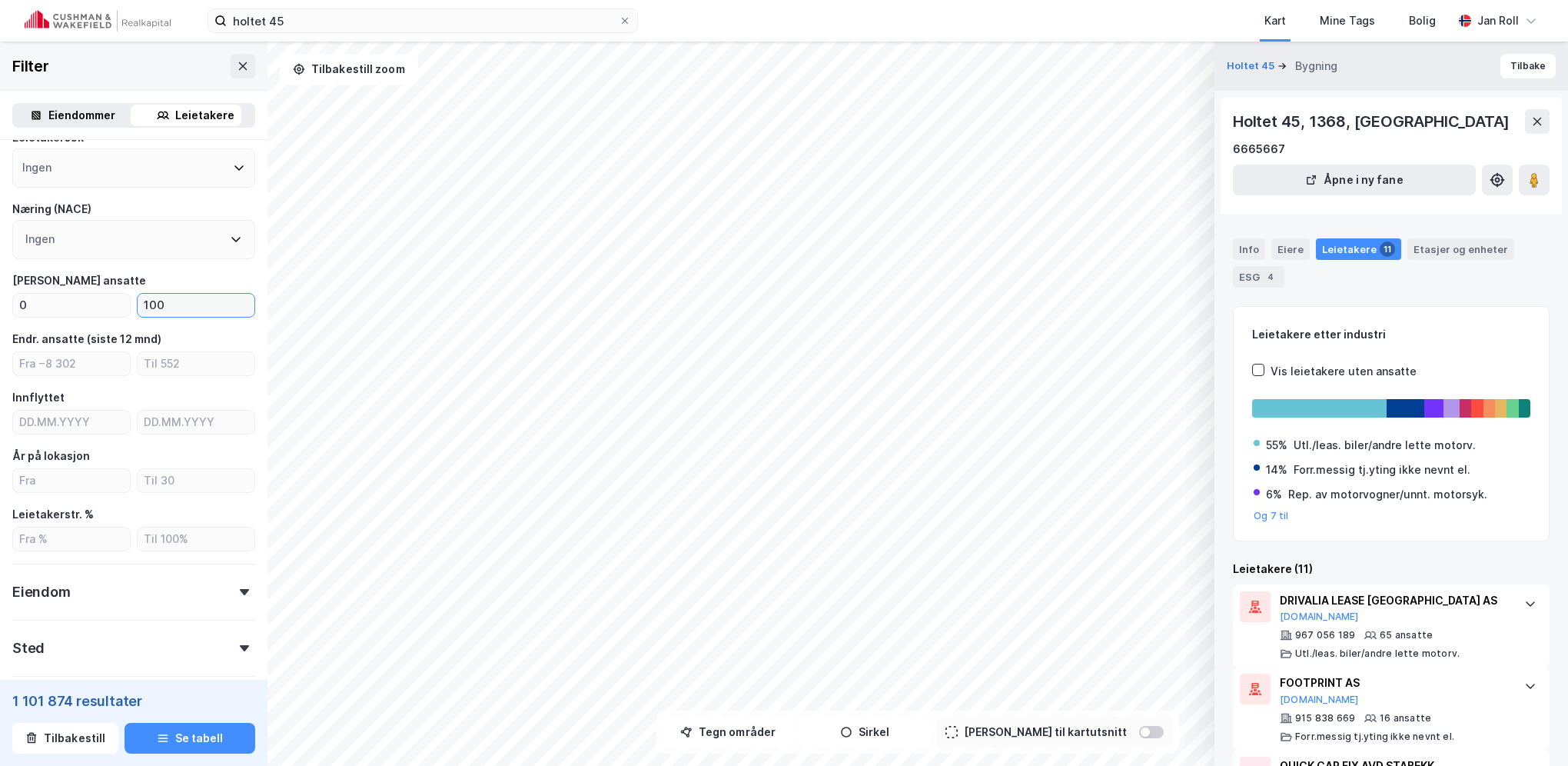
type input "100"
click at [188, 598] on div "Eiendom" at bounding box center [134, 585] width 243 height 43
click at [721, 739] on button "Tegn områder" at bounding box center [728, 731] width 130 height 31
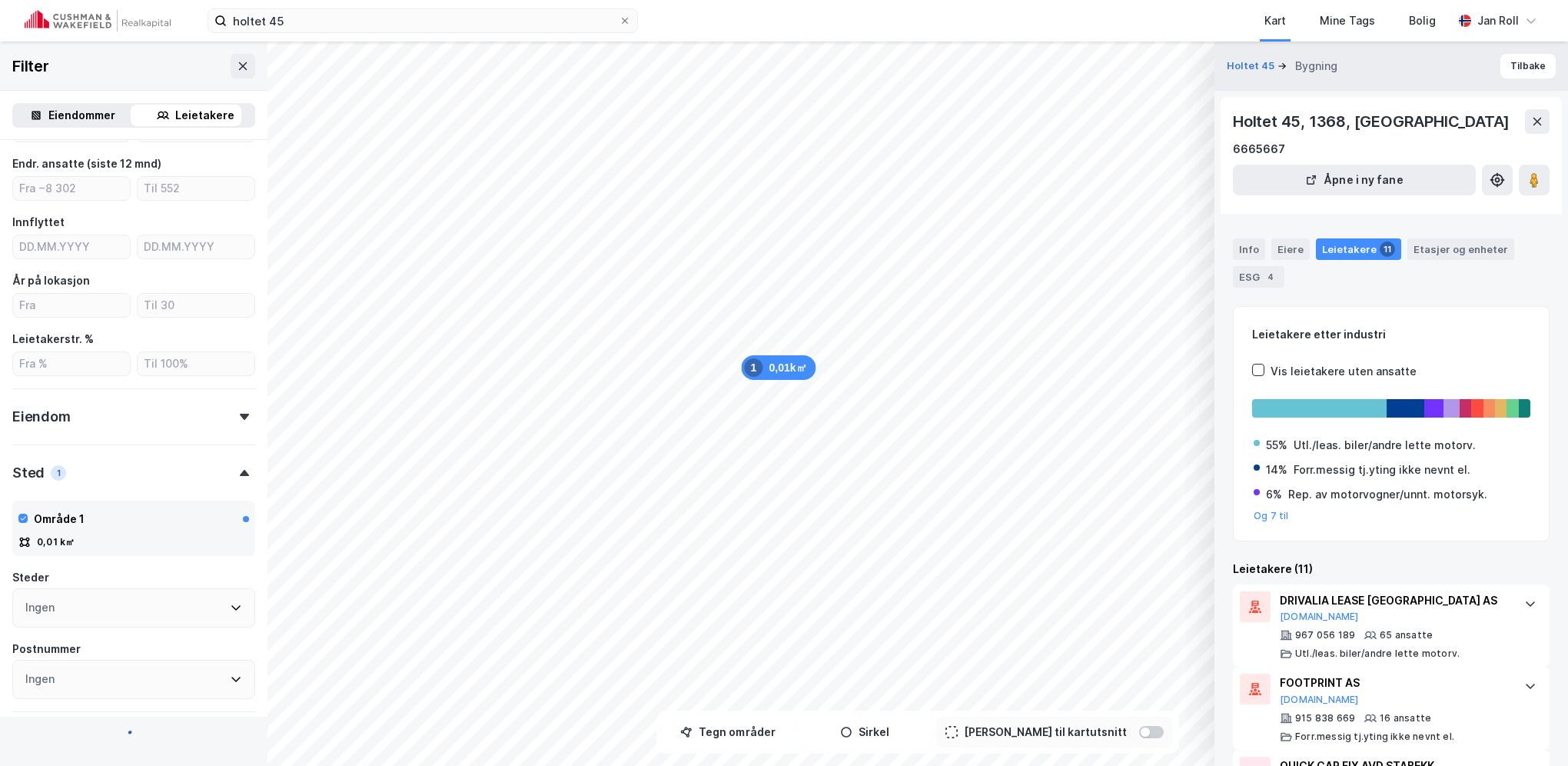
scroll to position [456, 0]
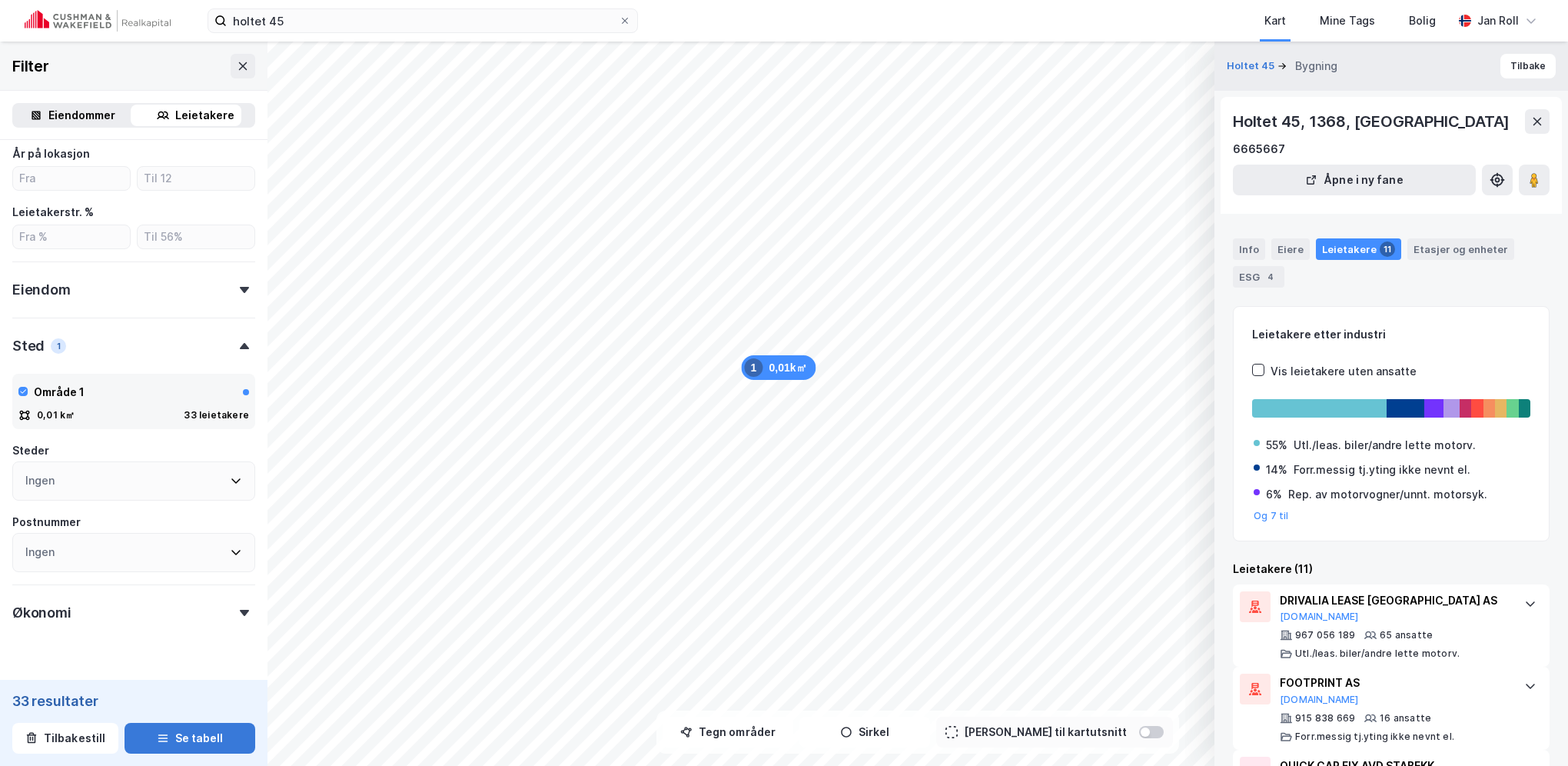
click at [198, 737] on button "Se tabell" at bounding box center [189, 738] width 130 height 31
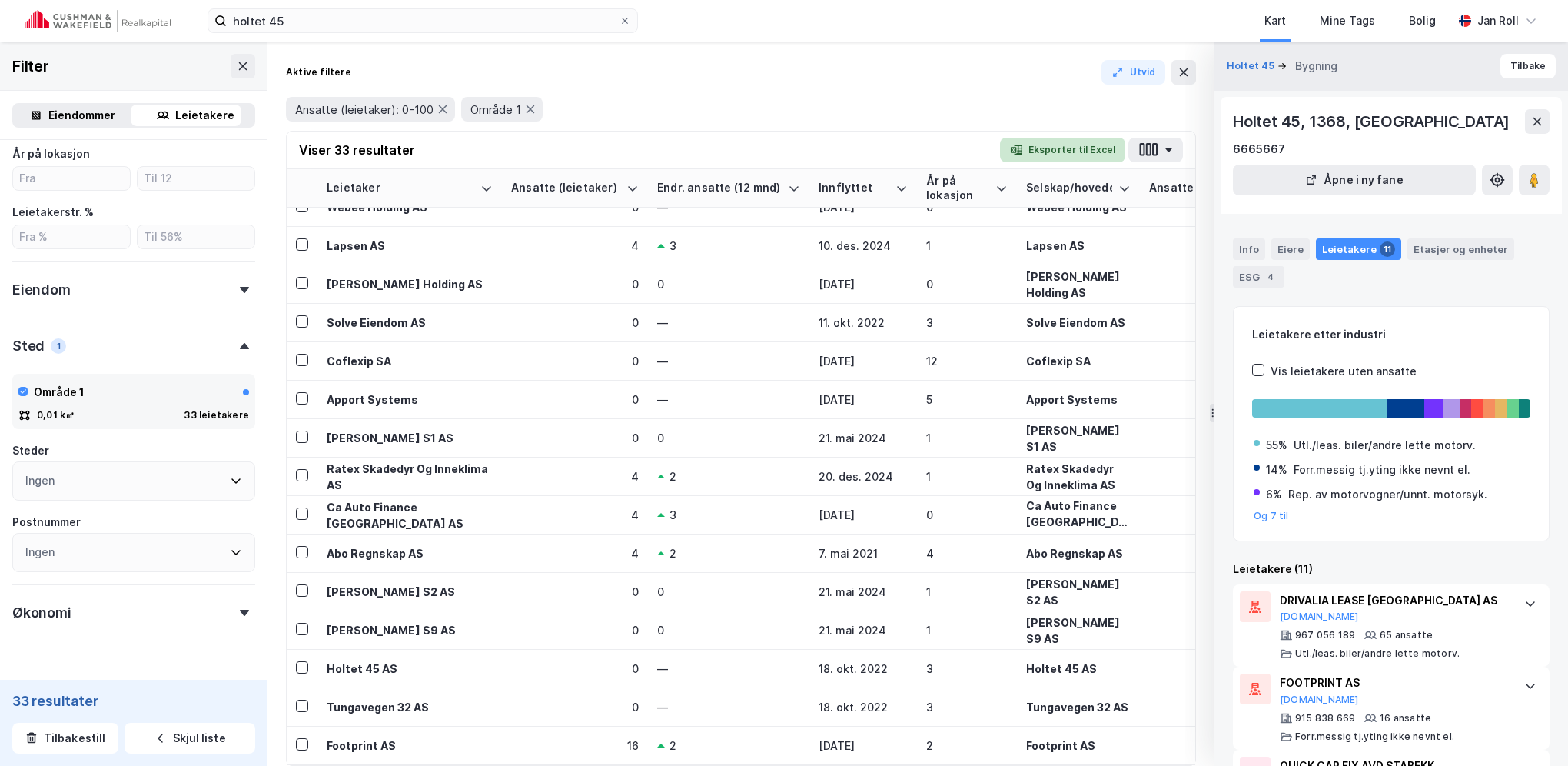
scroll to position [185, 0]
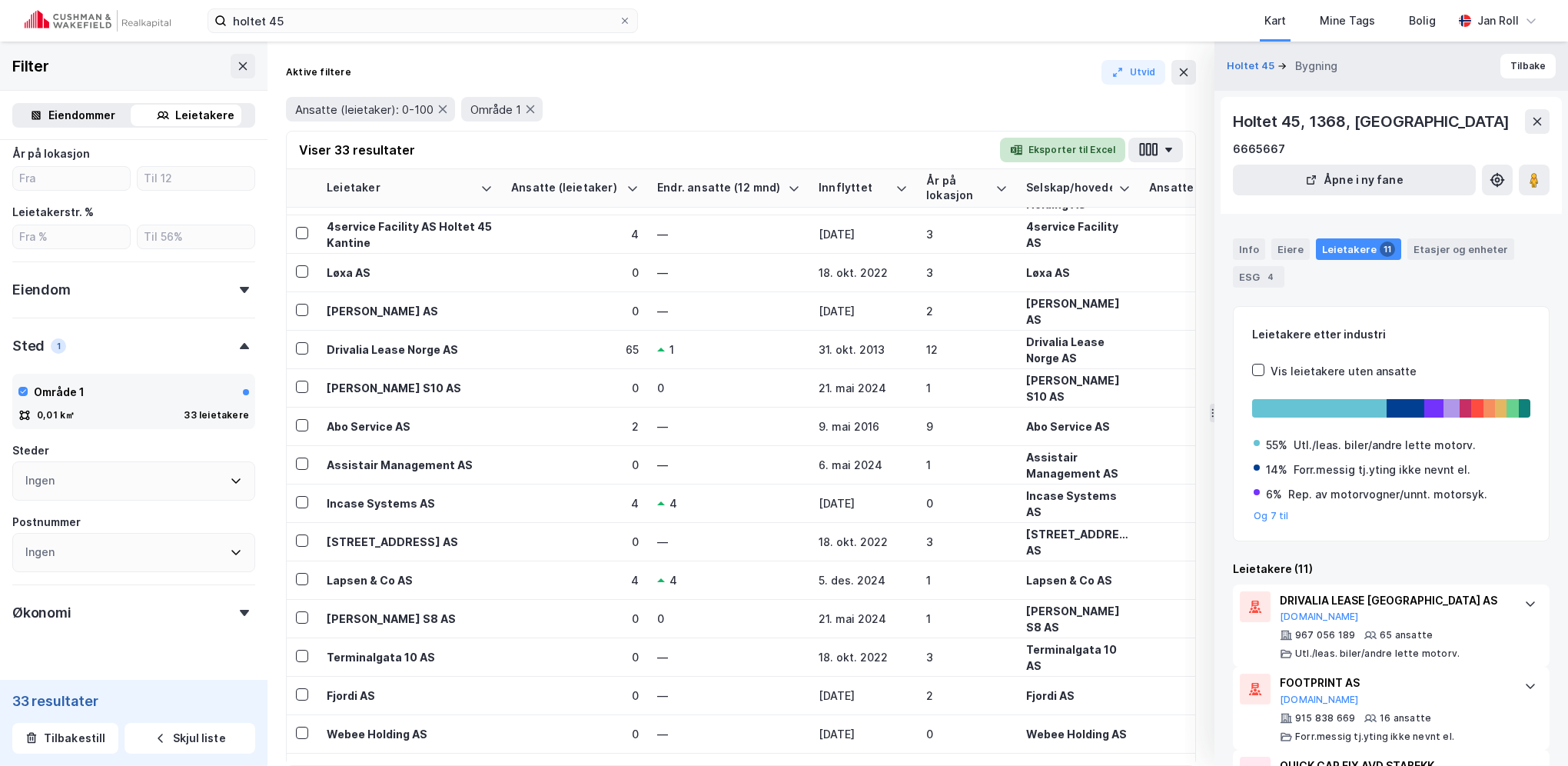
click at [1087, 146] on button "Eksporter til Excel" at bounding box center [1062, 150] width 125 height 25
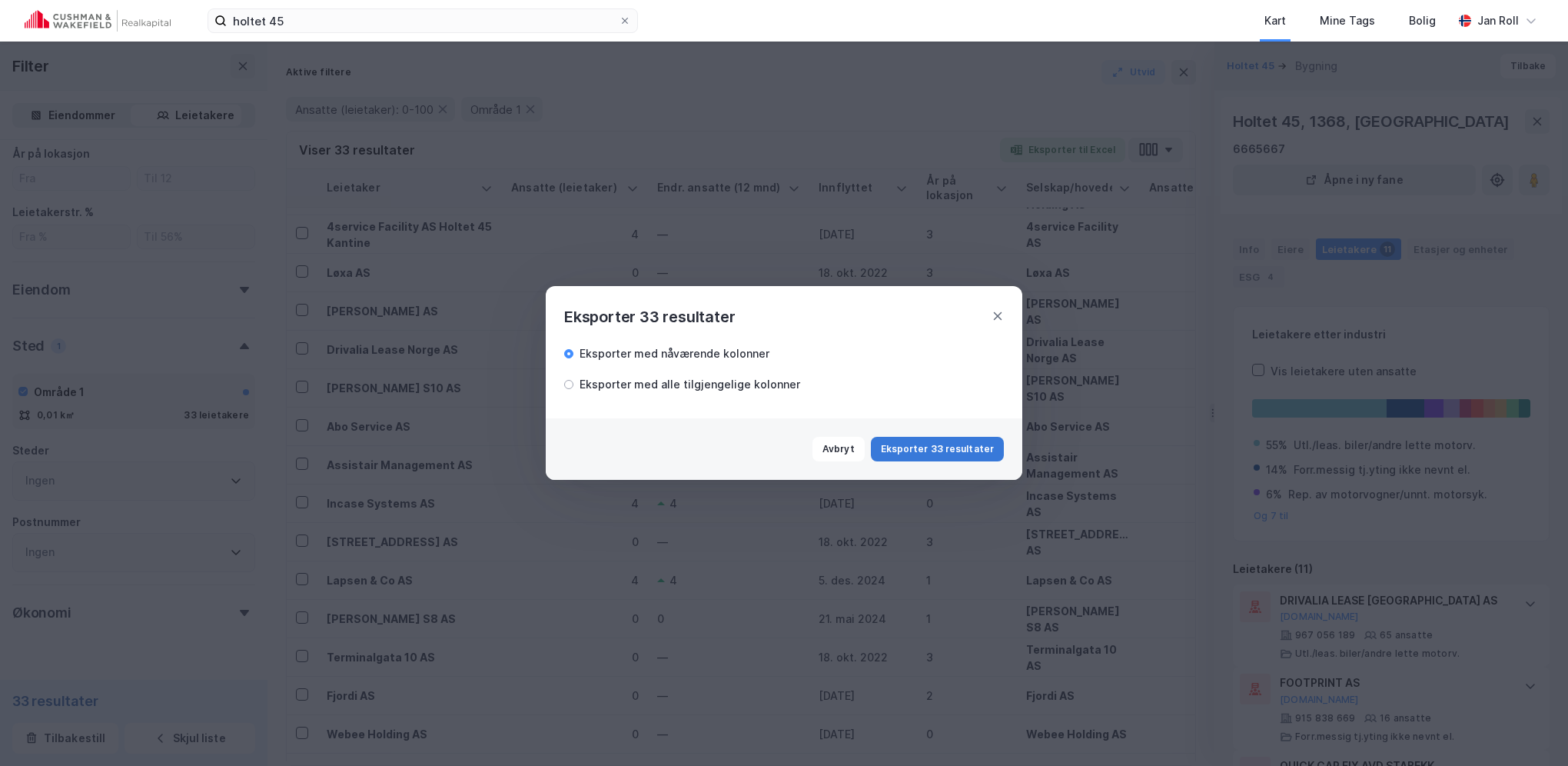
click at [967, 446] on button "Eksporter 33 resultater" at bounding box center [937, 449] width 133 height 25
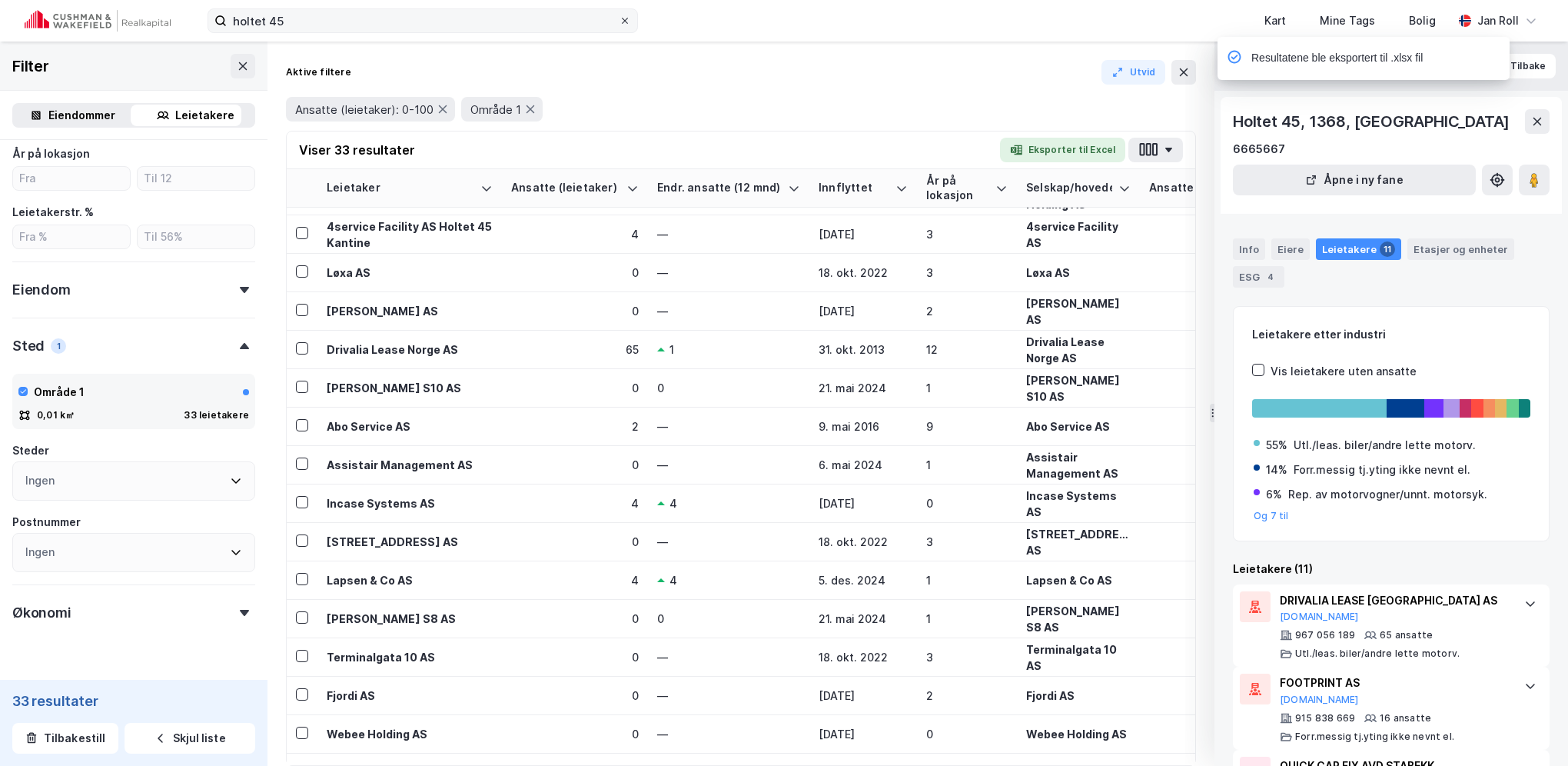
drag, startPoint x: 1186, startPoint y: 80, endPoint x: 619, endPoint y: 26, distance: 569.6
click at [1186, 80] on button at bounding box center [1184, 73] width 25 height 25
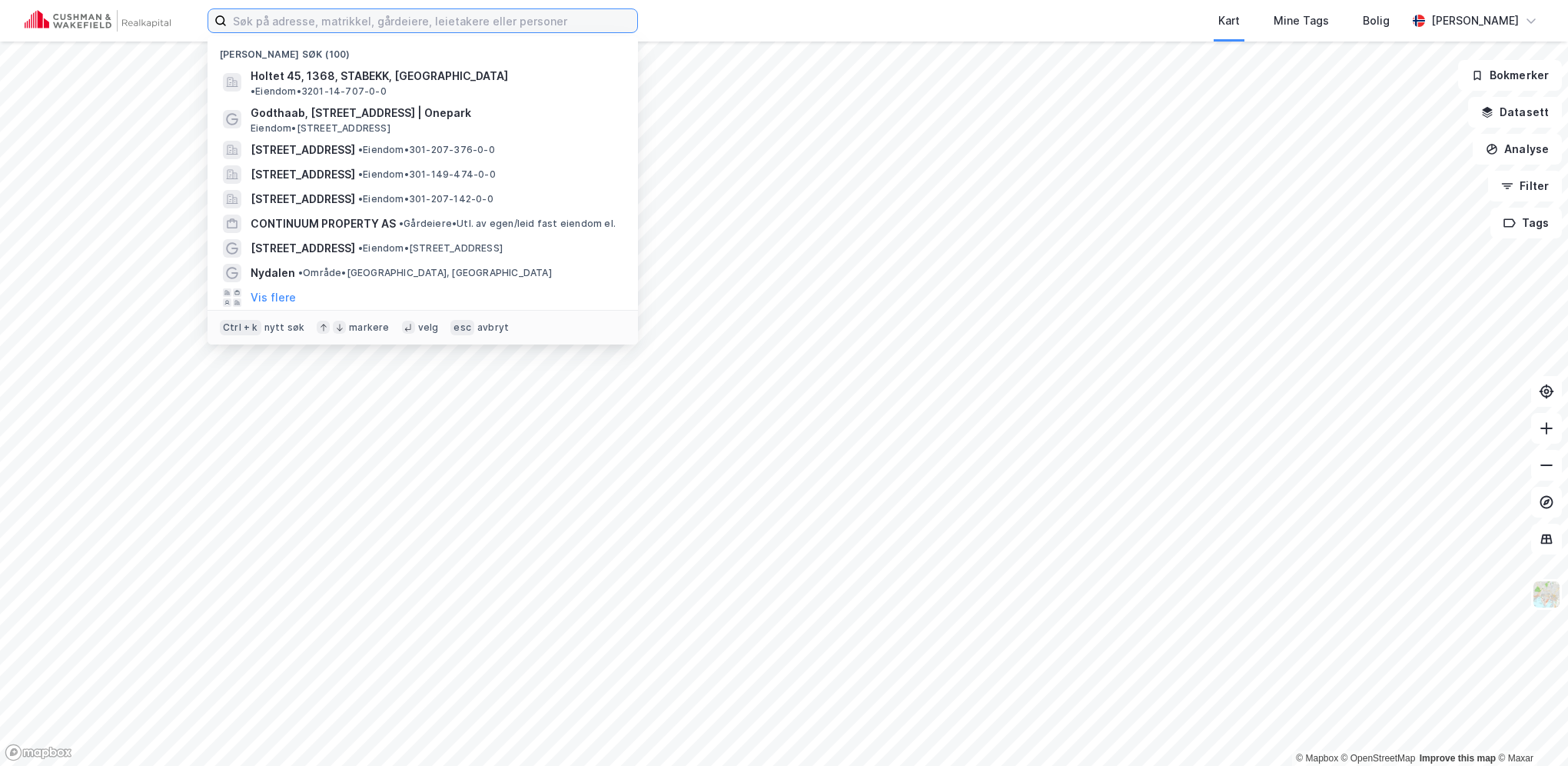
click at [491, 26] on input at bounding box center [432, 20] width 411 height 23
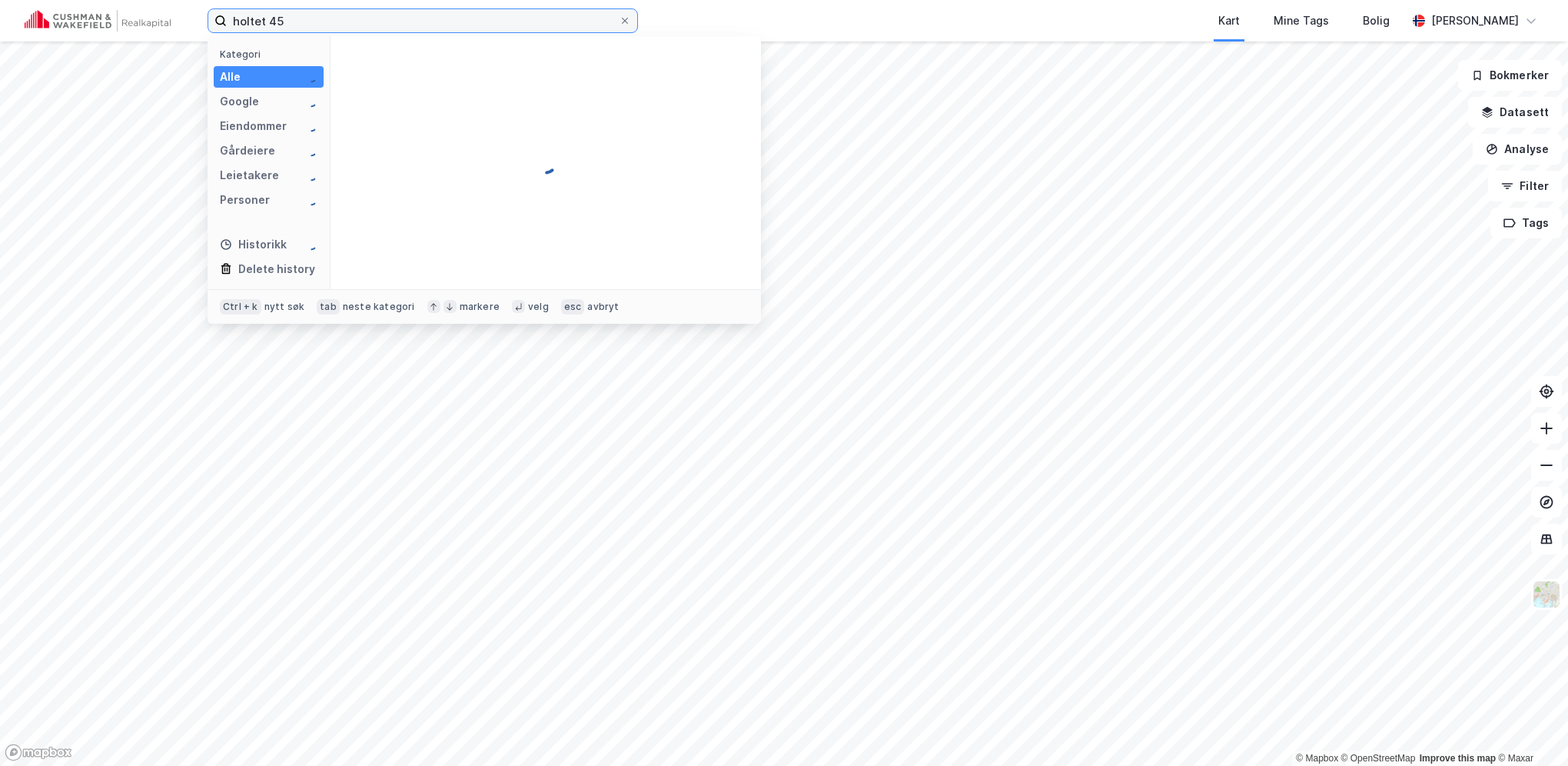
type input "holtet 45"
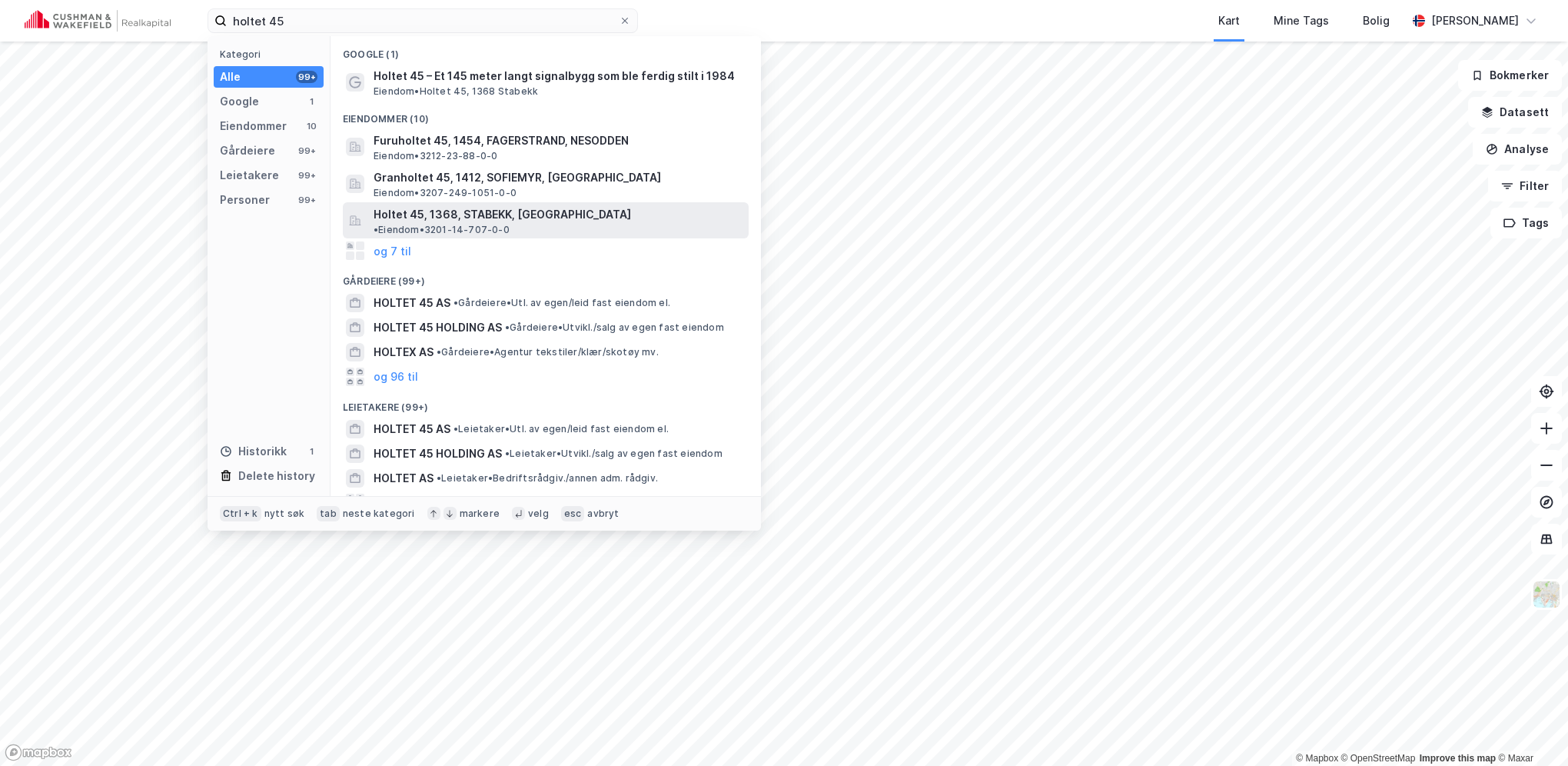
click at [501, 221] on span "Holtet 45, 1368, STABEKK, [GEOGRAPHIC_DATA]" at bounding box center [502, 214] width 257 height 19
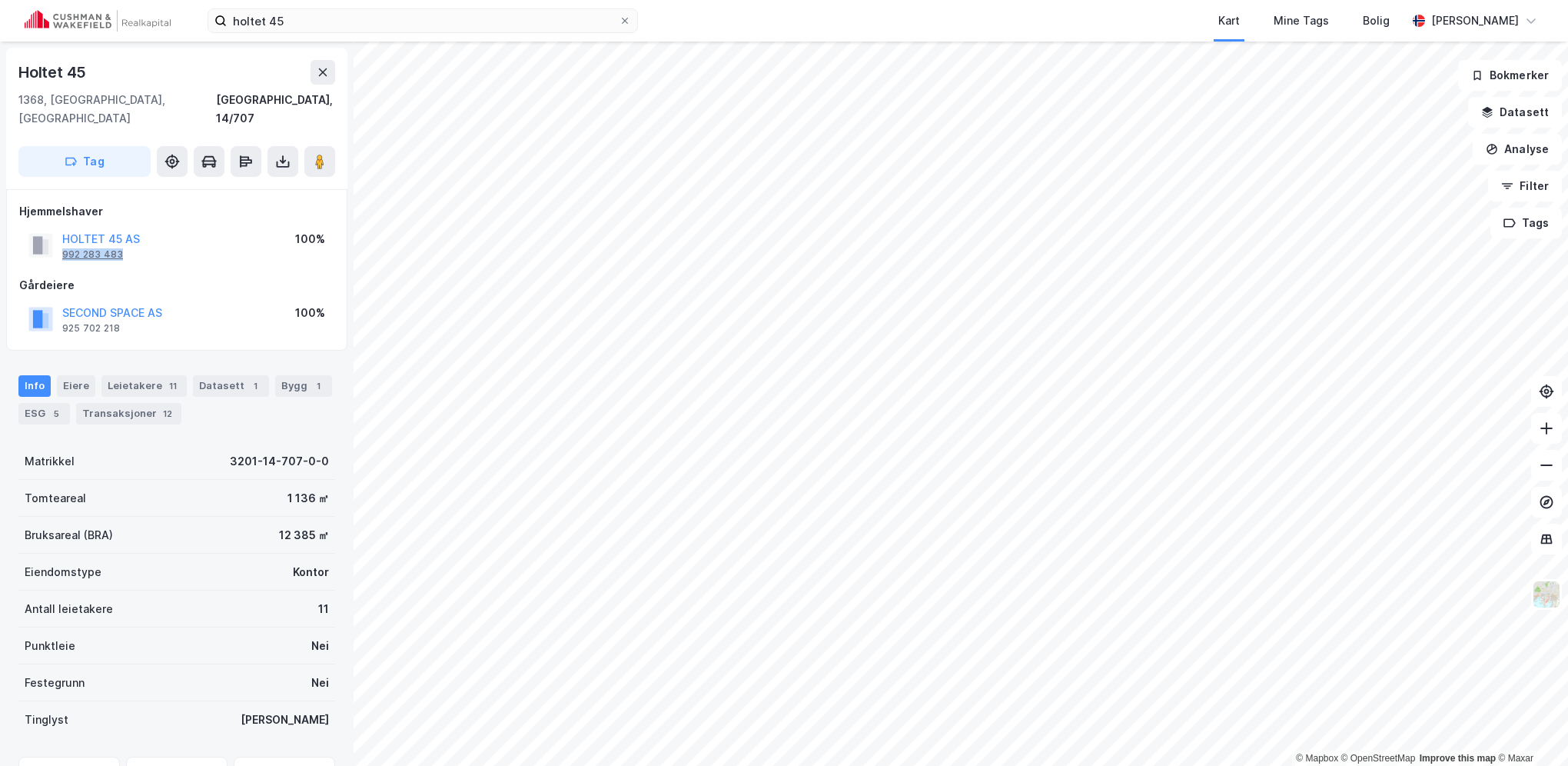
drag, startPoint x: 130, startPoint y: 238, endPoint x: 65, endPoint y: 237, distance: 65.0
click at [65, 237] on div "HOLTET 45 AS 992 283 483" at bounding box center [100, 245] width 77 height 31
copy div "992 283 483"
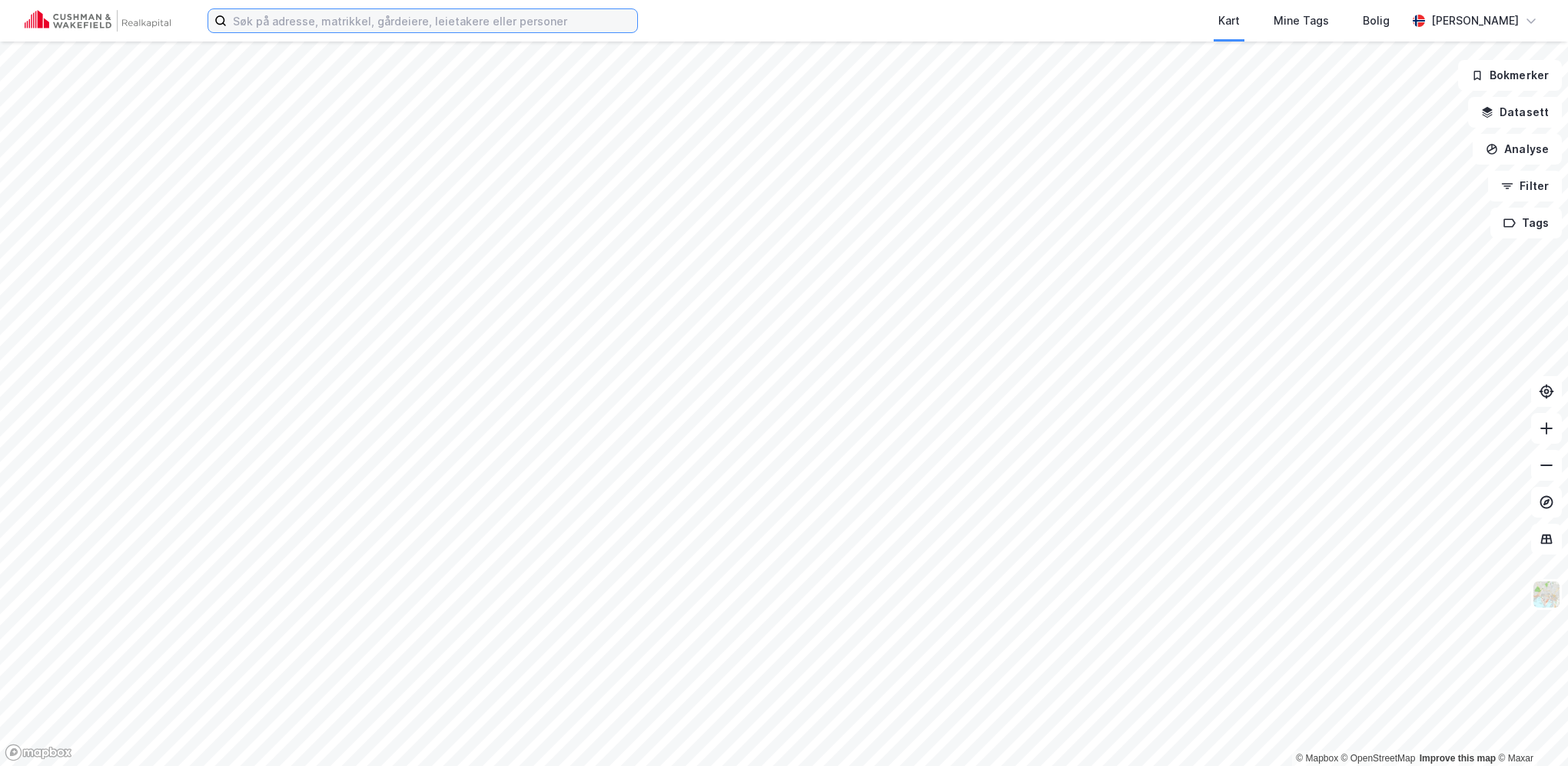
click at [512, 26] on input at bounding box center [432, 20] width 411 height 23
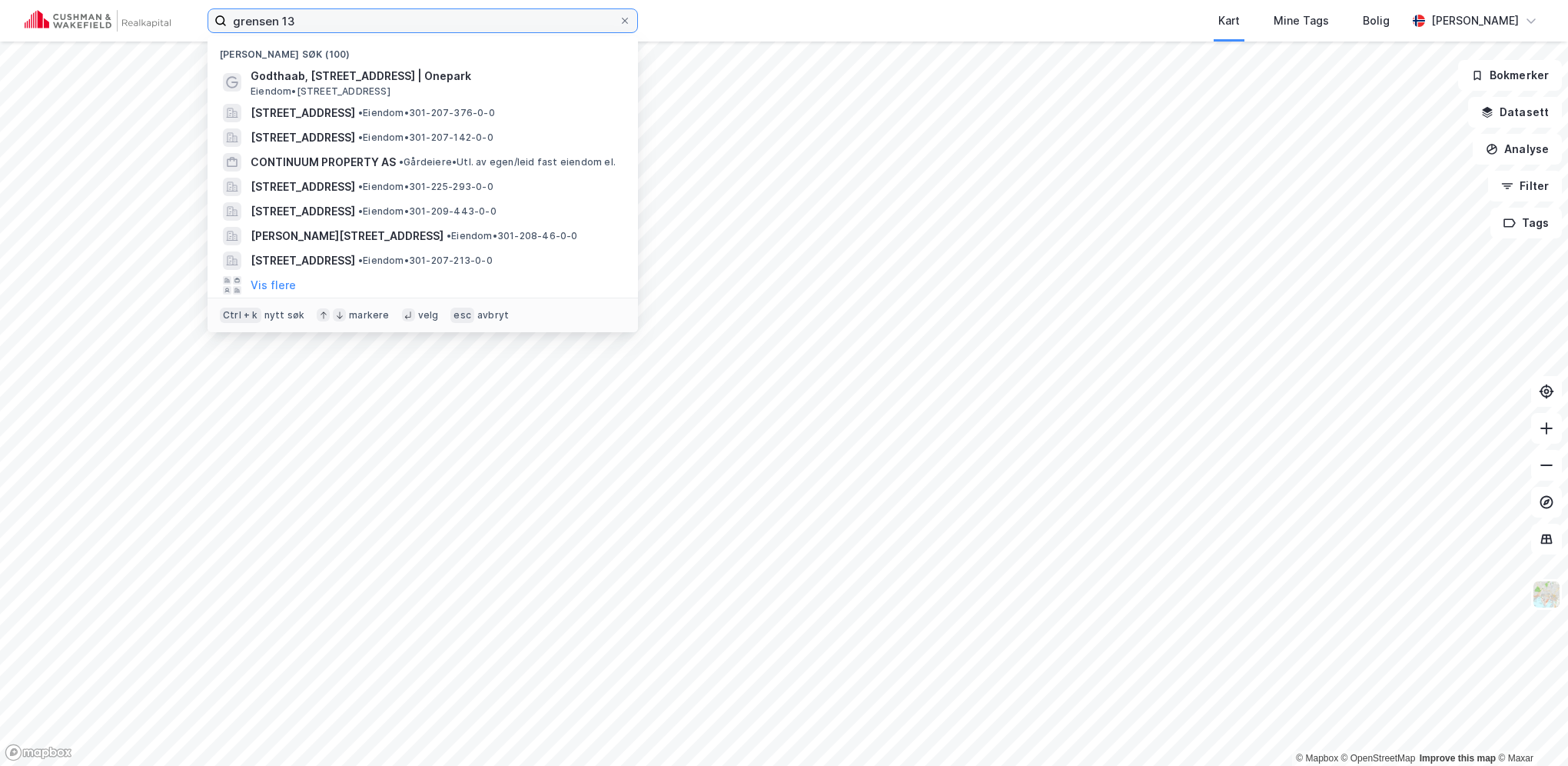
type input "grensen 13"
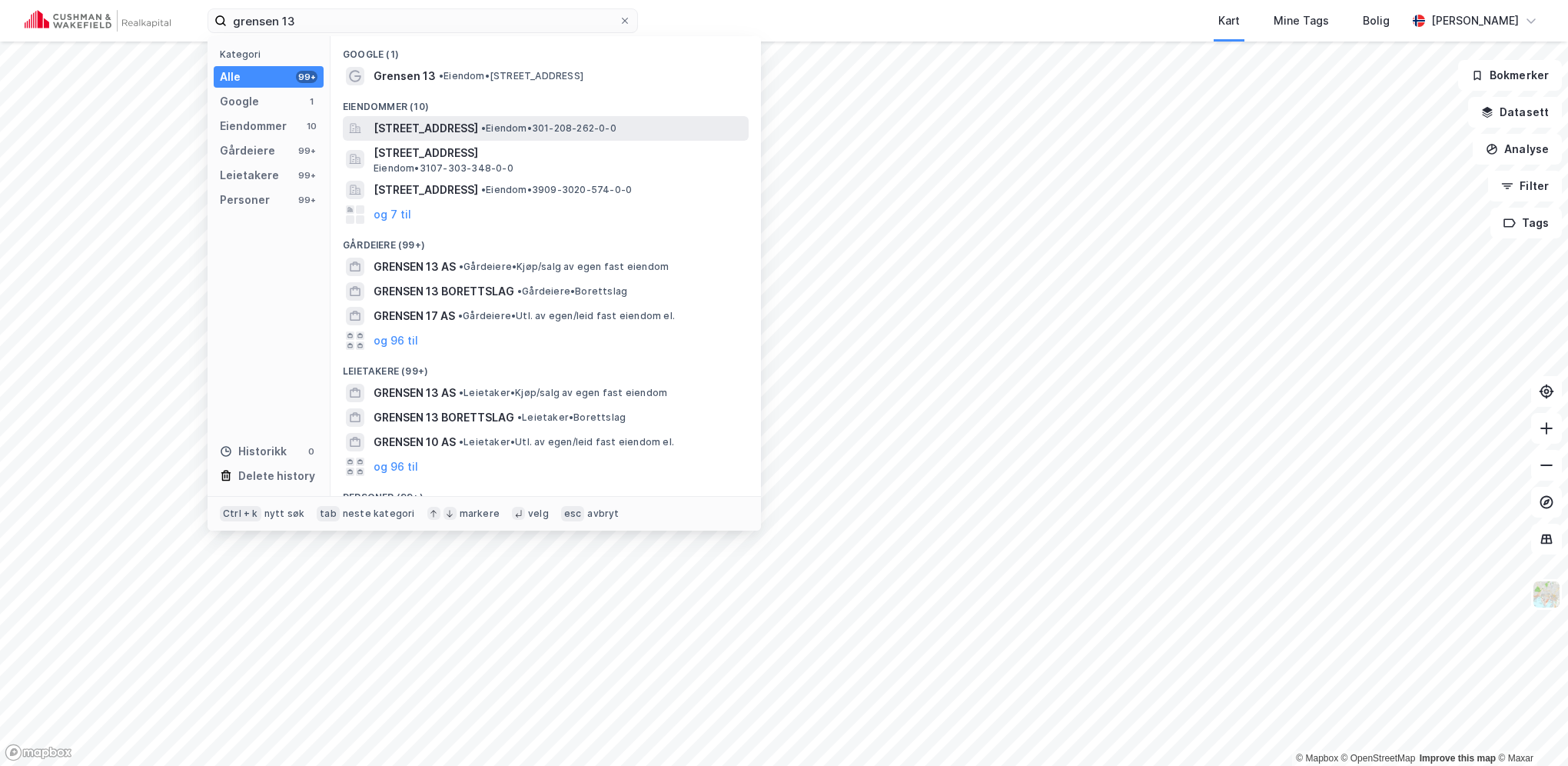
click at [478, 119] on span "Grensen 13, 0159, OSLO, OSLO" at bounding box center [426, 128] width 105 height 19
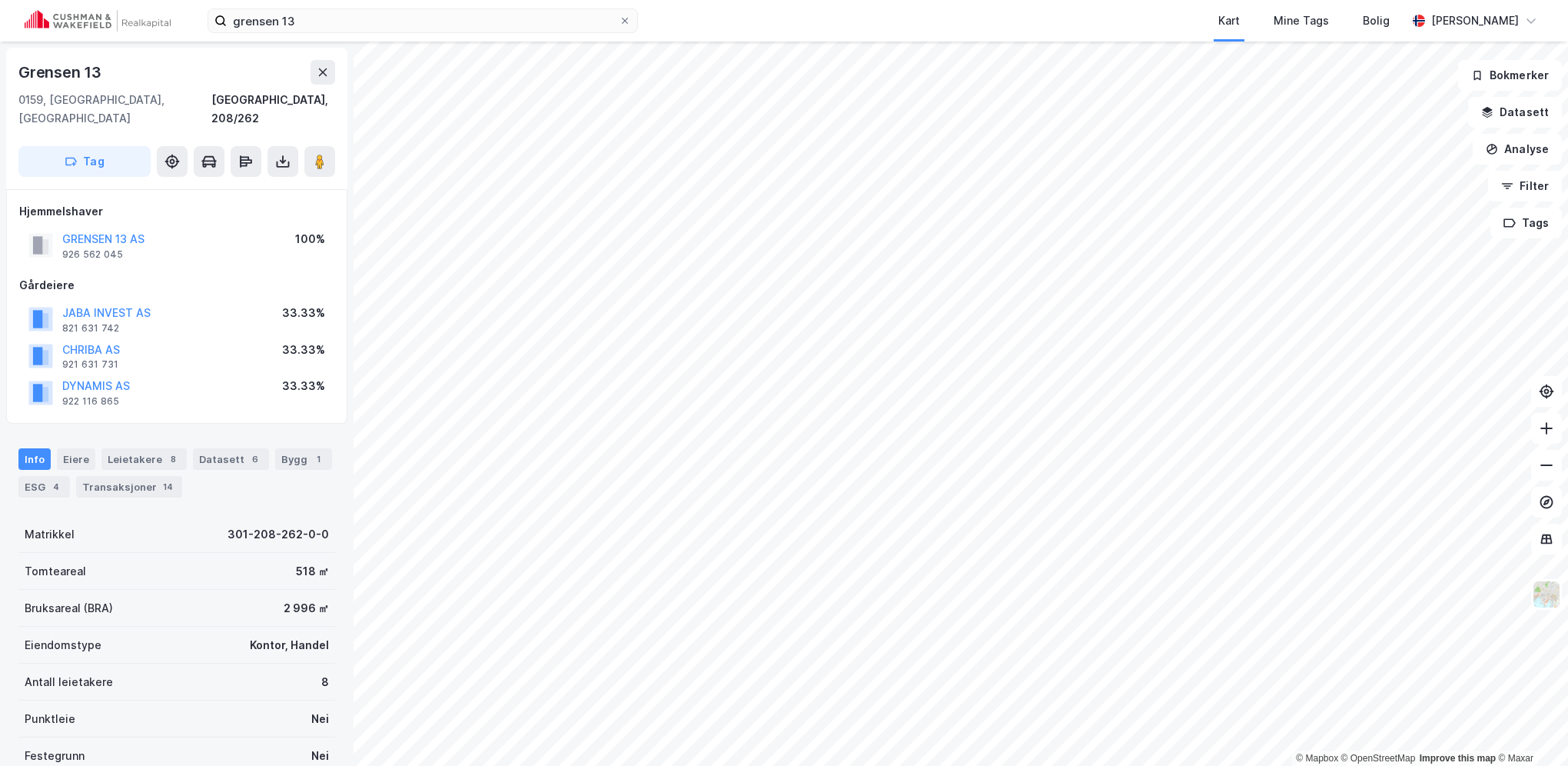
click at [177, 301] on div "JABA INVEST AS 821 631 742 33.33%" at bounding box center [177, 320] width 315 height 37
click at [0, 0] on button "JABA INVEST AS" at bounding box center [0, 0] width 0 height 0
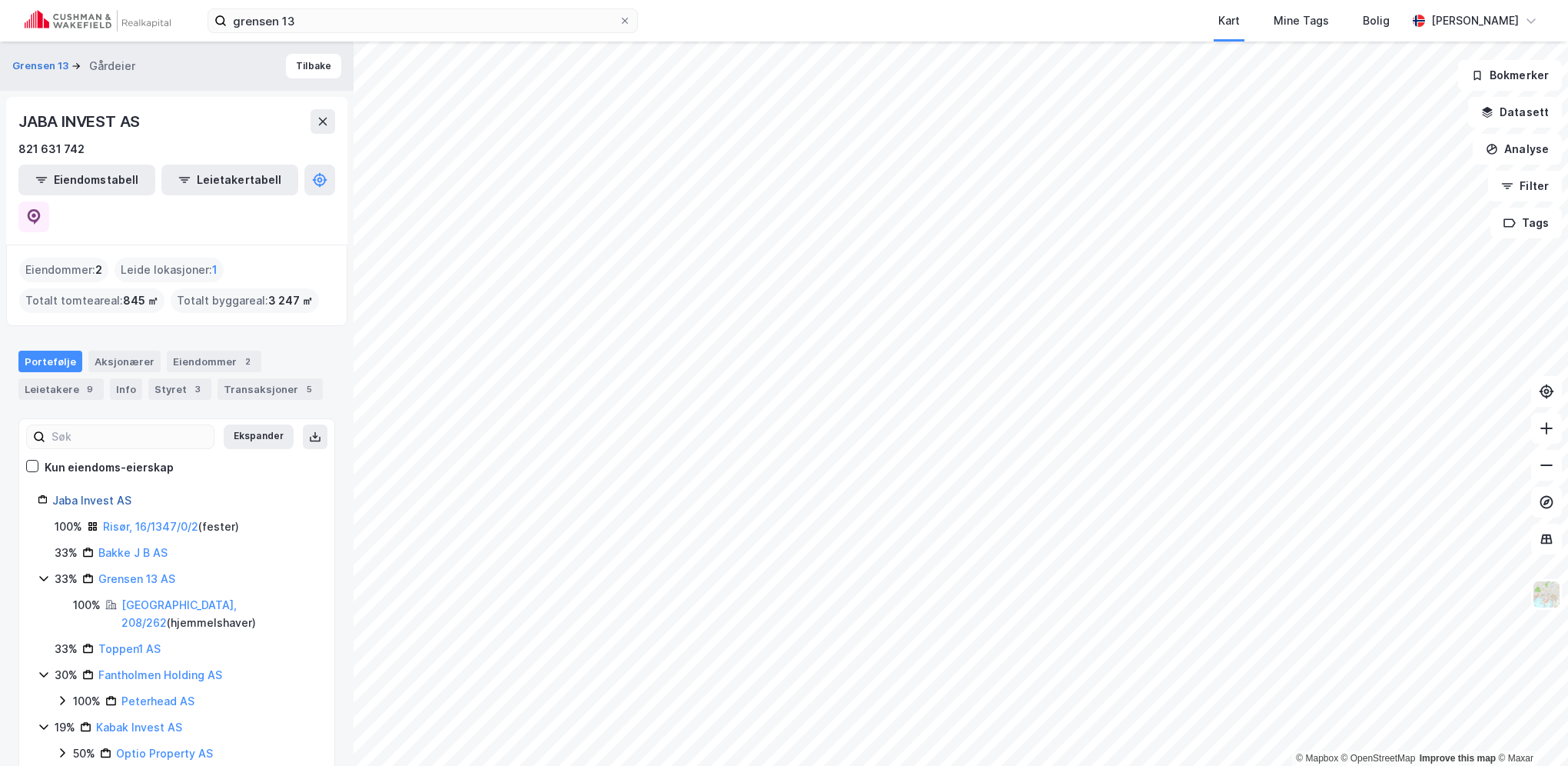
click at [96, 494] on link "Jaba Invest AS" at bounding box center [91, 500] width 79 height 13
click at [168, 378] on div "Styret 3" at bounding box center [179, 389] width 63 height 21
